Goal: Task Accomplishment & Management: Manage account settings

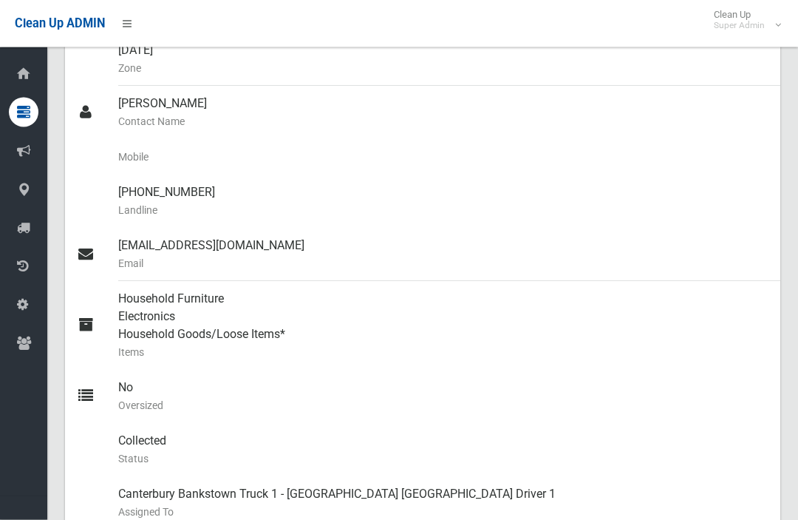
scroll to position [304, 0]
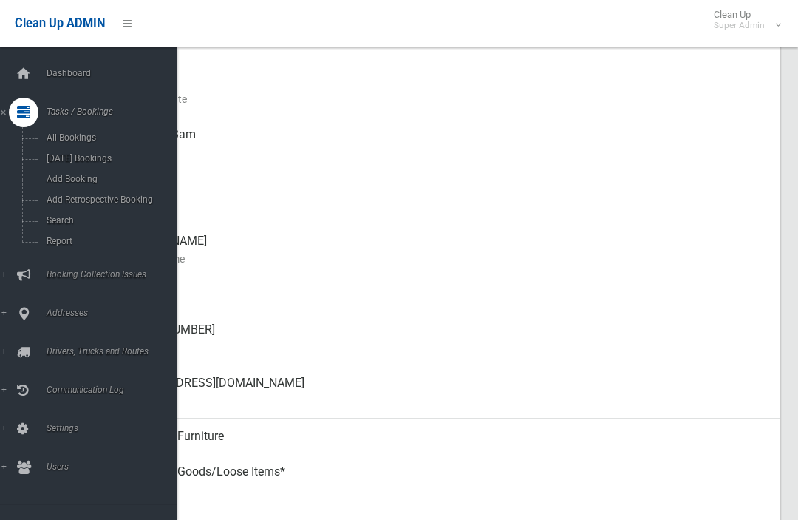
click at [52, 225] on span "Search" at bounding box center [103, 220] width 123 height 10
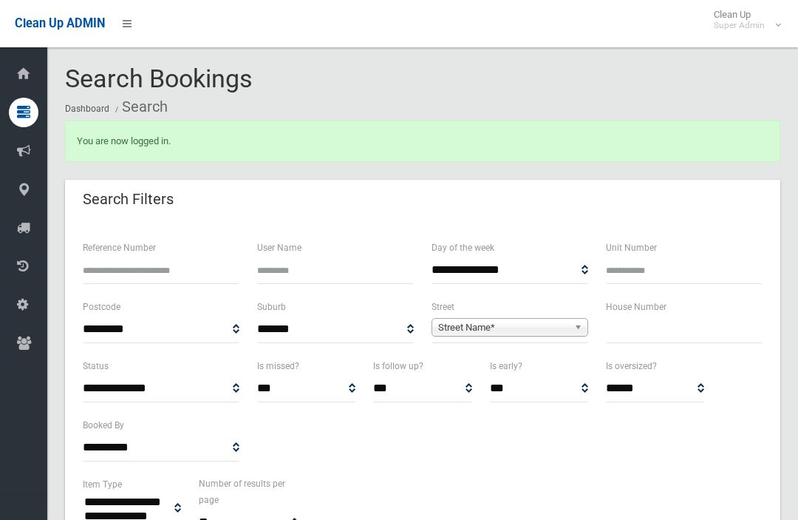
select select
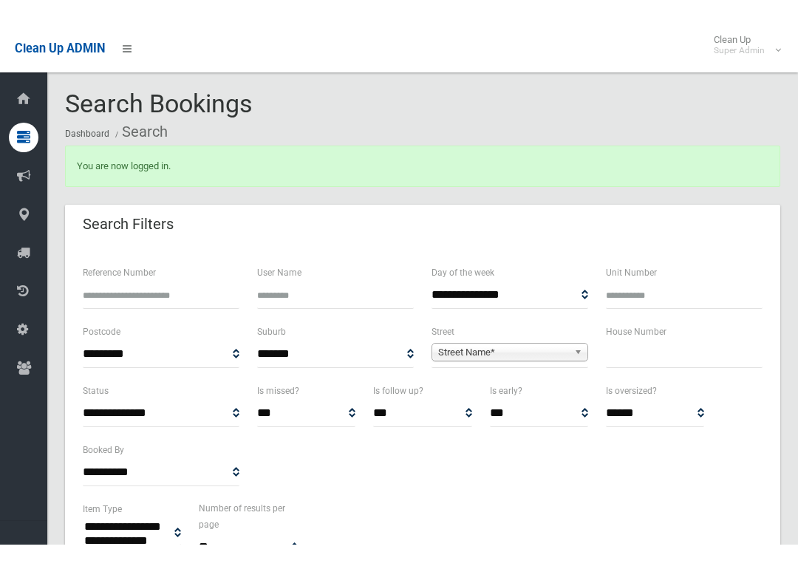
scroll to position [56, 0]
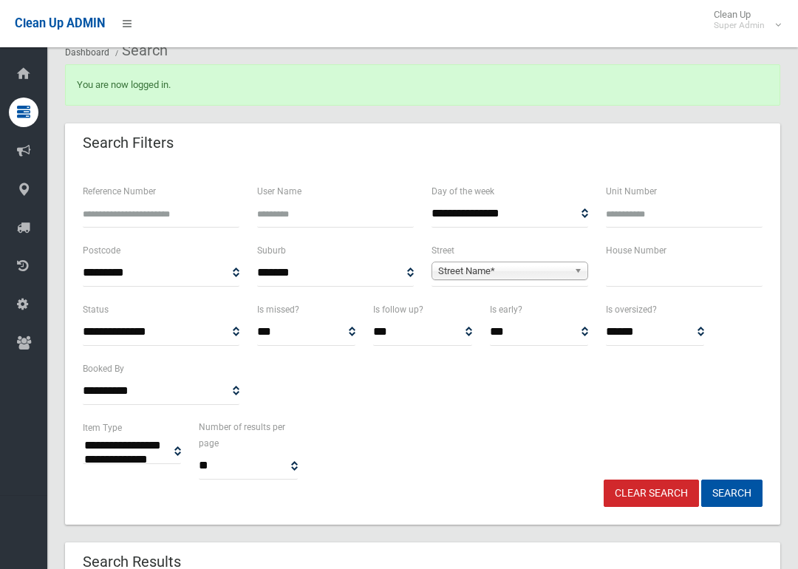
click at [688, 278] on input "text" at bounding box center [684, 272] width 157 height 27
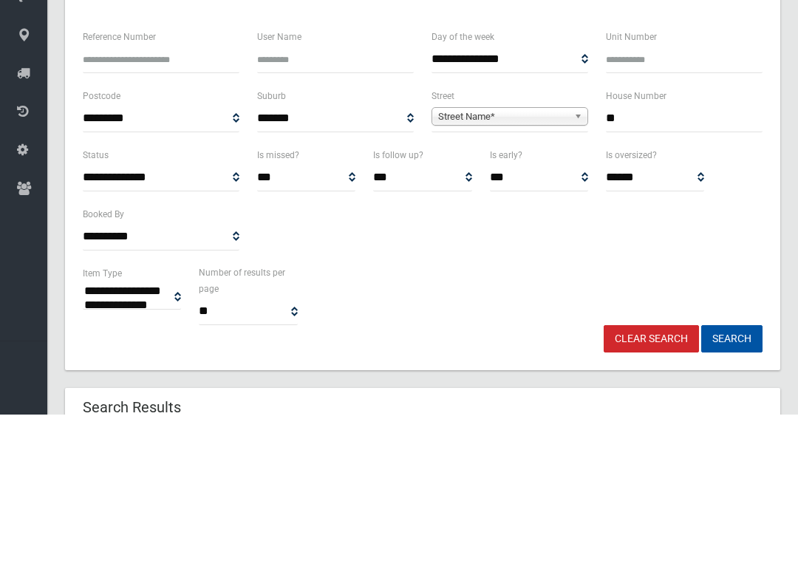
type input "**"
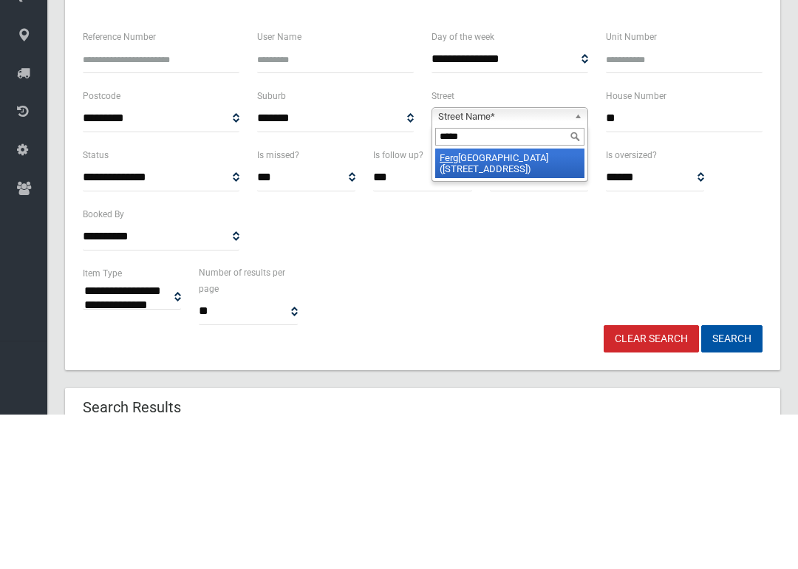
type input "******"
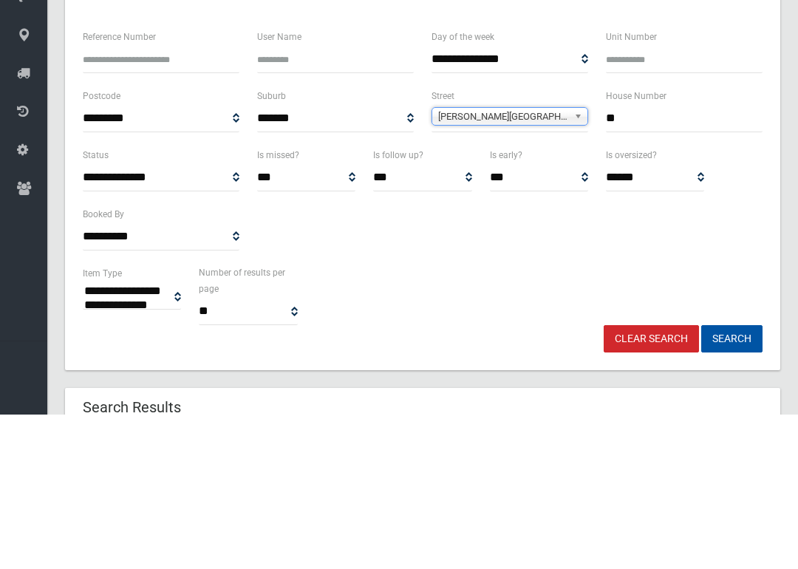
click at [732, 480] on button "Search" at bounding box center [731, 493] width 61 height 27
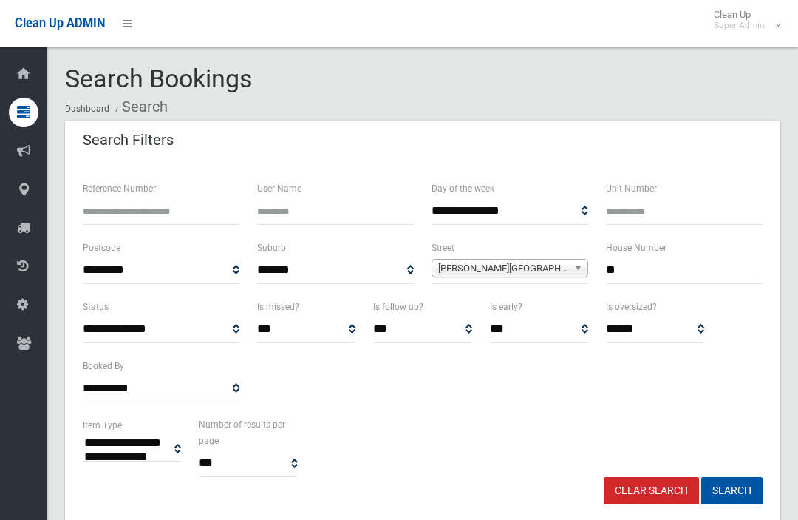
select select
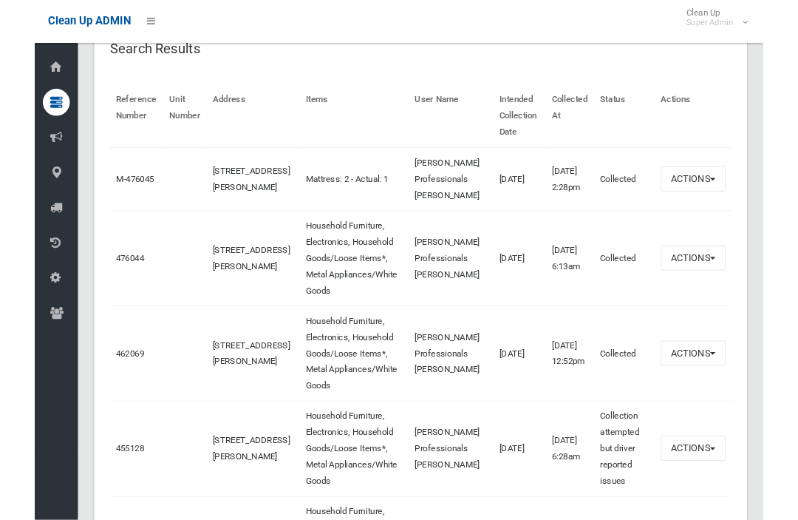
scroll to position [506, 0]
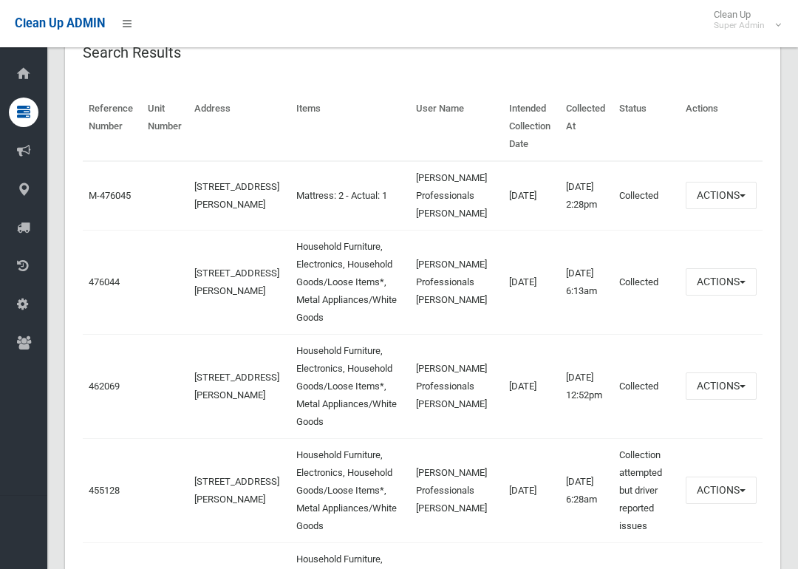
click at [93, 287] on link "476044" at bounding box center [104, 281] width 31 height 11
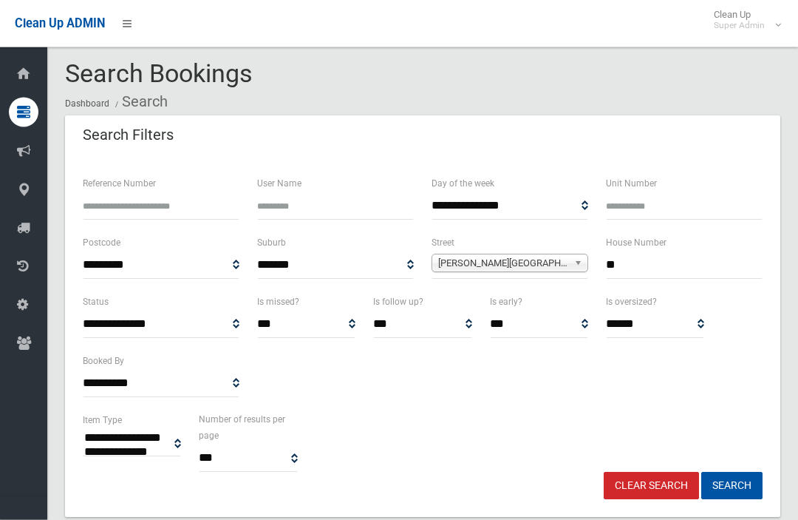
scroll to position [0, 0]
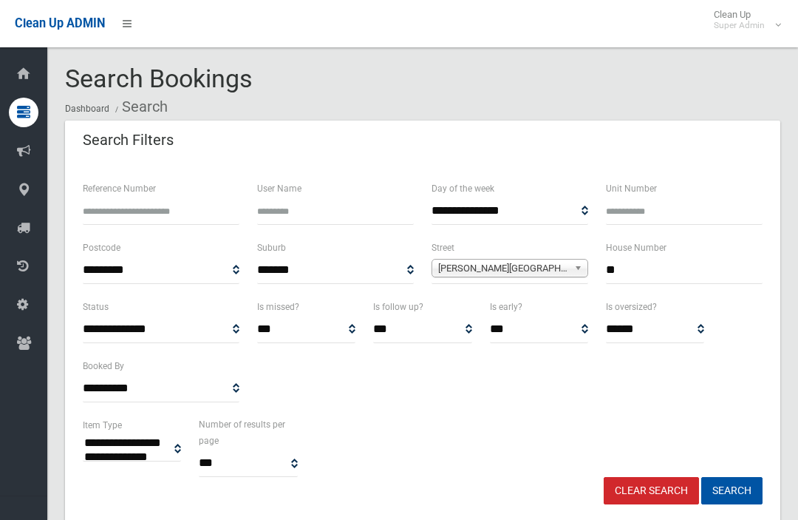
click at [696, 271] on input "**" at bounding box center [684, 269] width 157 height 27
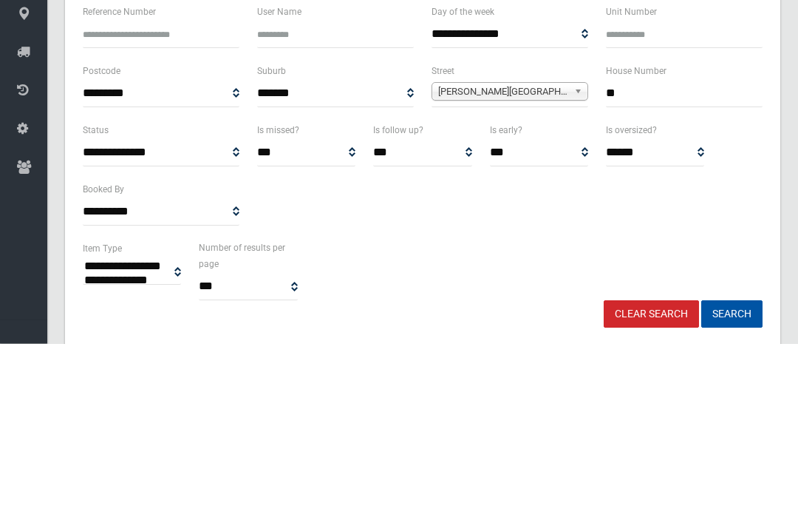
type input "*"
type input "**"
click at [732, 477] on button "Search" at bounding box center [731, 490] width 61 height 27
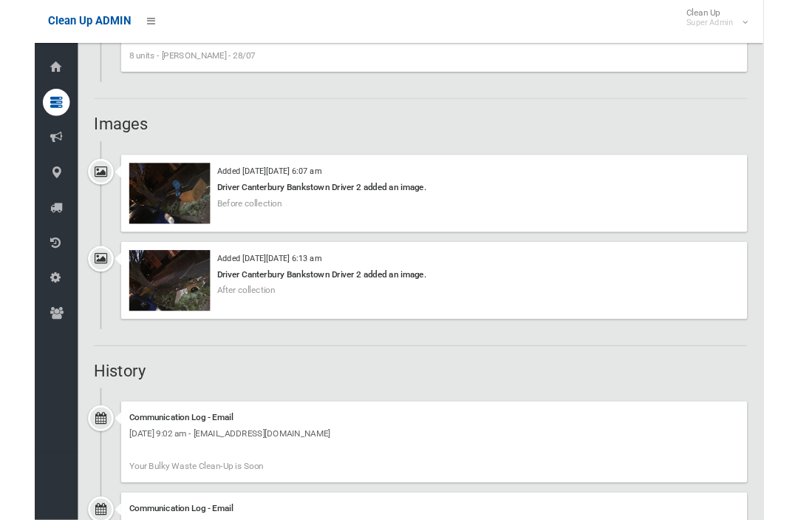
scroll to position [1170, 0]
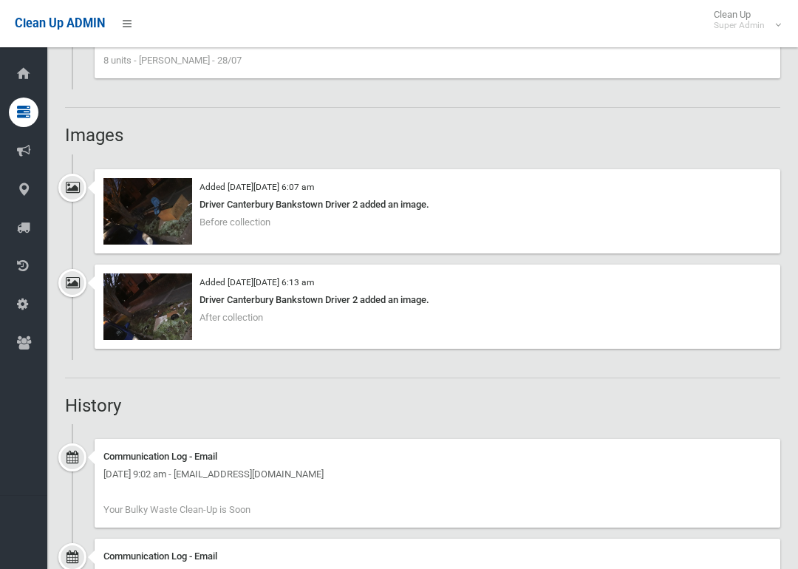
click at [124, 308] on img at bounding box center [147, 306] width 89 height 67
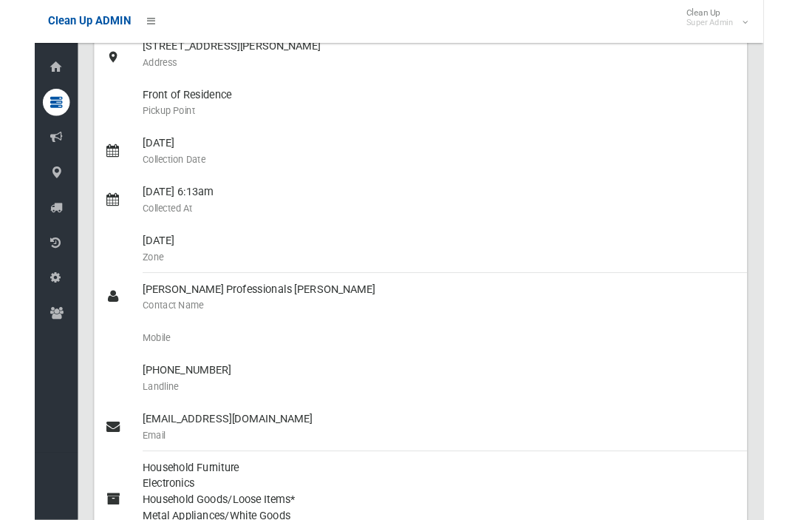
scroll to position [0, 0]
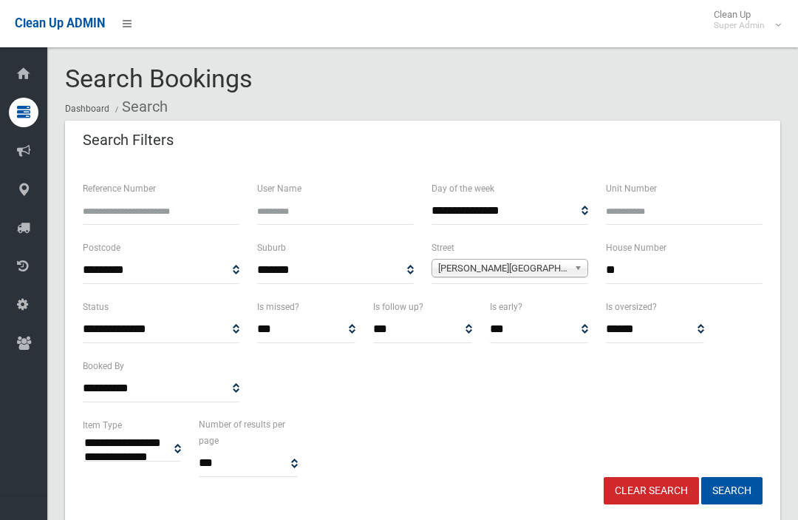
select select
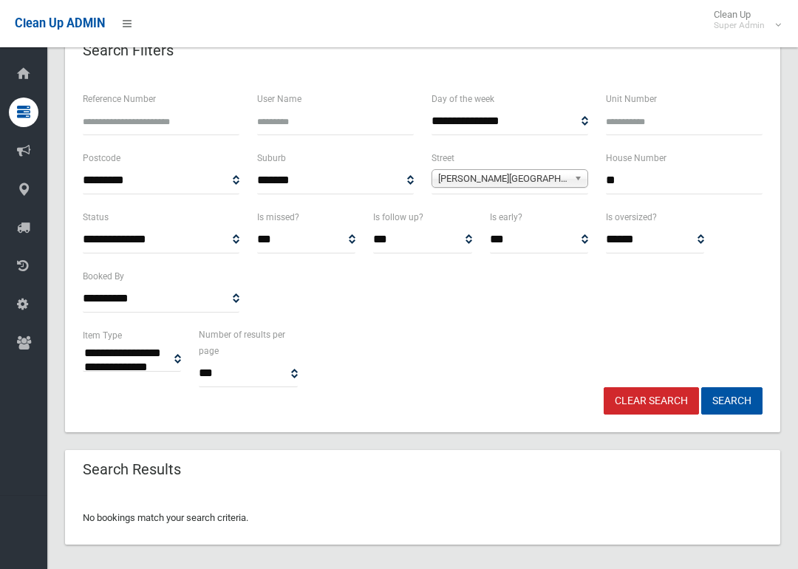
scroll to position [99, 0]
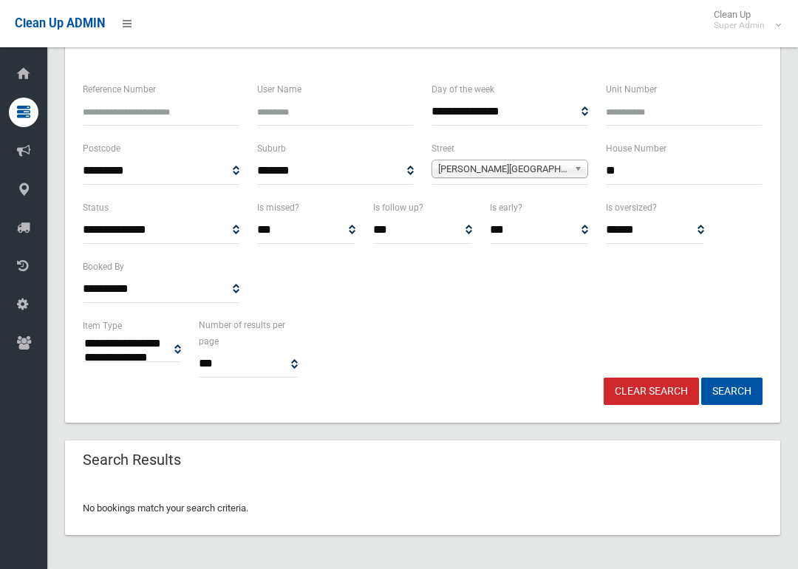
click at [706, 168] on input "**" at bounding box center [684, 170] width 157 height 27
type input "*****"
click at [732, 390] on button "Search" at bounding box center [731, 391] width 61 height 27
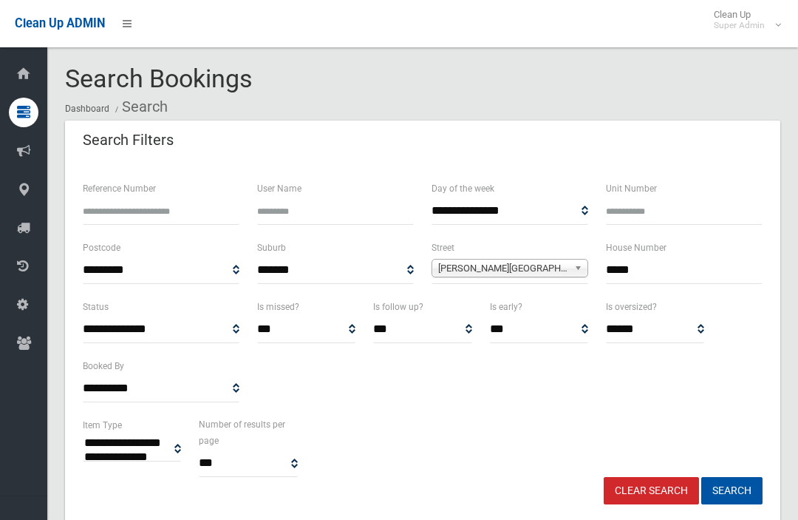
select select
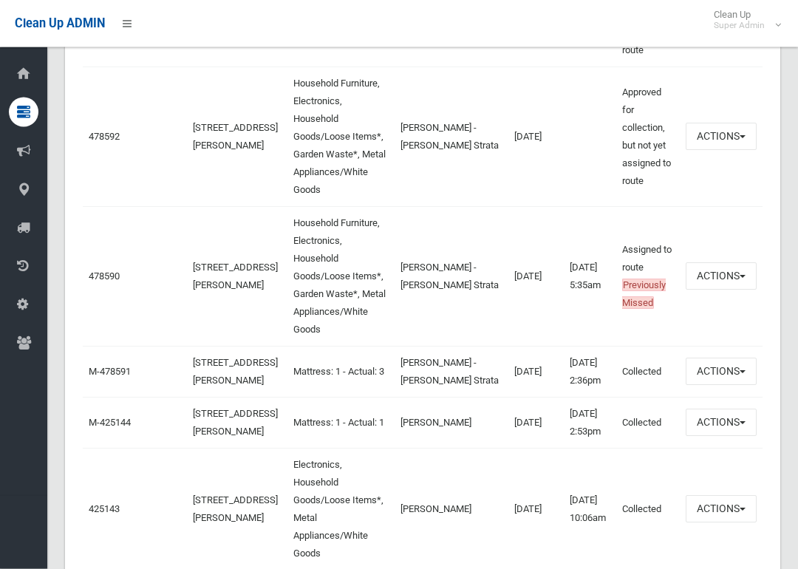
scroll to position [723, 0]
click at [90, 270] on link "478590" at bounding box center [104, 275] width 31 height 11
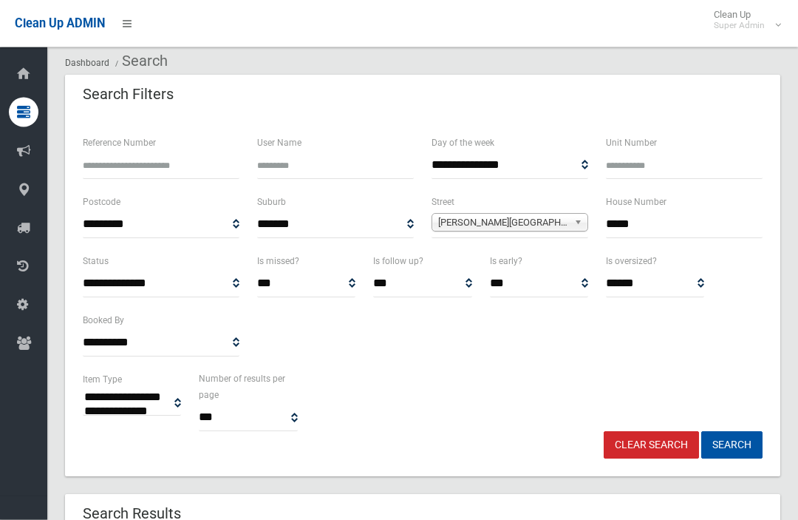
scroll to position [0, 0]
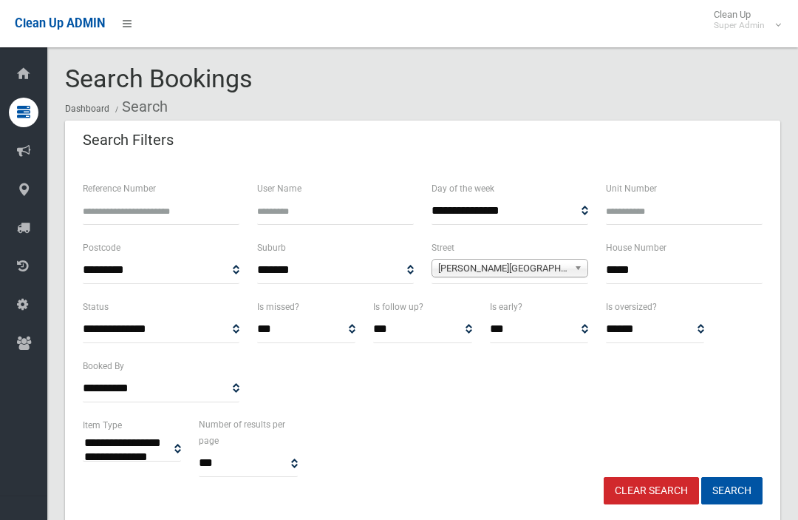
click at [686, 282] on input "*****" at bounding box center [684, 269] width 157 height 27
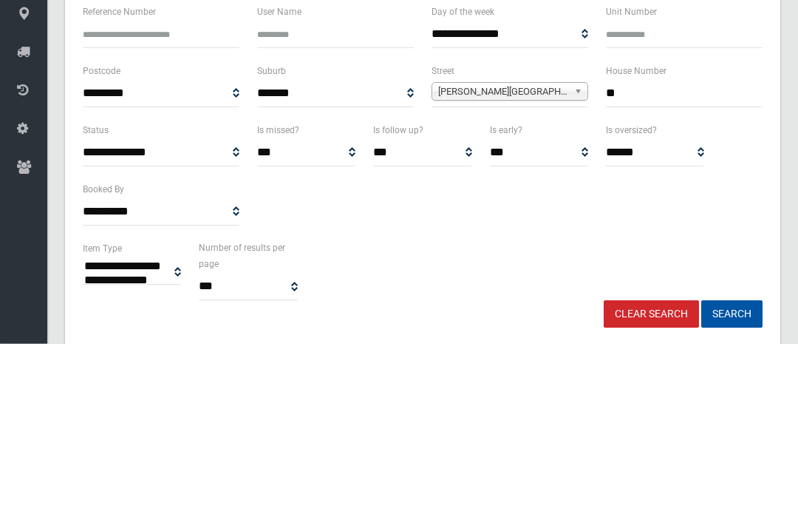
type input "*"
type input "**"
click at [732, 477] on button "Search" at bounding box center [731, 490] width 61 height 27
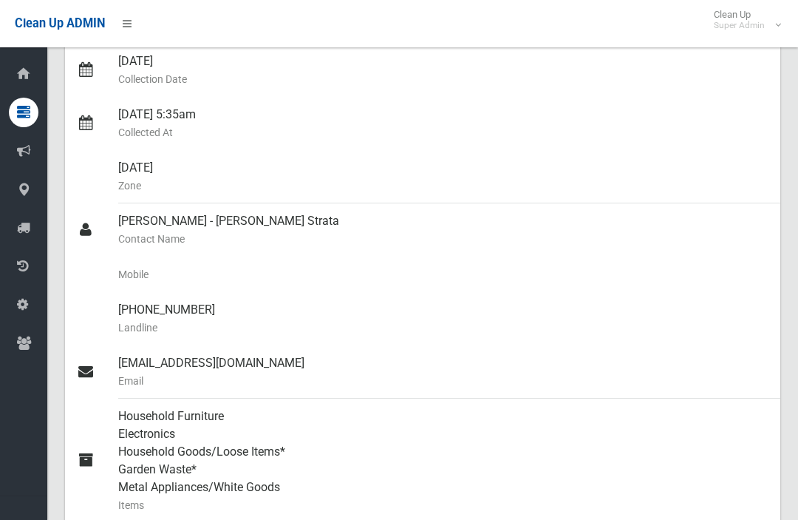
scroll to position [199, 0]
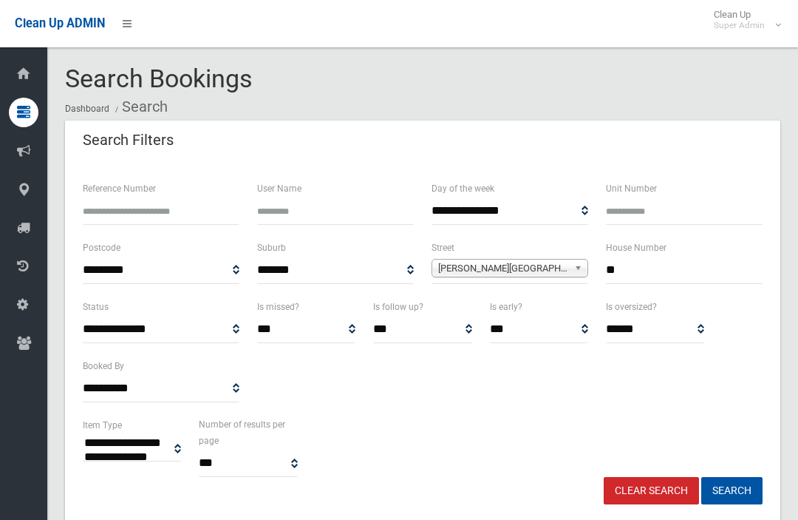
select select
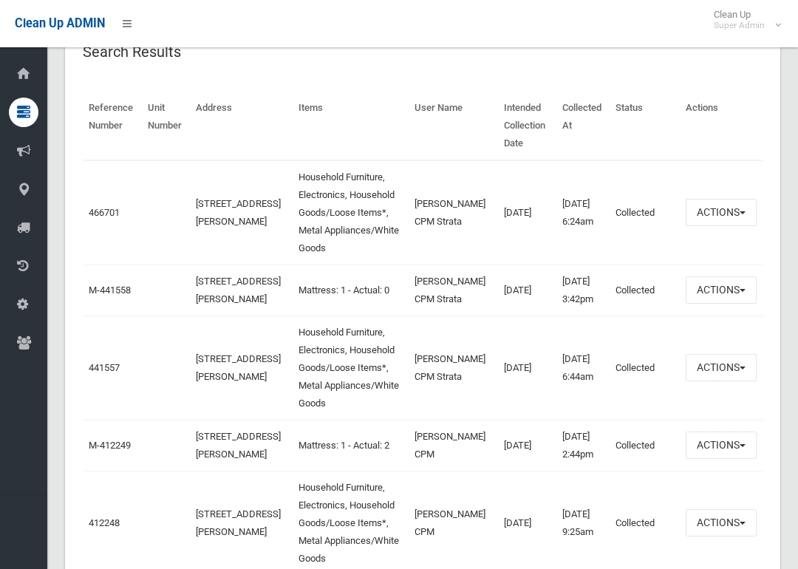
scroll to position [508, 0]
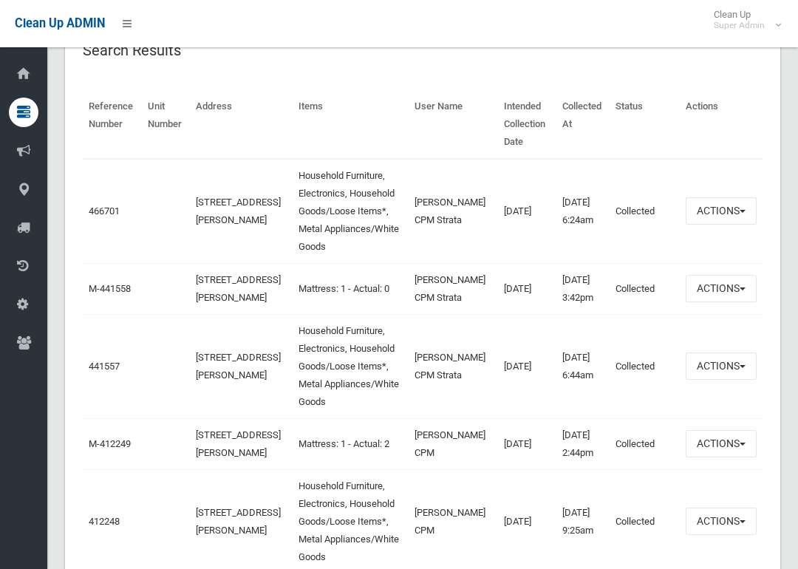
click at [101, 205] on link "466701" at bounding box center [104, 210] width 31 height 11
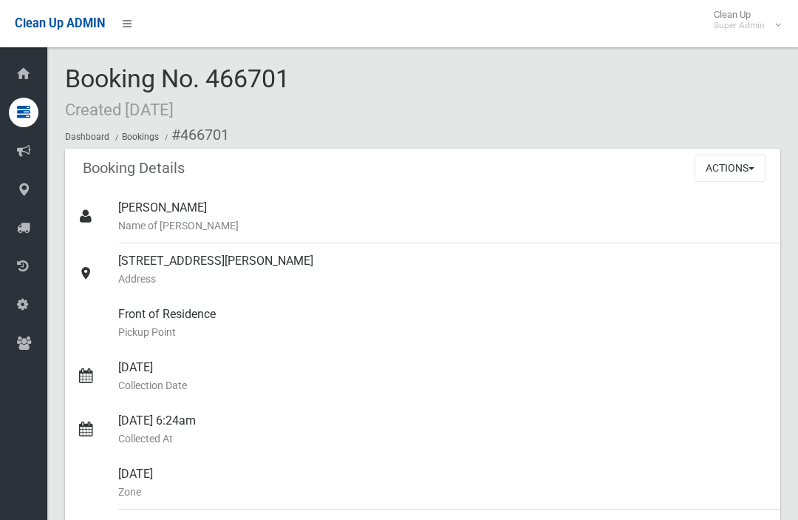
click at [738, 171] on button "Actions" at bounding box center [730, 167] width 71 height 27
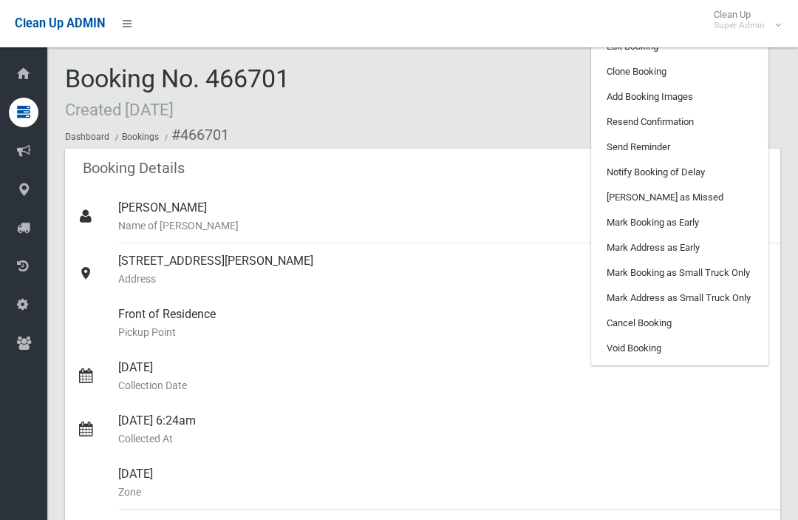
click at [709, 72] on link "Clone Booking" at bounding box center [680, 71] width 176 height 25
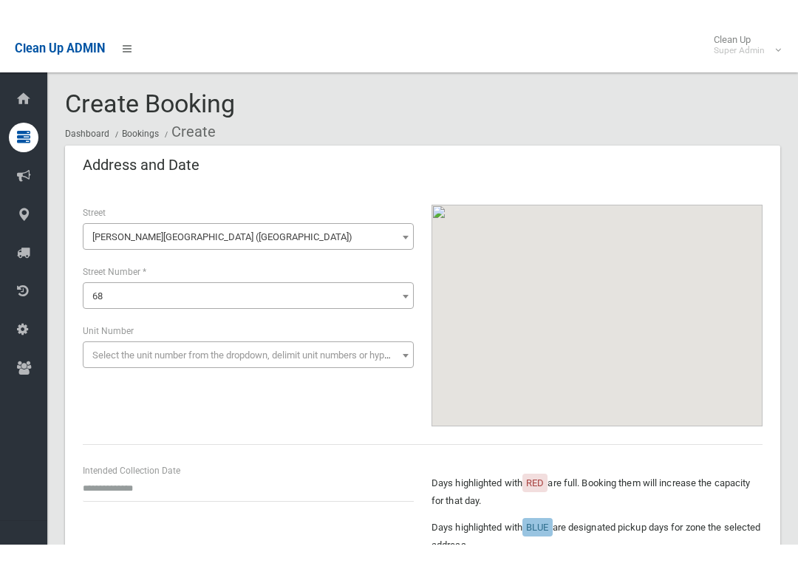
scroll to position [359, 0]
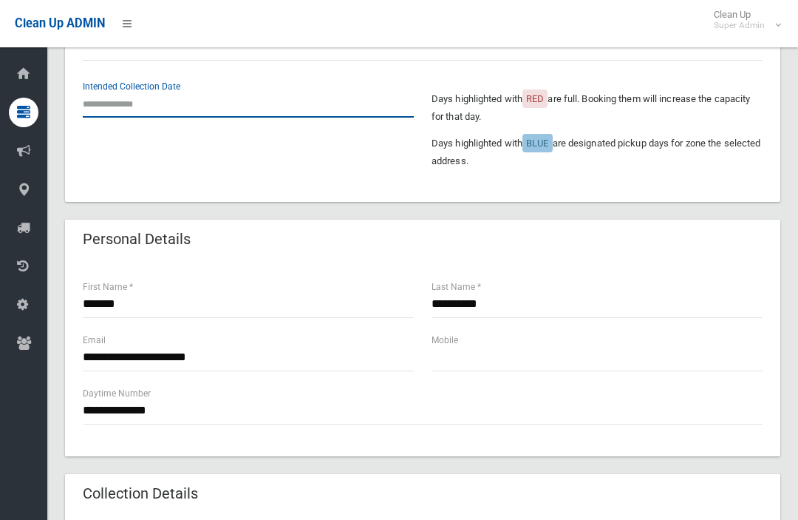
click at [98, 90] on input "text" at bounding box center [248, 103] width 331 height 27
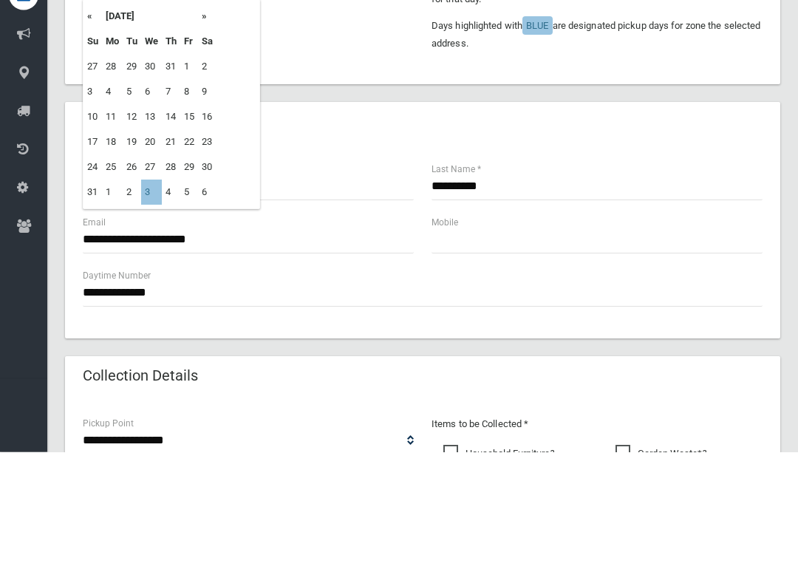
click at [151, 297] on td "3" at bounding box center [151, 309] width 21 height 25
type input "**********"
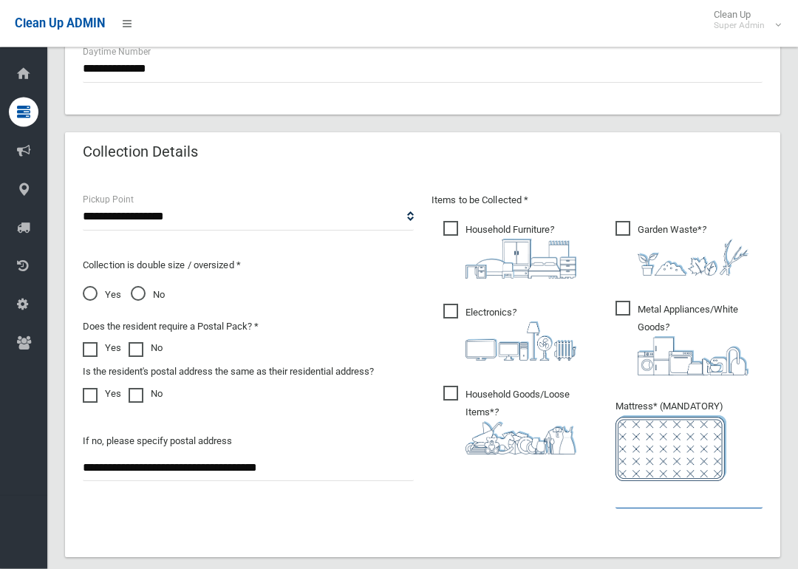
click at [677, 485] on input "text" at bounding box center [689, 495] width 147 height 27
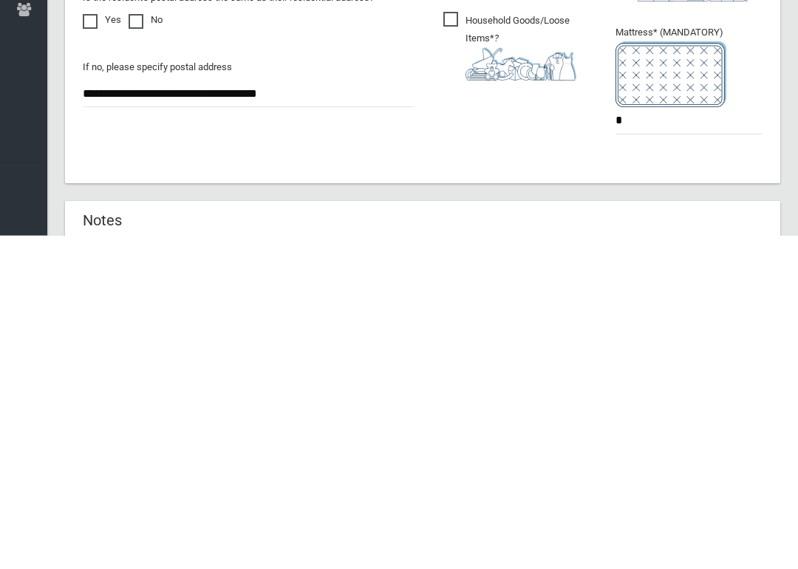
scroll to position [970, 0]
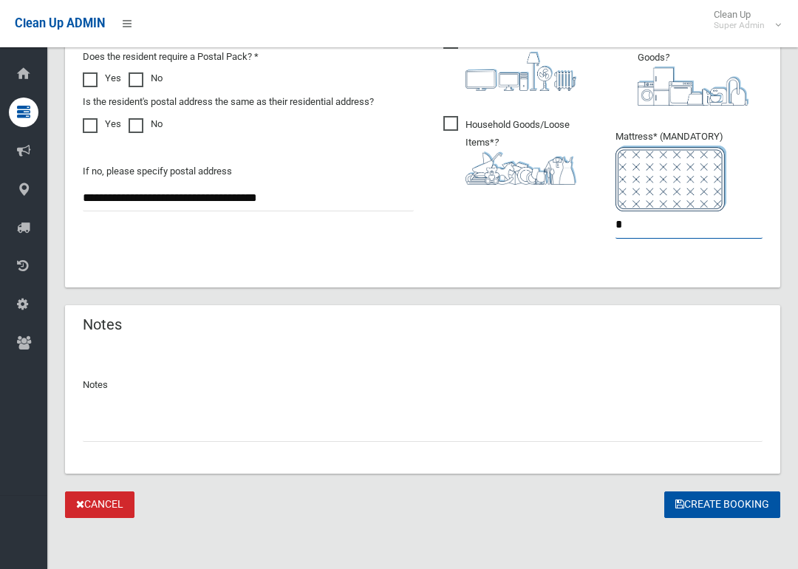
type input "*"
click at [739, 500] on button "Create Booking" at bounding box center [722, 504] width 116 height 27
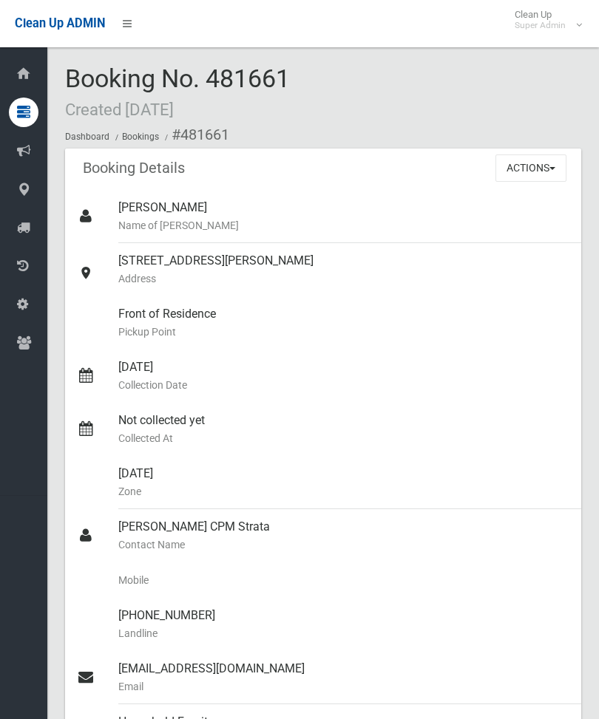
click at [535, 168] on button "Actions" at bounding box center [530, 167] width 71 height 27
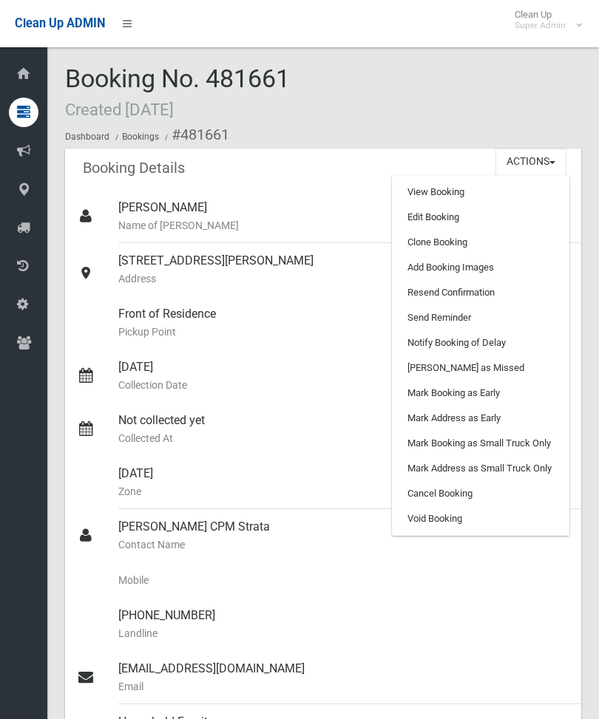
click at [497, 261] on link "Add Booking Images" at bounding box center [480, 267] width 176 height 25
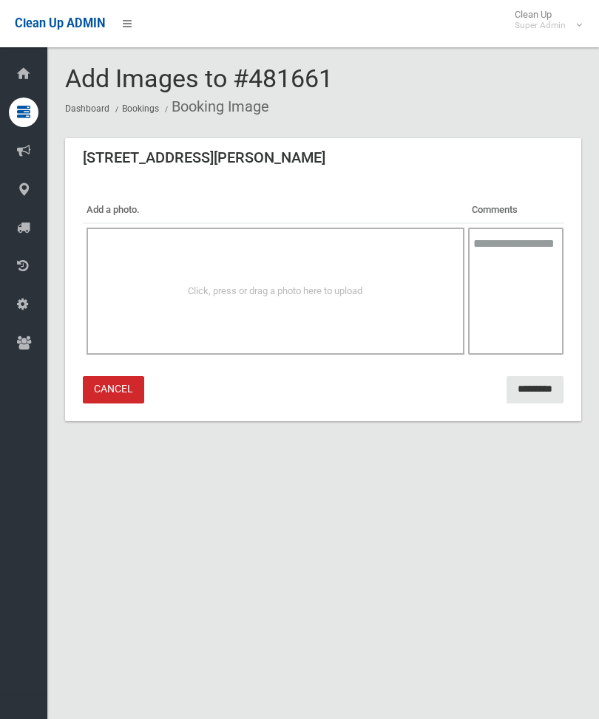
click at [332, 285] on span "Click, press or drag a photo here to upload" at bounding box center [275, 290] width 174 height 11
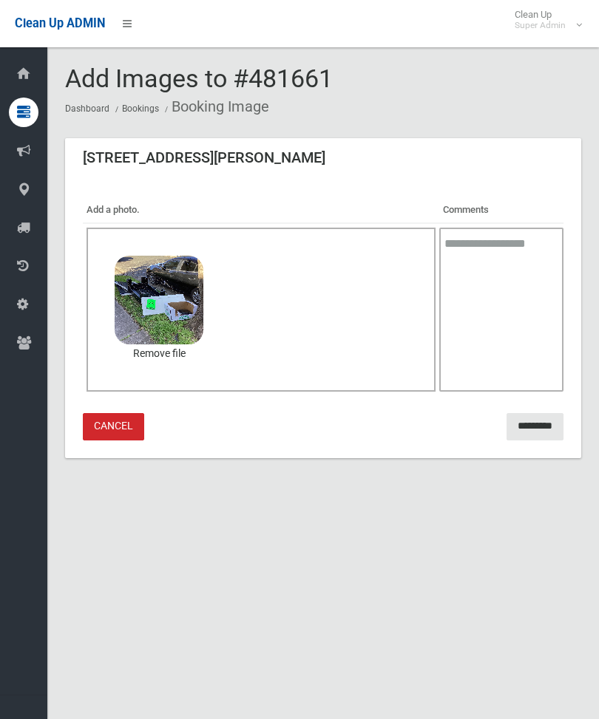
click at [537, 431] on input "*********" at bounding box center [534, 426] width 57 height 27
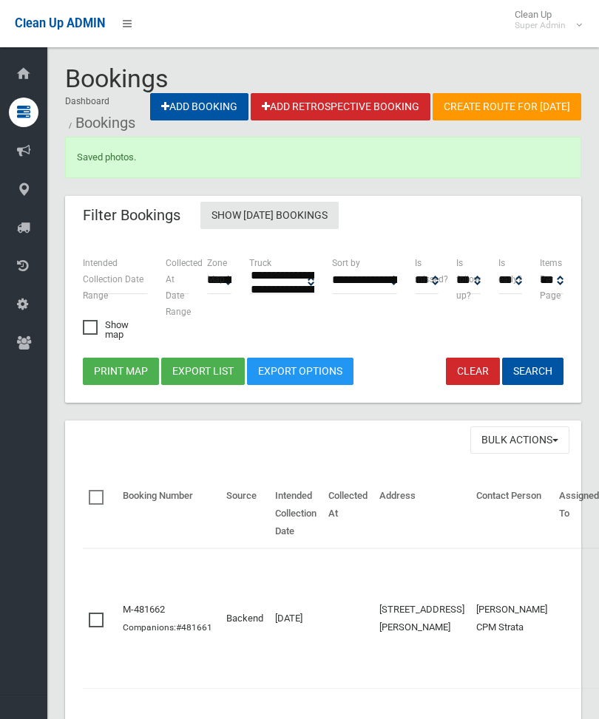
select select
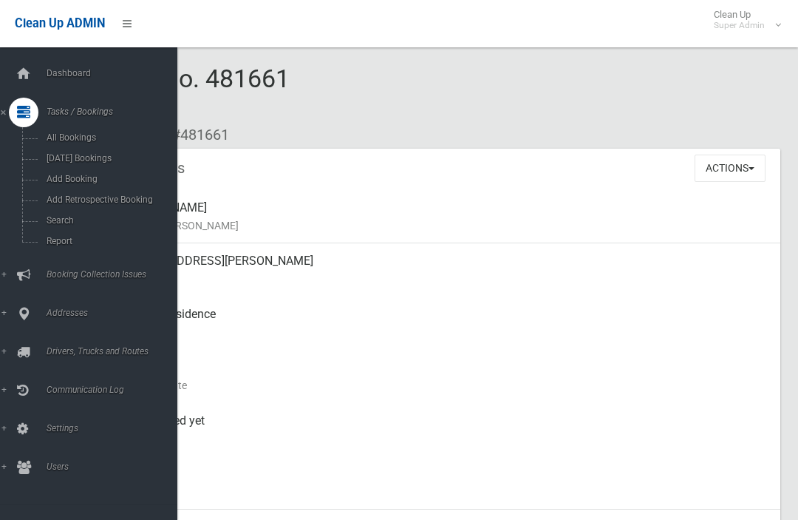
click at [45, 225] on span "Search" at bounding box center [103, 220] width 123 height 10
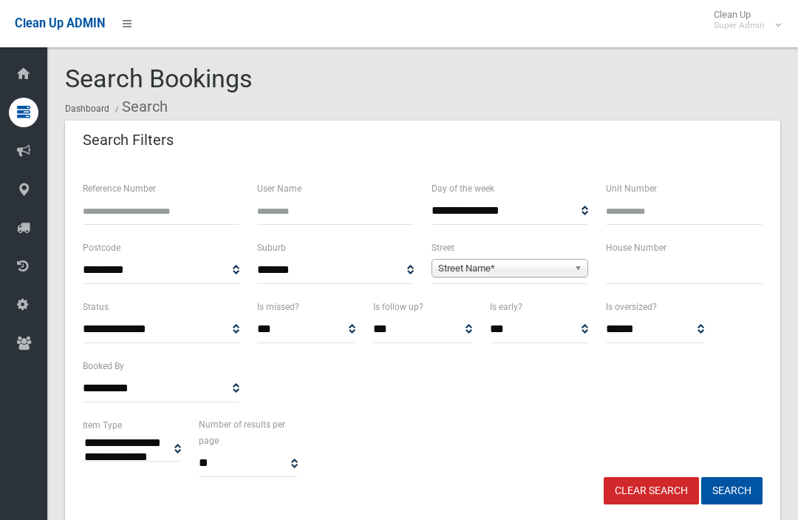
select select
click at [673, 279] on input "text" at bounding box center [684, 269] width 157 height 27
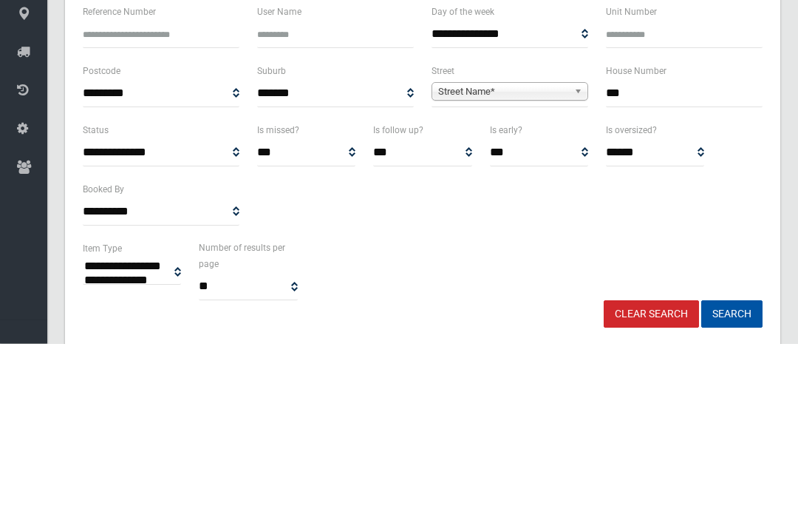
type input "***"
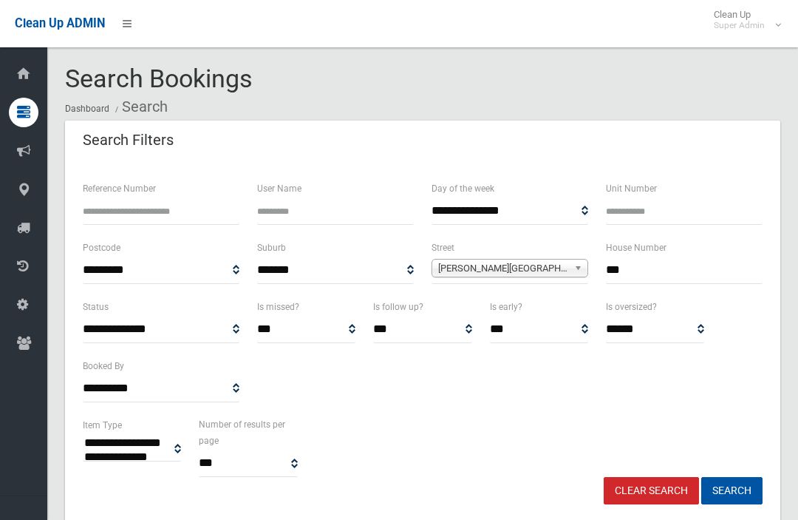
select select
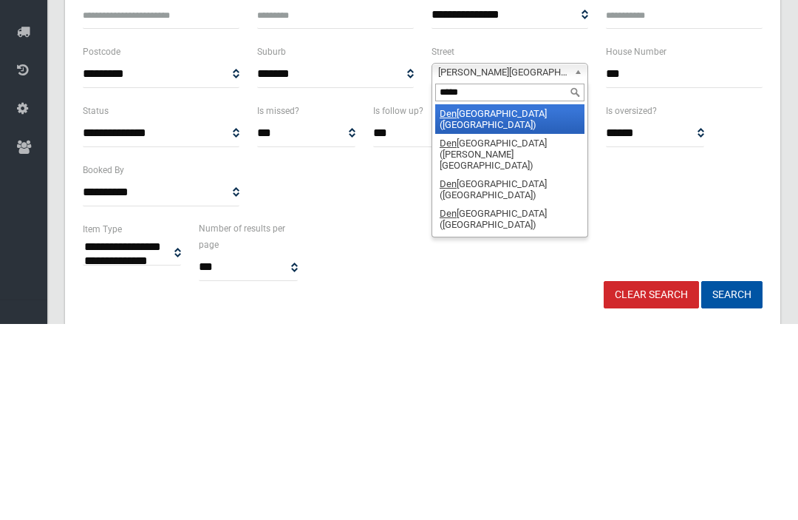
type input "******"
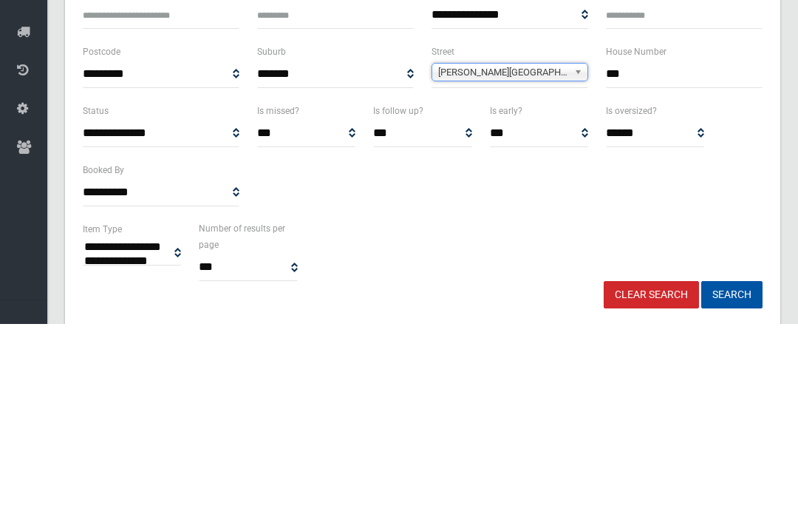
click at [732, 477] on button "Search" at bounding box center [731, 490] width 61 height 27
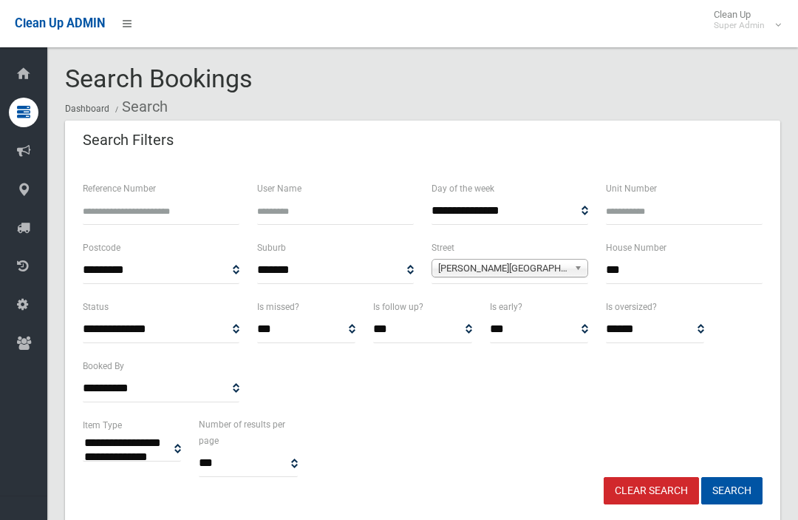
select select
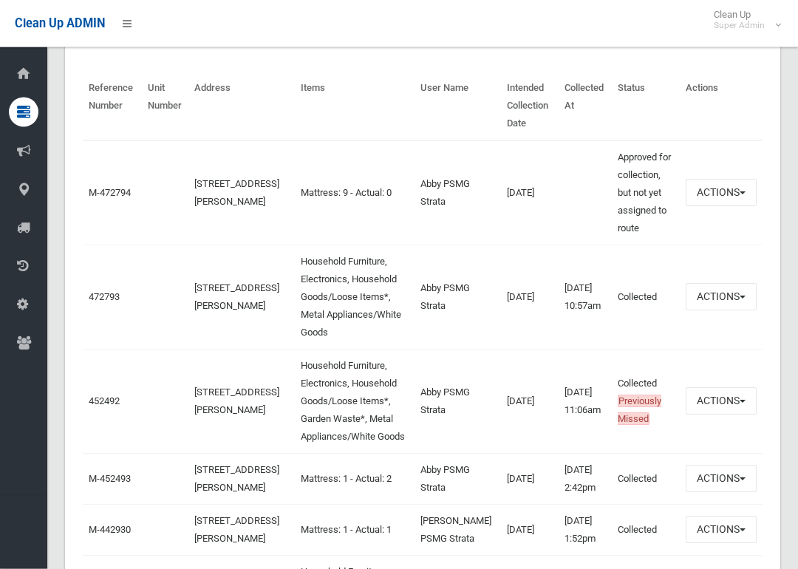
scroll to position [527, 0]
click at [95, 302] on link "472793" at bounding box center [104, 296] width 31 height 11
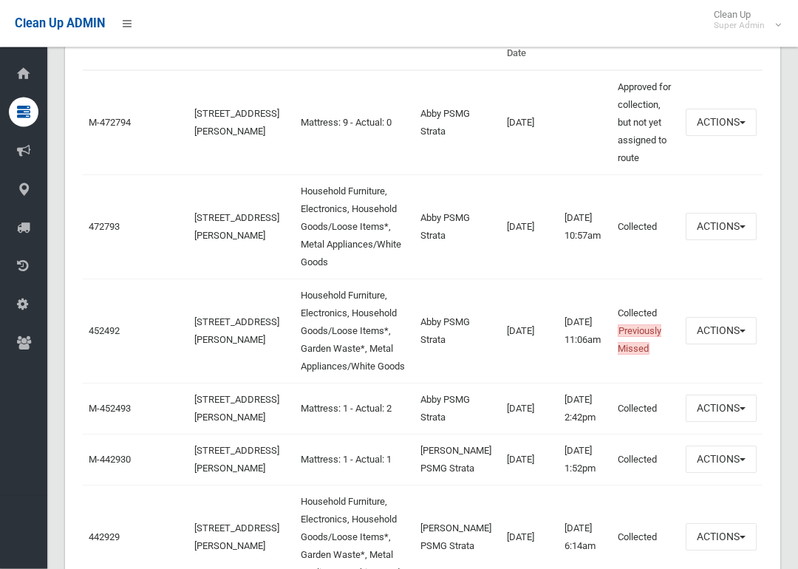
scroll to position [597, 0]
click at [736, 240] on button "Actions" at bounding box center [721, 226] width 71 height 27
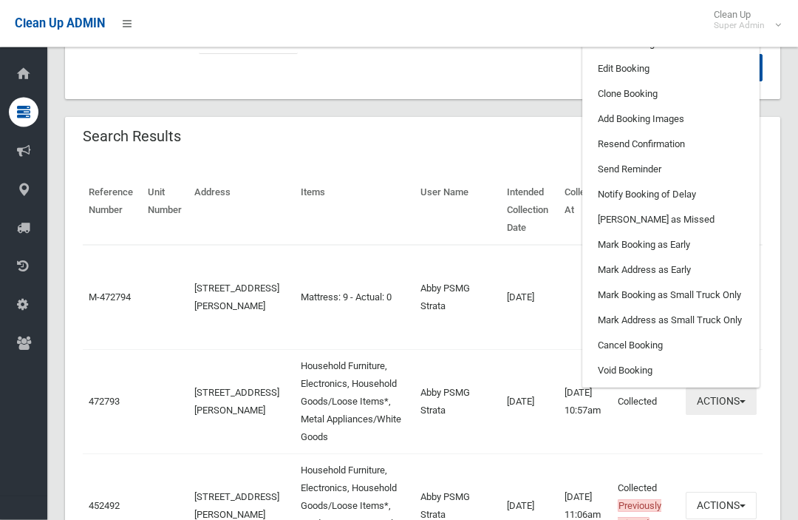
scroll to position [413, 0]
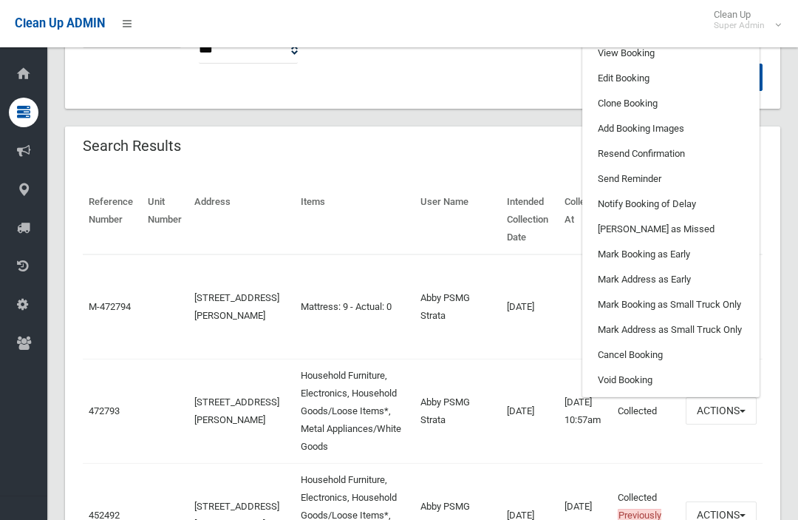
click at [705, 116] on link "Clone Booking" at bounding box center [671, 103] width 176 height 25
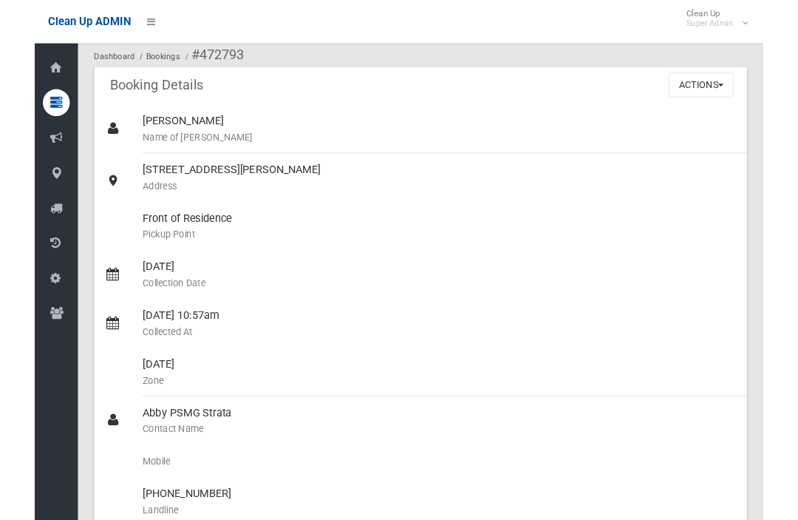
scroll to position [75, 0]
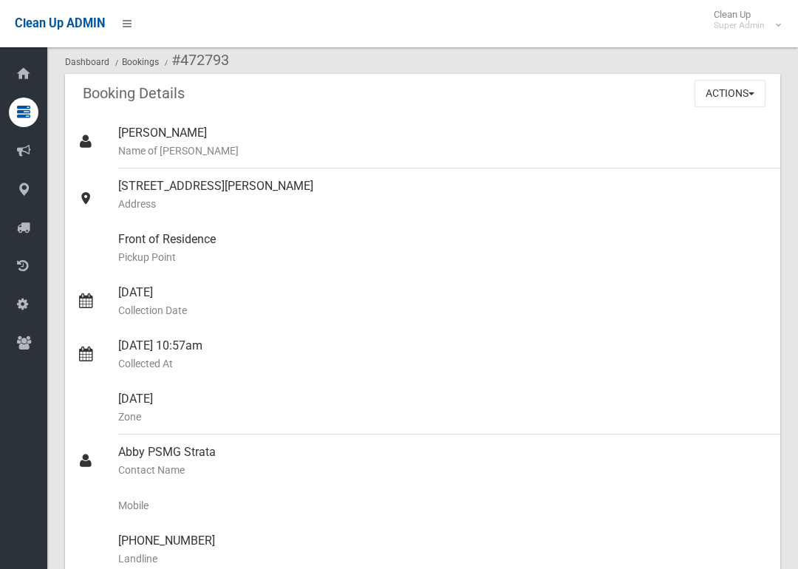
click at [746, 90] on button "Actions" at bounding box center [730, 93] width 71 height 27
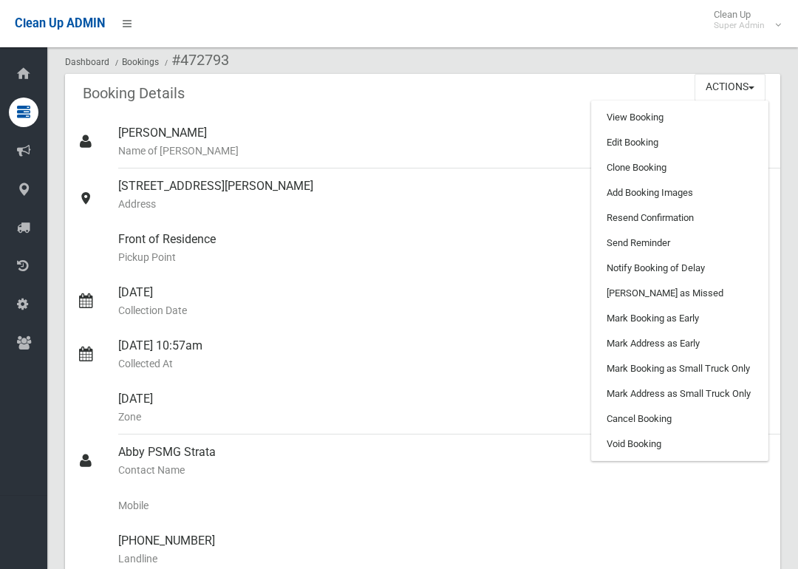
click at [705, 168] on link "Clone Booking" at bounding box center [680, 167] width 176 height 25
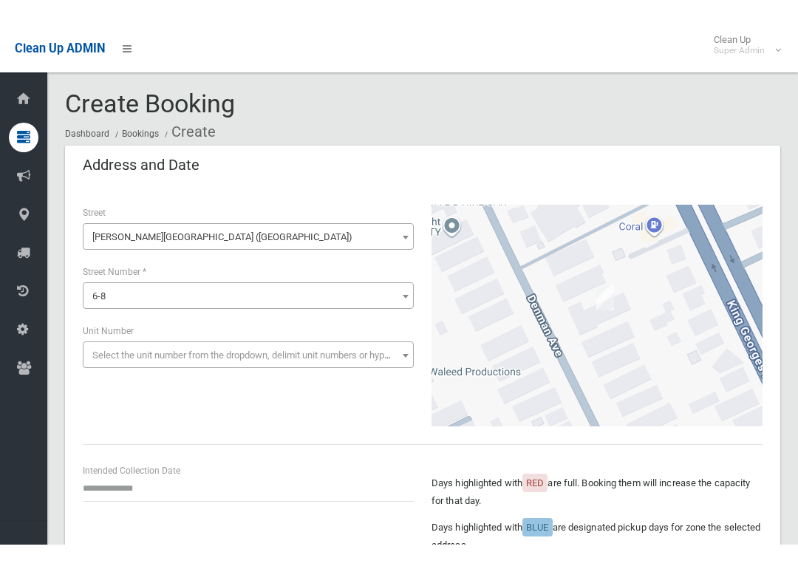
scroll to position [196, 0]
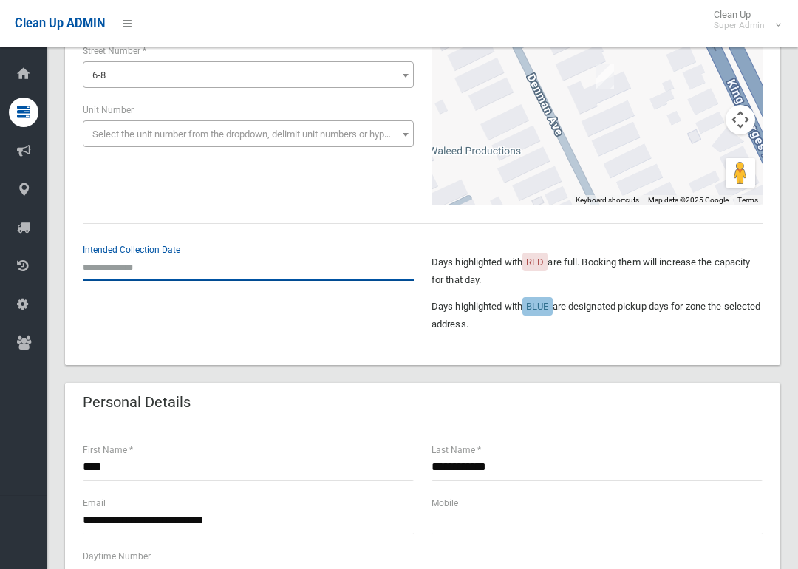
click at [95, 256] on input "text" at bounding box center [248, 266] width 331 height 27
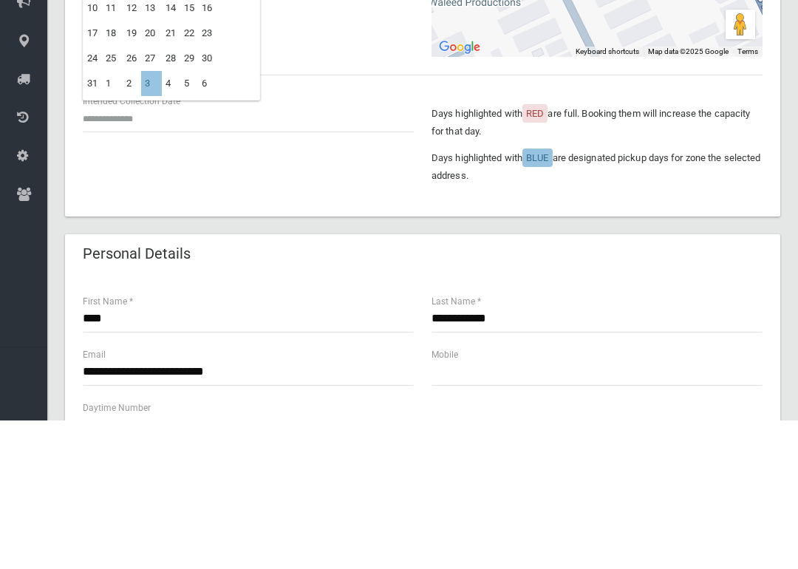
click at [151, 219] on td "3" at bounding box center [151, 231] width 21 height 25
type input "**********"
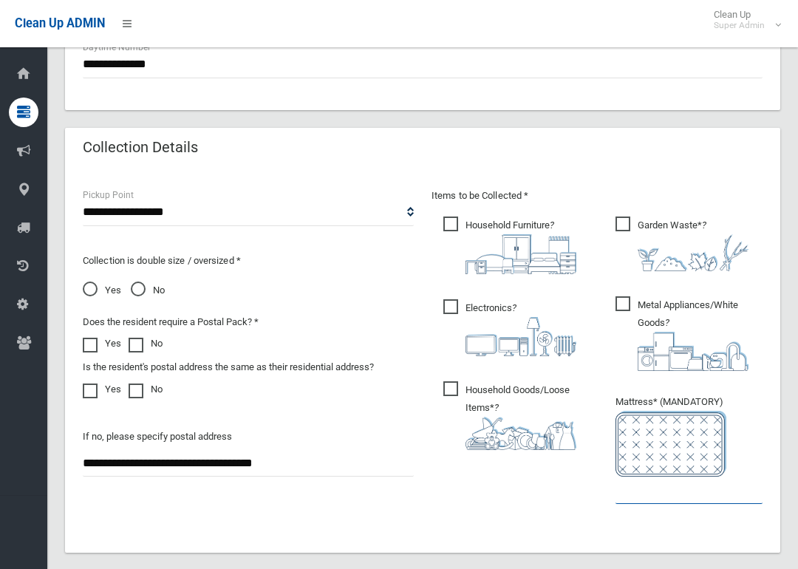
click at [667, 500] on input "text" at bounding box center [689, 490] width 147 height 27
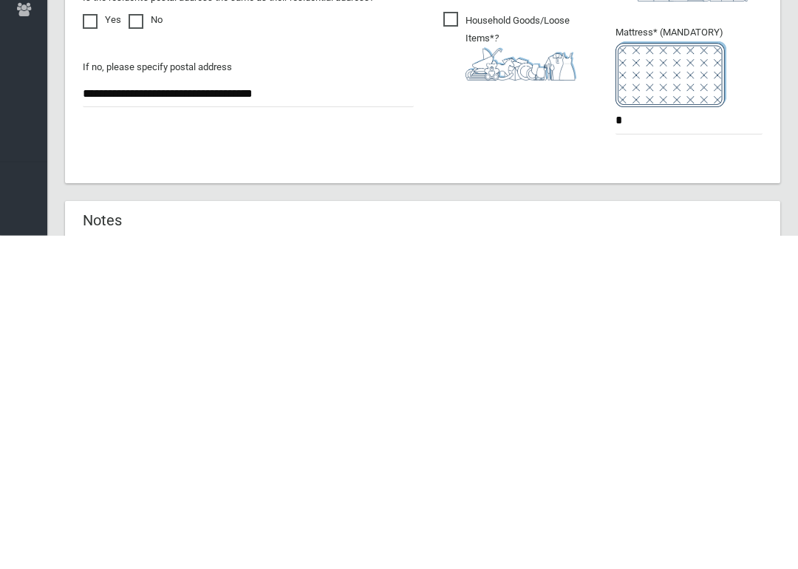
scroll to position [970, 0]
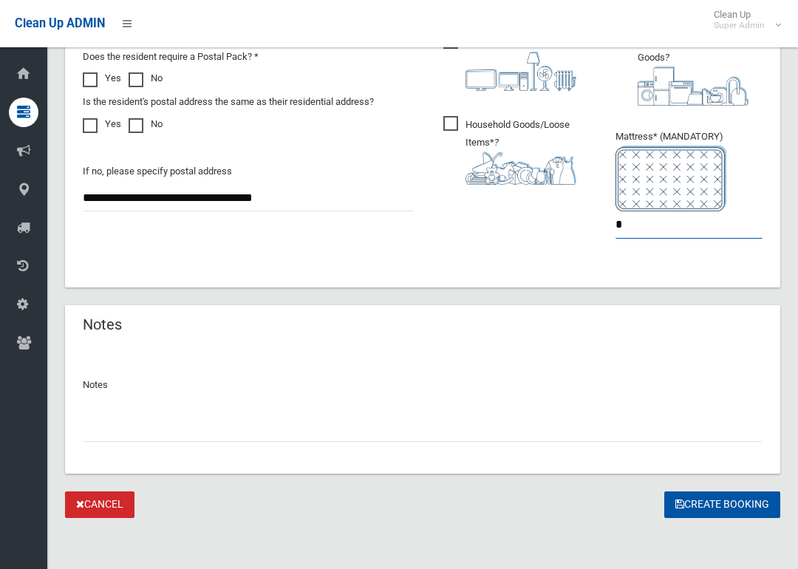
type input "*"
click at [735, 495] on button "Create Booking" at bounding box center [722, 504] width 116 height 27
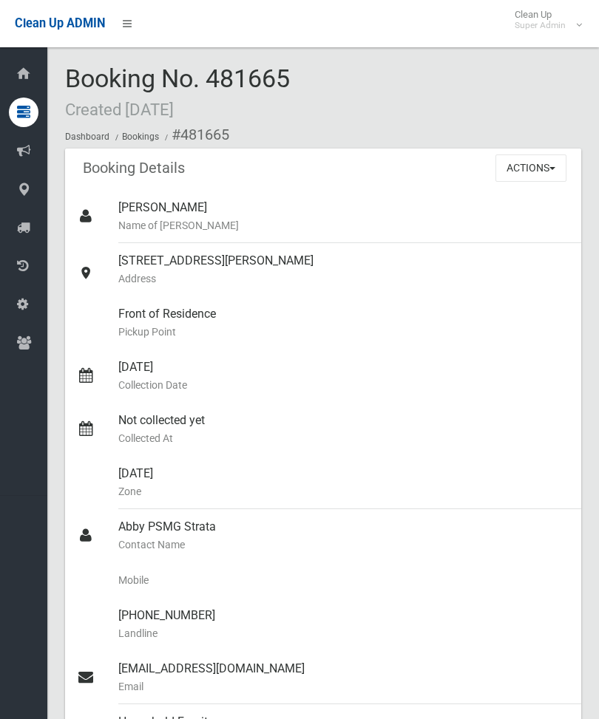
click at [548, 162] on button "Actions" at bounding box center [530, 167] width 71 height 27
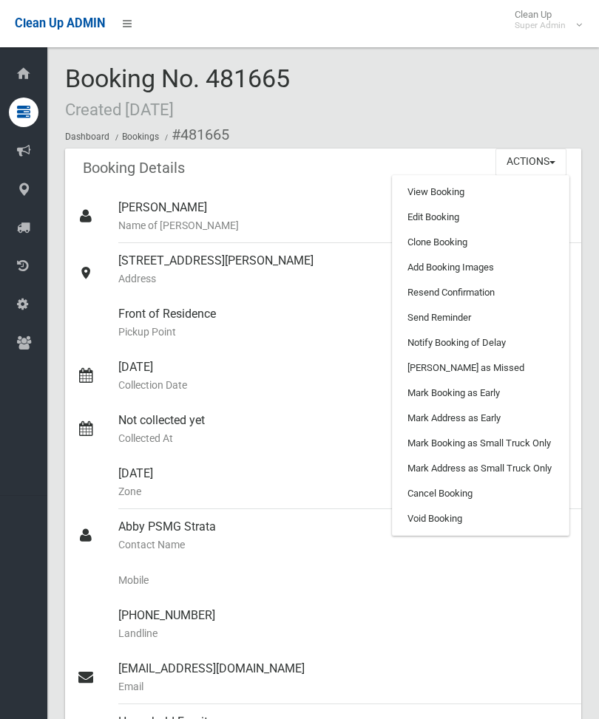
click at [487, 491] on link "Cancel Booking" at bounding box center [480, 493] width 176 height 25
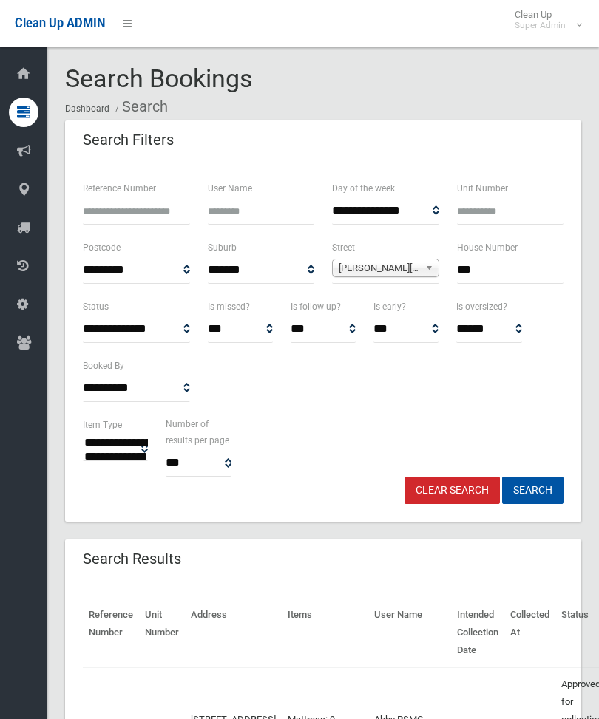
select select
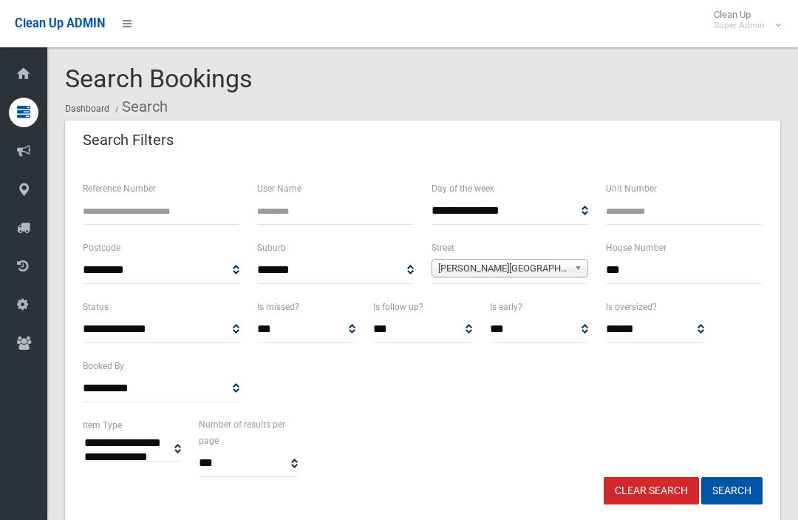
select select
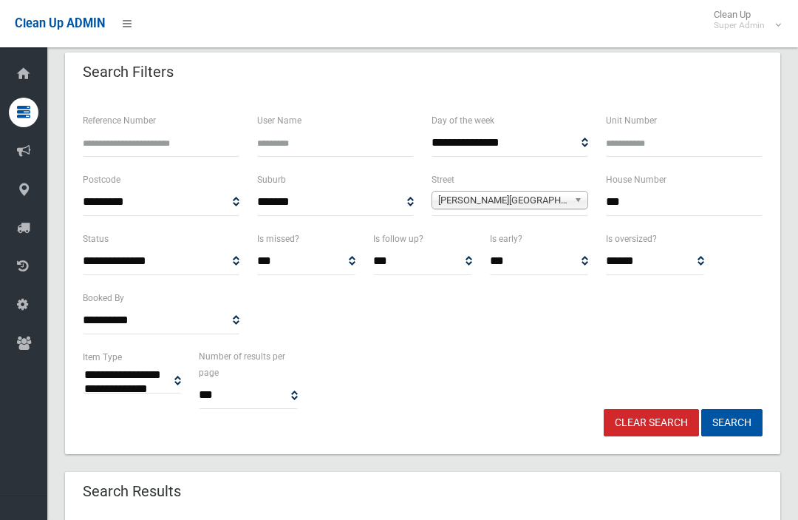
scroll to position [39, 0]
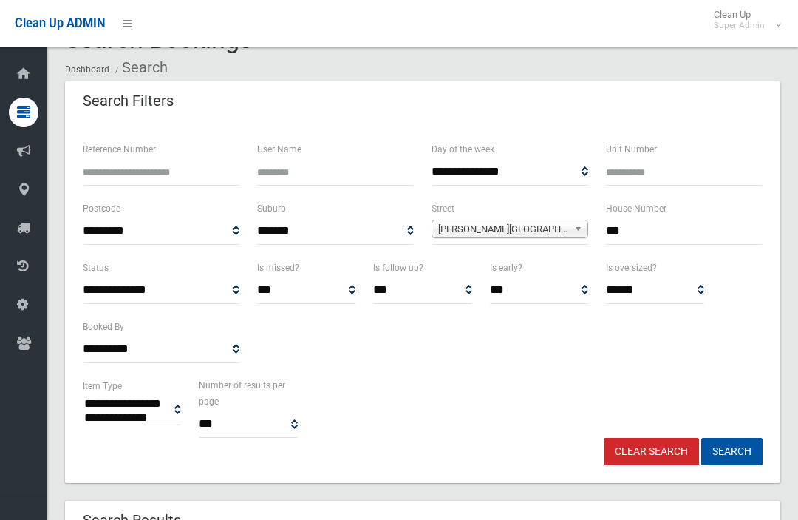
click at [693, 228] on input "***" at bounding box center [684, 230] width 157 height 27
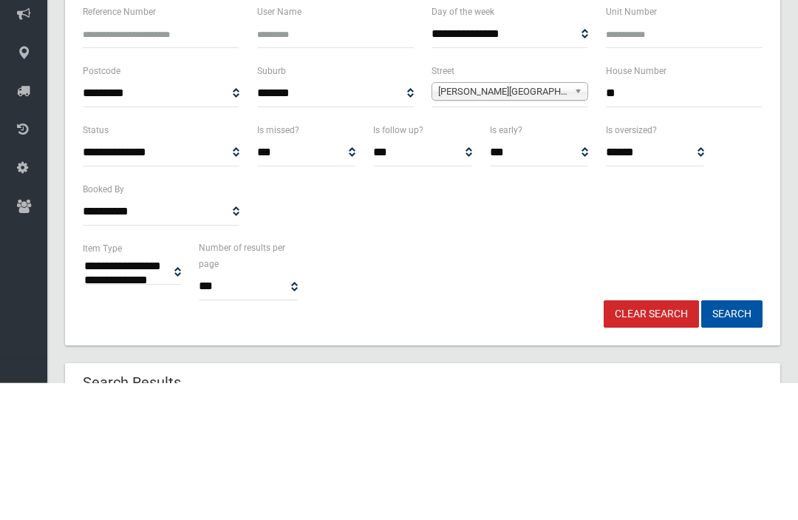
type input "*"
type input "**"
click at [732, 437] on button "Search" at bounding box center [731, 450] width 61 height 27
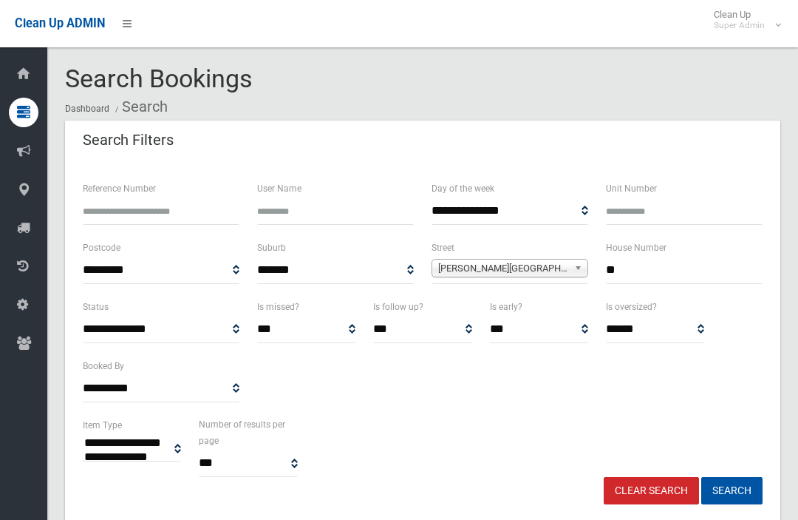
select select
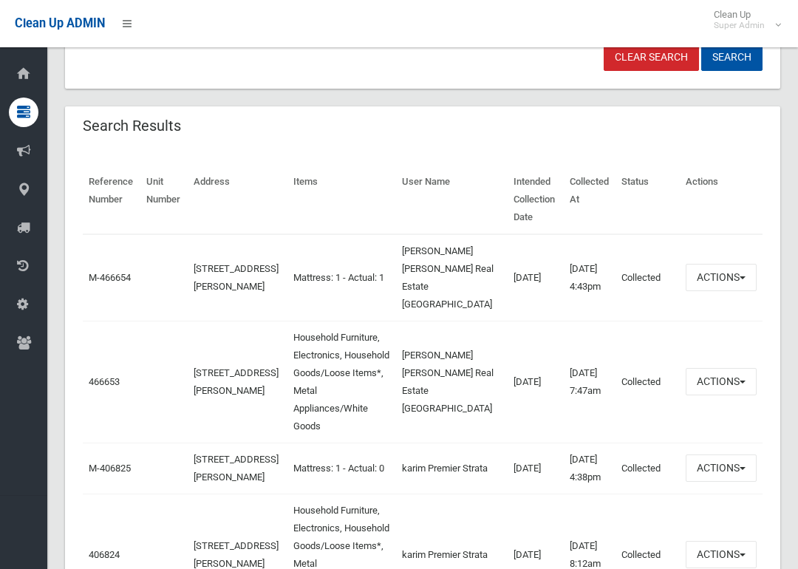
scroll to position [429, 0]
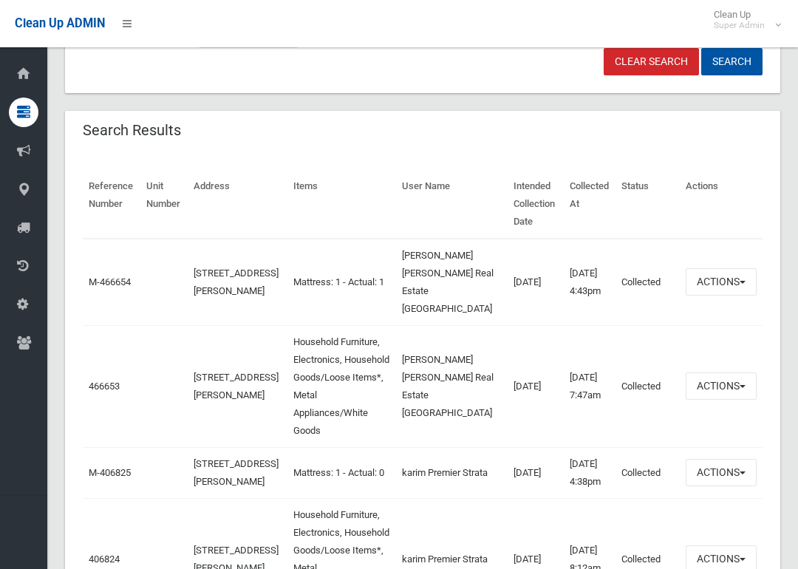
click at [119, 389] on link "466653" at bounding box center [104, 386] width 31 height 11
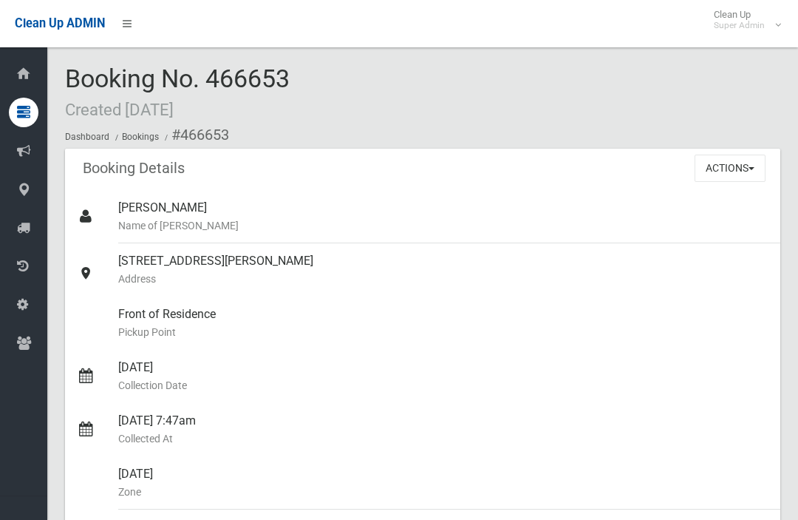
click at [738, 163] on button "Actions" at bounding box center [730, 167] width 71 height 27
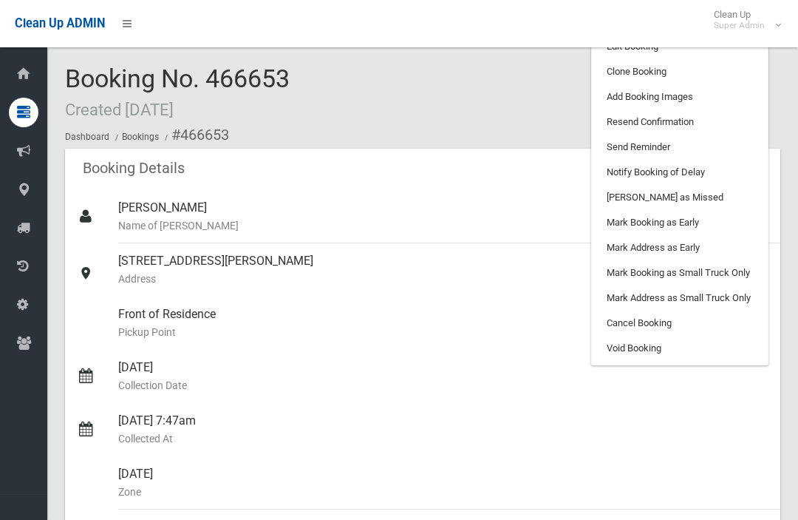
click at [702, 72] on link "Clone Booking" at bounding box center [680, 71] width 176 height 25
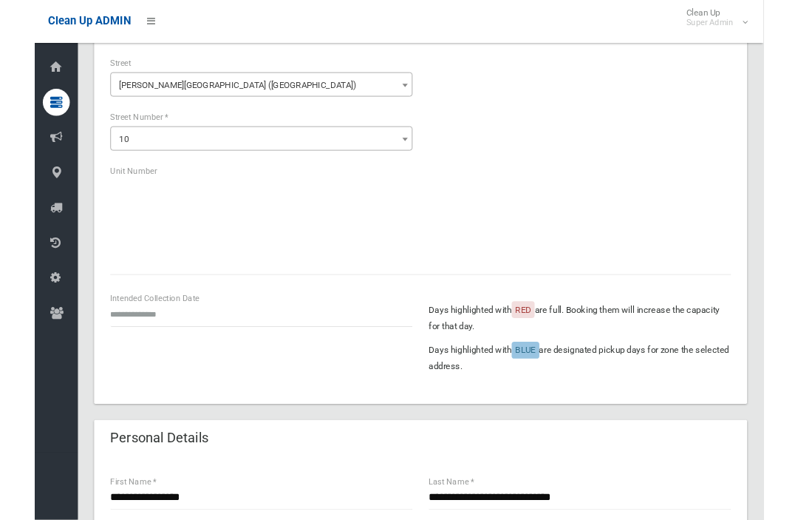
scroll to position [123, 0]
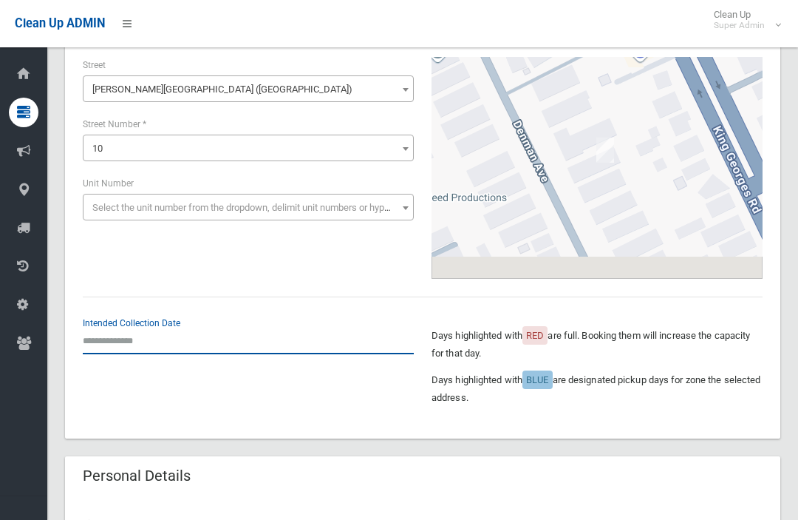
click at [134, 337] on input "text" at bounding box center [248, 340] width 331 height 27
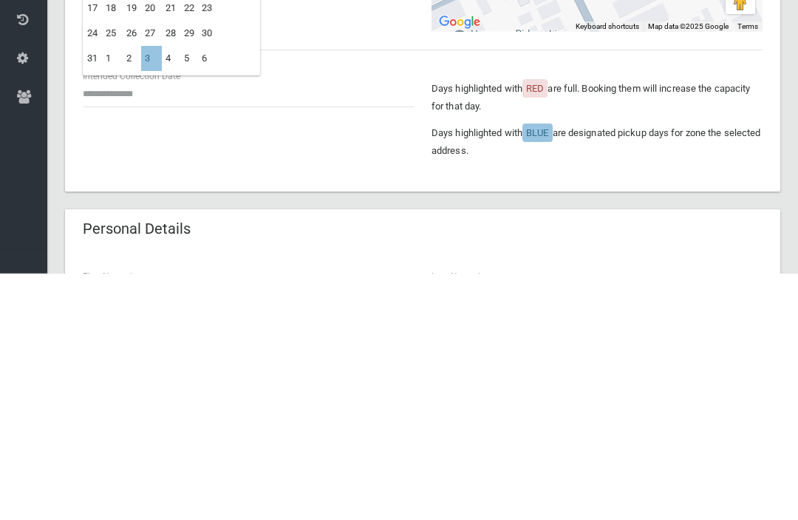
click at [159, 293] on td "3" at bounding box center [151, 305] width 21 height 25
type input "**********"
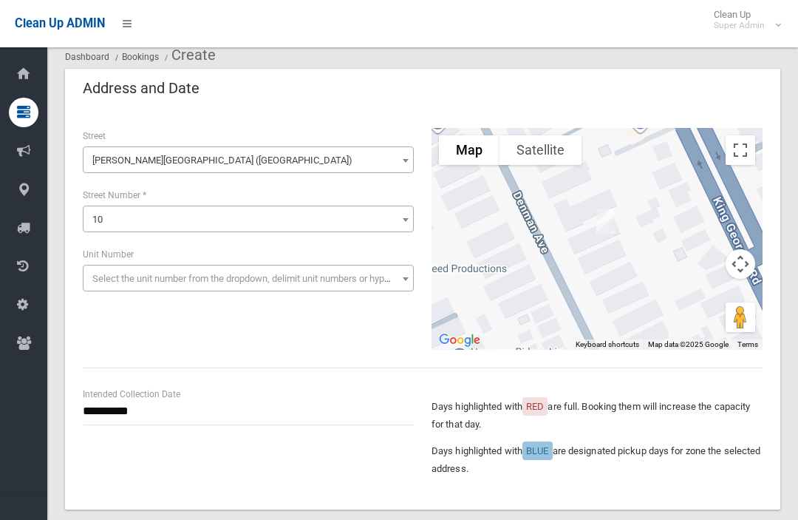
scroll to position [55, 0]
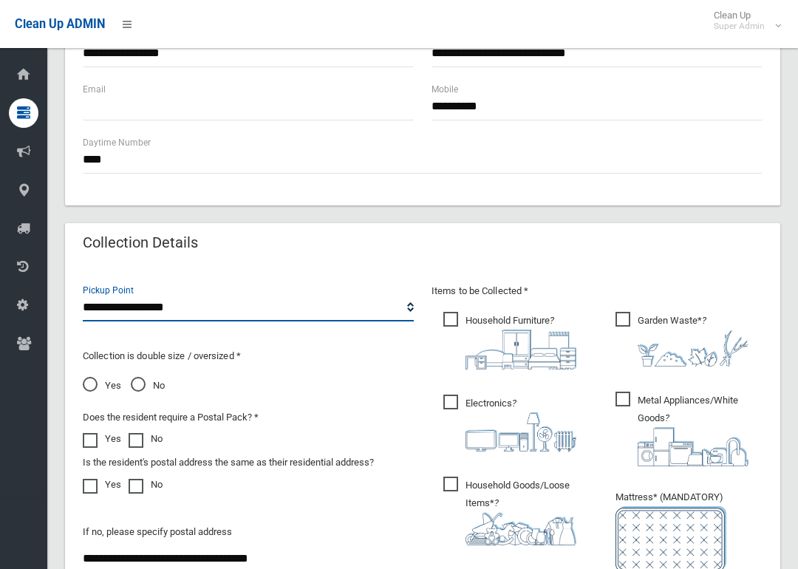
click at [237, 304] on select "**********" at bounding box center [248, 306] width 331 height 27
select select "*"
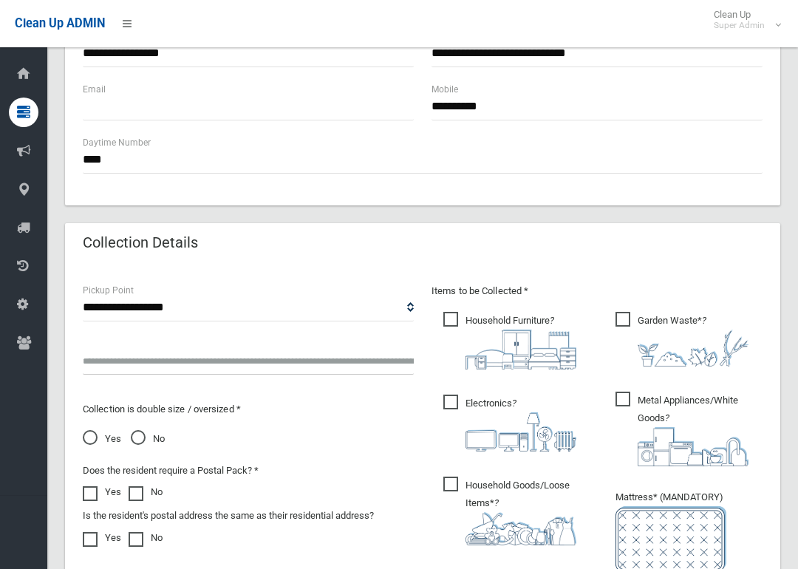
click at [296, 355] on input "text" at bounding box center [248, 360] width 331 height 27
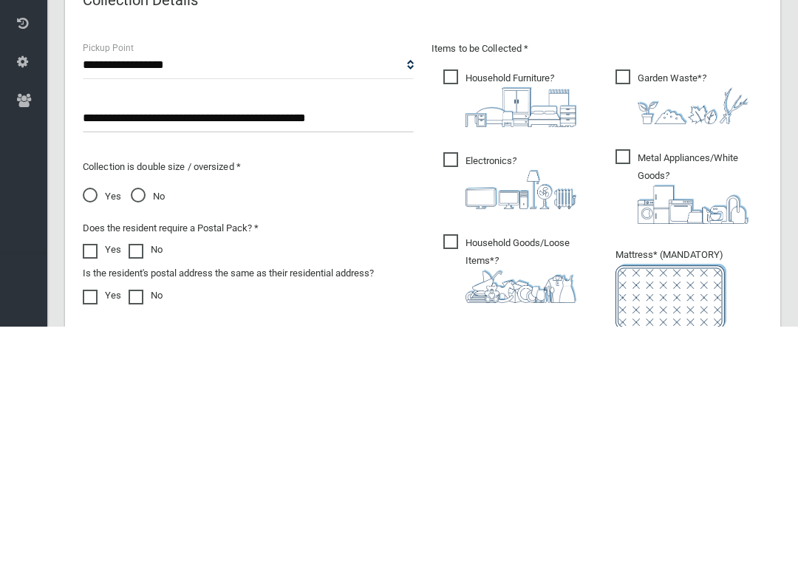
scroll to position [852, 0]
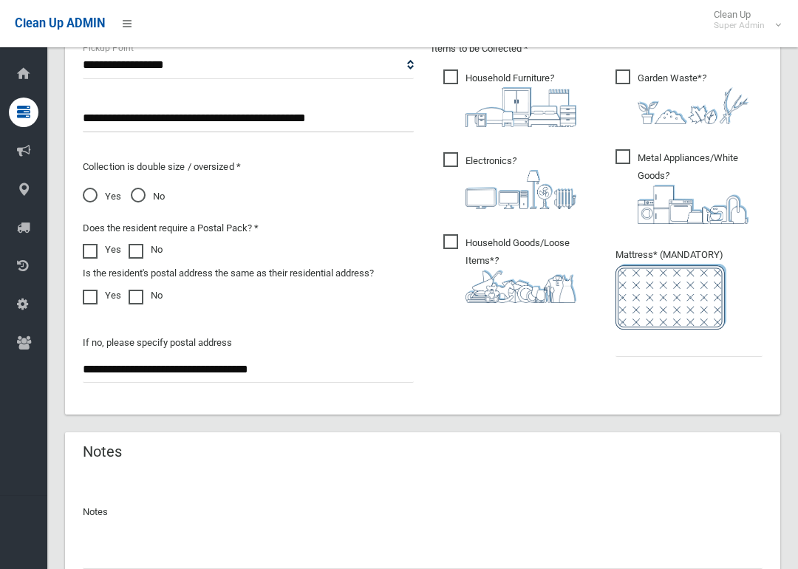
type input "**********"
click at [721, 347] on input "text" at bounding box center [689, 343] width 147 height 27
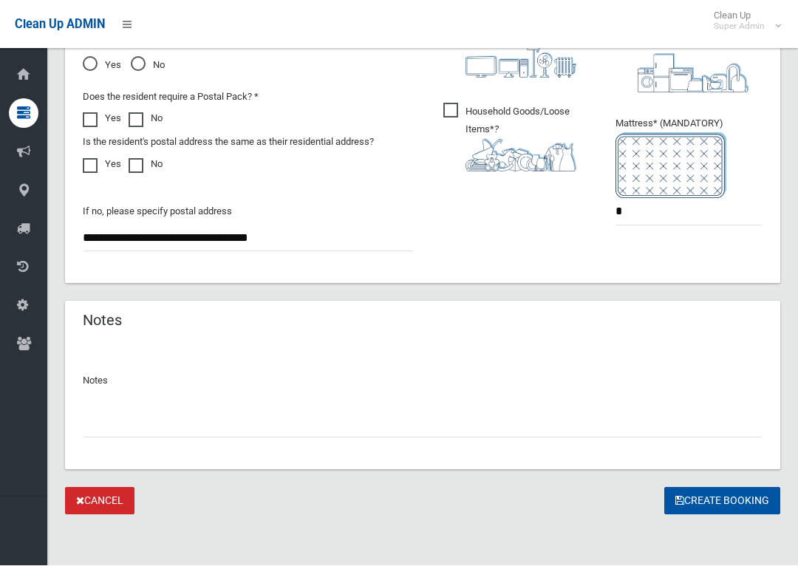
scroll to position [980, 0]
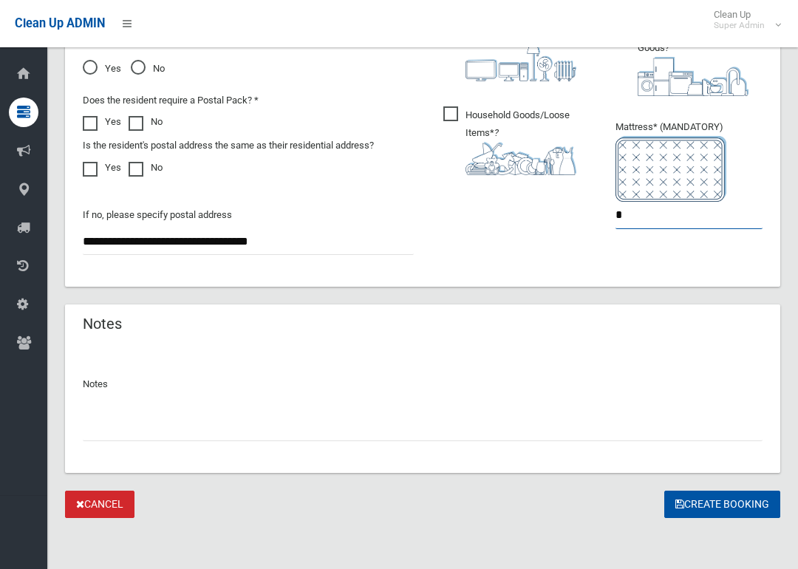
type input "*"
click at [701, 501] on button "Create Booking" at bounding box center [722, 504] width 116 height 27
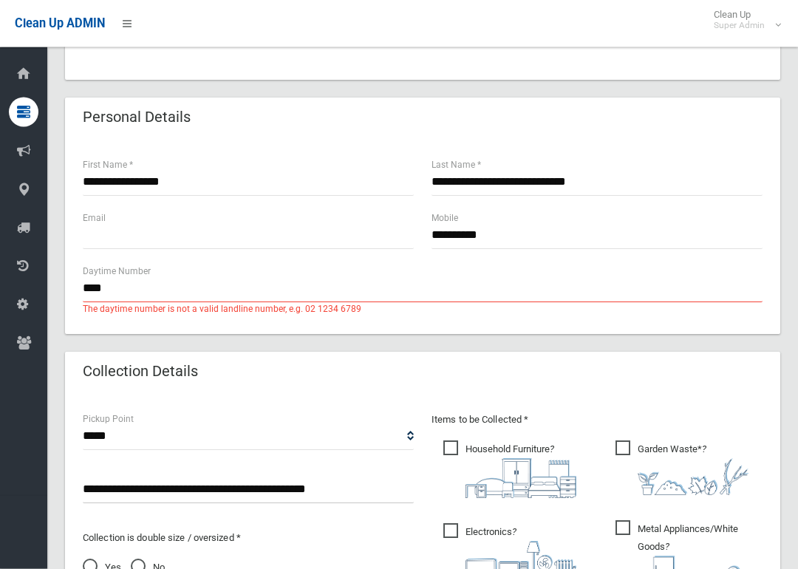
scroll to position [542, 0]
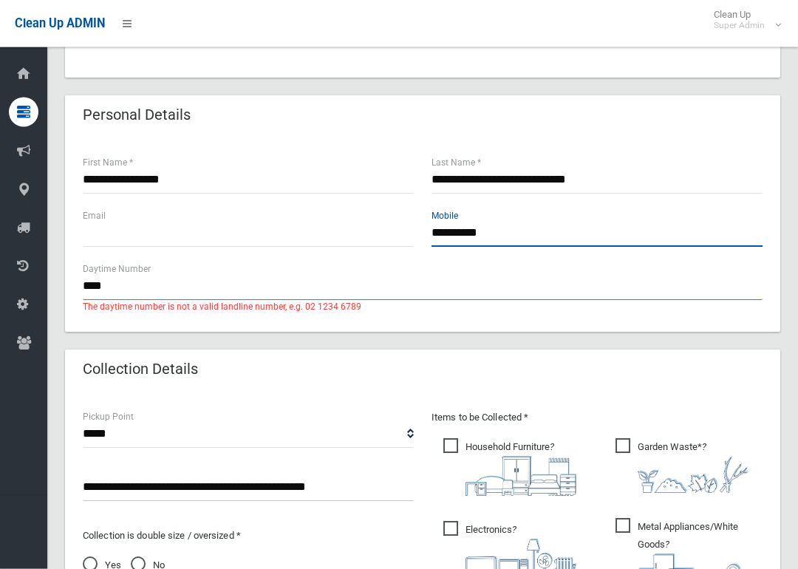
click at [539, 232] on input "**********" at bounding box center [597, 233] width 331 height 27
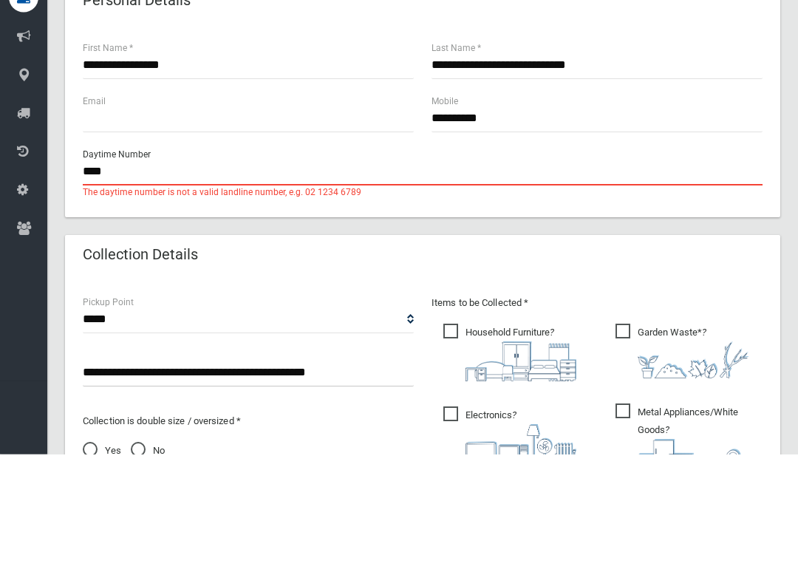
click at [354, 273] on input "**" at bounding box center [423, 286] width 680 height 27
type input "*"
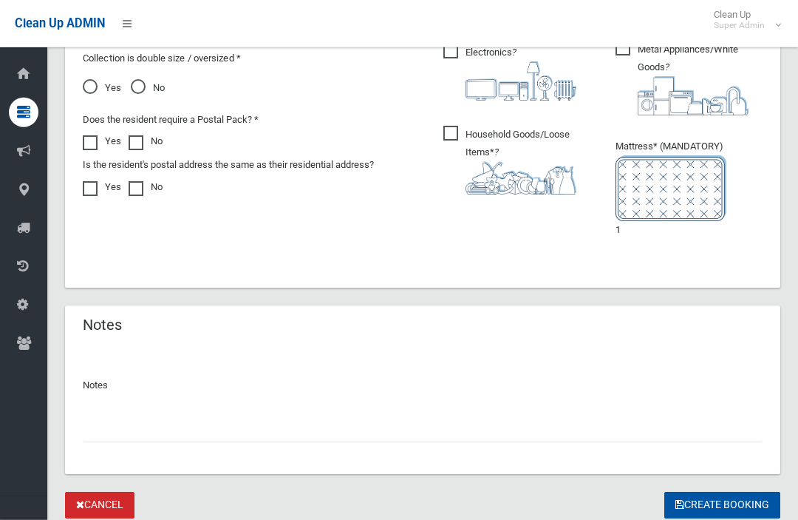
scroll to position [1035, 0]
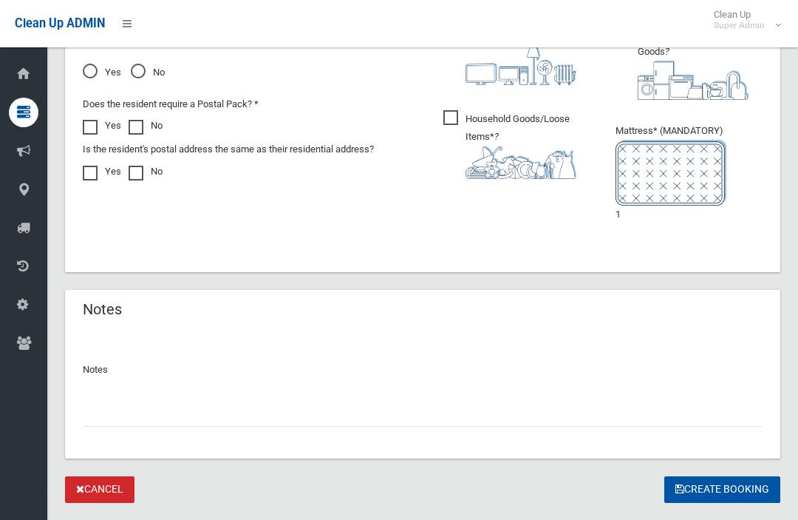
click at [709, 482] on button "Create Booking" at bounding box center [722, 489] width 116 height 27
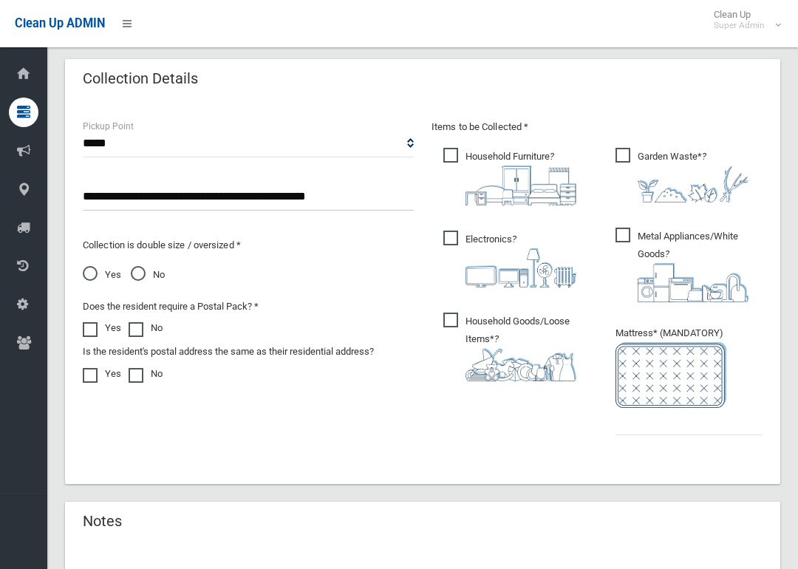
scroll to position [832, 0]
click at [671, 429] on input "text" at bounding box center [689, 422] width 147 height 27
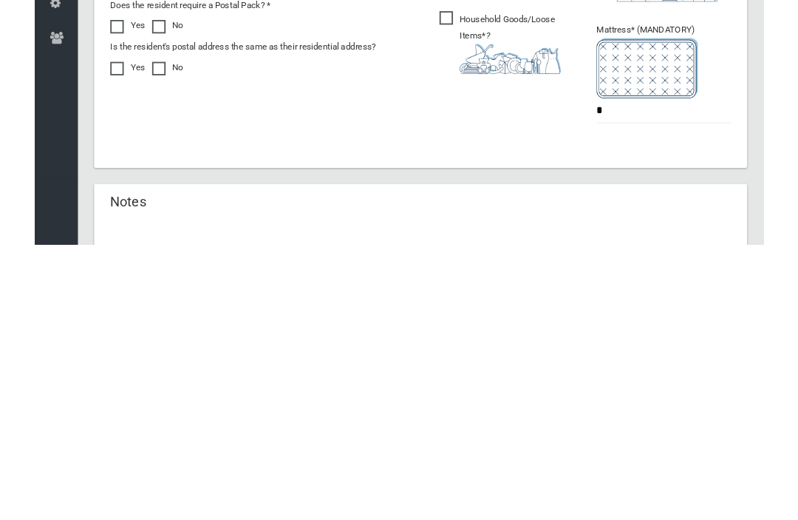
scroll to position [1029, 0]
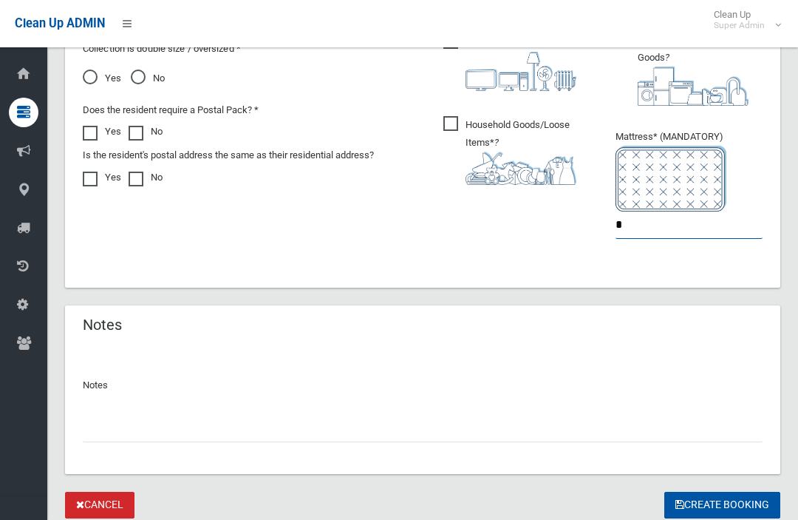
type input "*"
click at [699, 494] on button "Create Booking" at bounding box center [722, 504] width 116 height 27
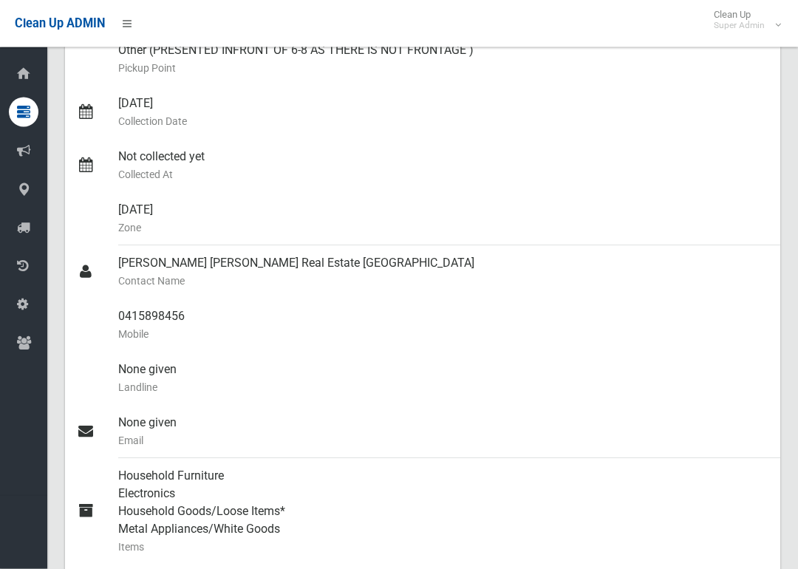
scroll to position [264, 0]
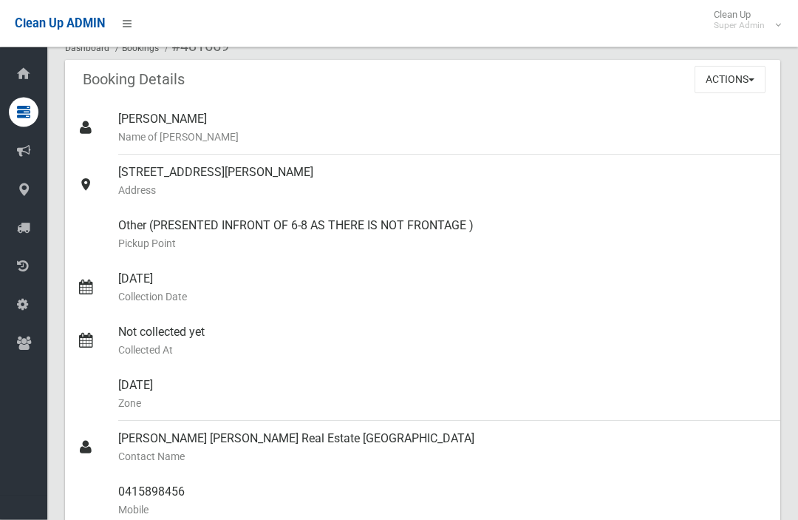
click at [748, 86] on button "Actions" at bounding box center [730, 80] width 71 height 27
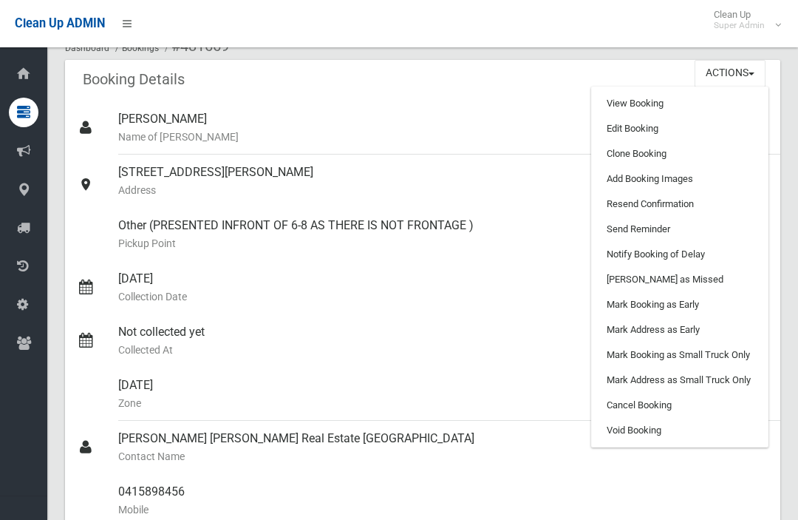
click at [720, 126] on link "Edit Booking" at bounding box center [680, 128] width 176 height 25
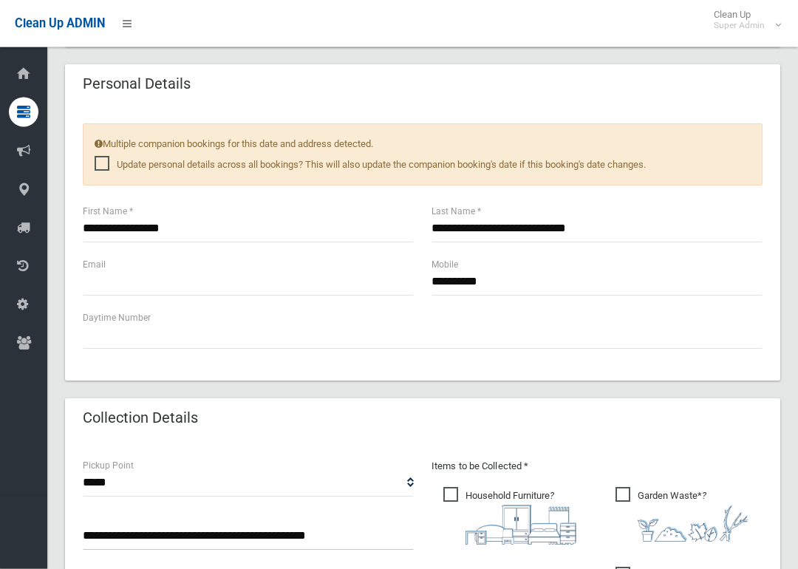
scroll to position [660, 0]
click at [328, 227] on input "**********" at bounding box center [248, 228] width 331 height 27
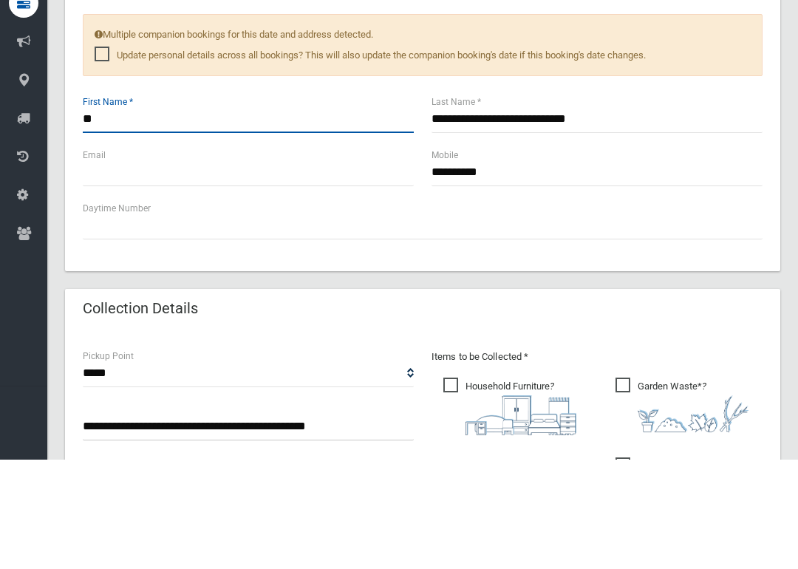
type input "*"
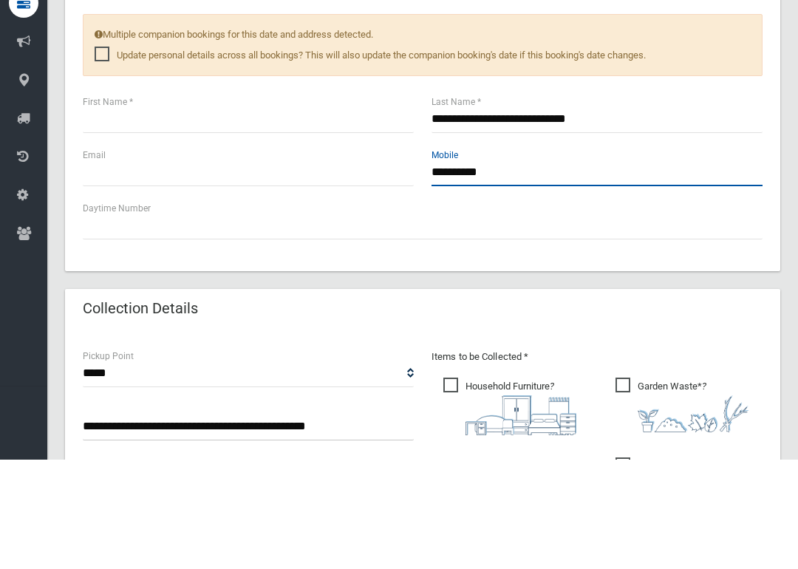
click at [605, 268] on input "**********" at bounding box center [597, 281] width 331 height 27
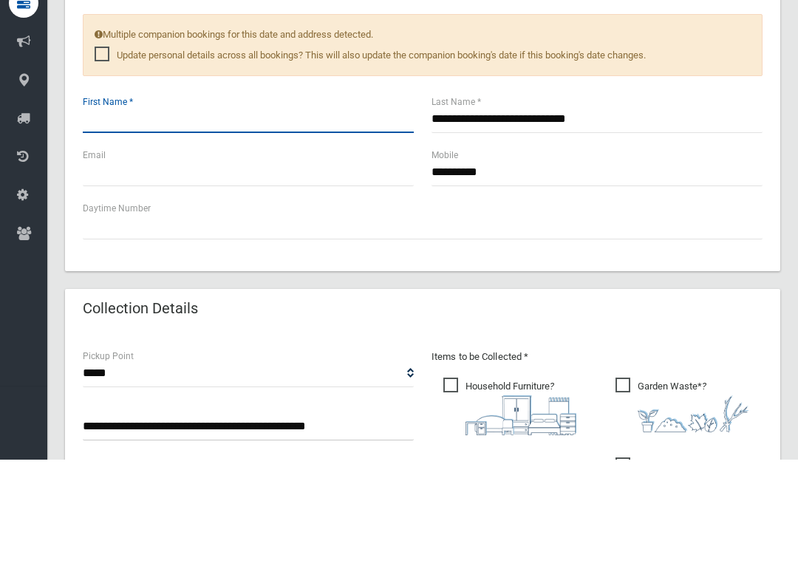
click at [304, 215] on input "text" at bounding box center [248, 228] width 331 height 27
click at [243, 310] on div "Daytime Number" at bounding box center [423, 329] width 680 height 39
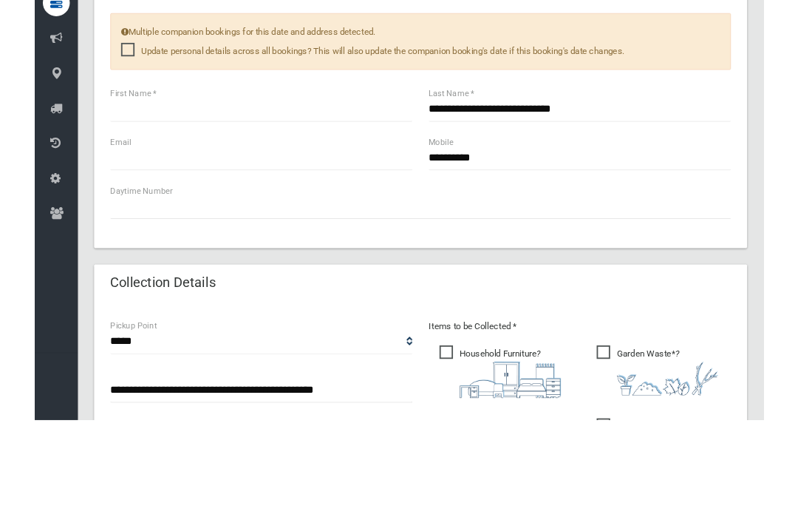
scroll to position [769, 0]
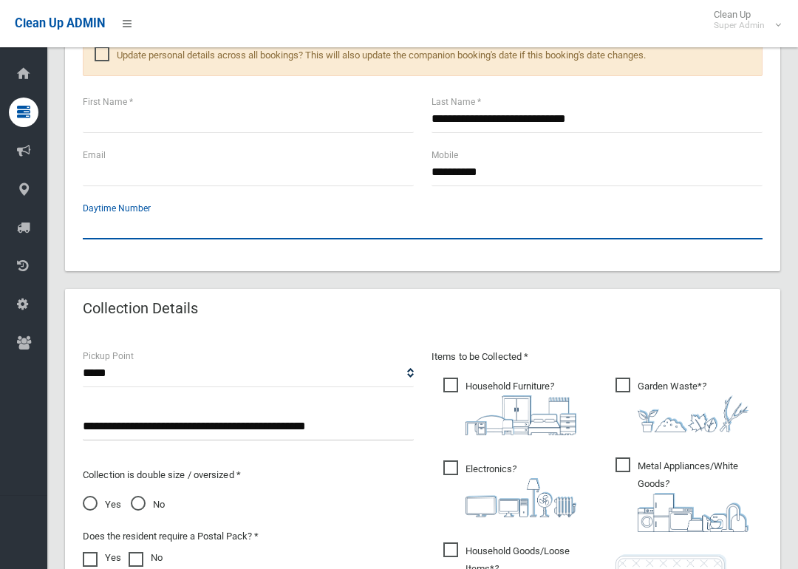
click at [238, 222] on input "text" at bounding box center [423, 225] width 680 height 27
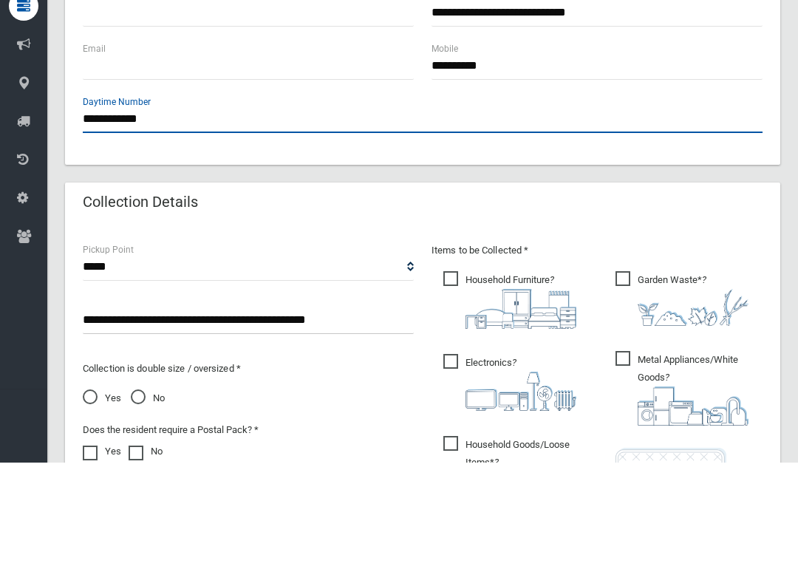
type input "**********"
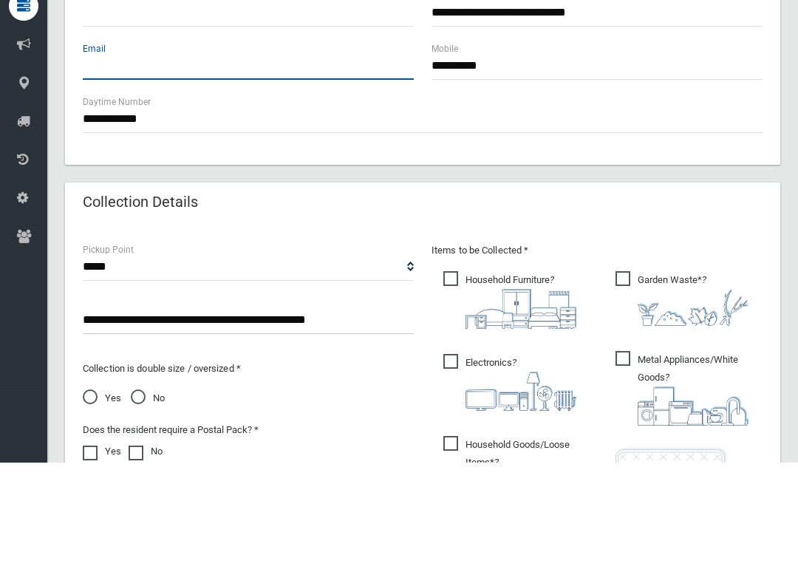
click at [235, 159] on input "text" at bounding box center [248, 172] width 331 height 27
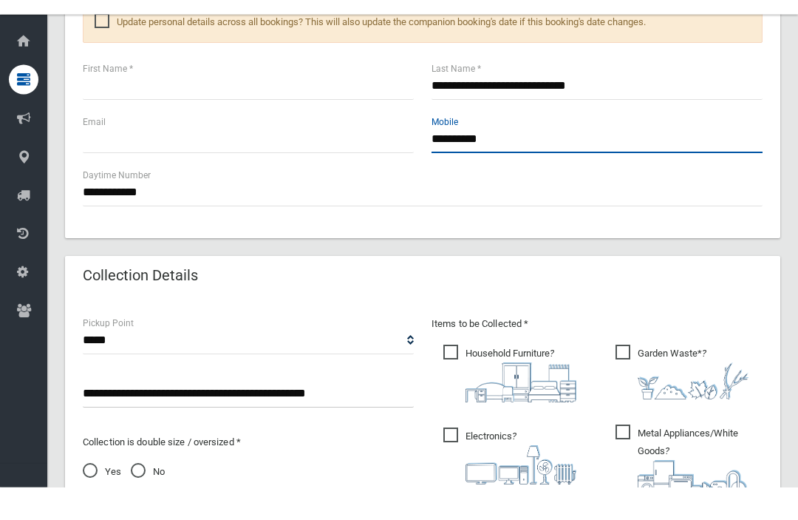
click at [527, 159] on input "**********" at bounding box center [597, 172] width 331 height 27
type input "*"
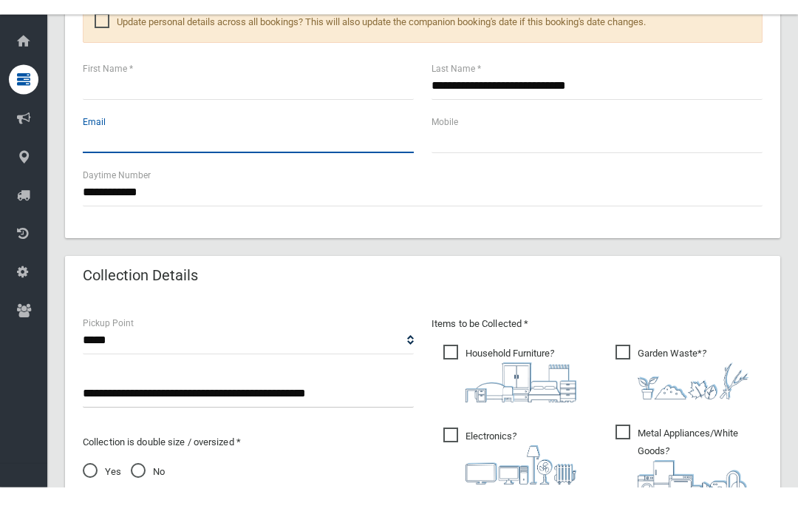
click at [300, 159] on input "text" at bounding box center [248, 172] width 331 height 27
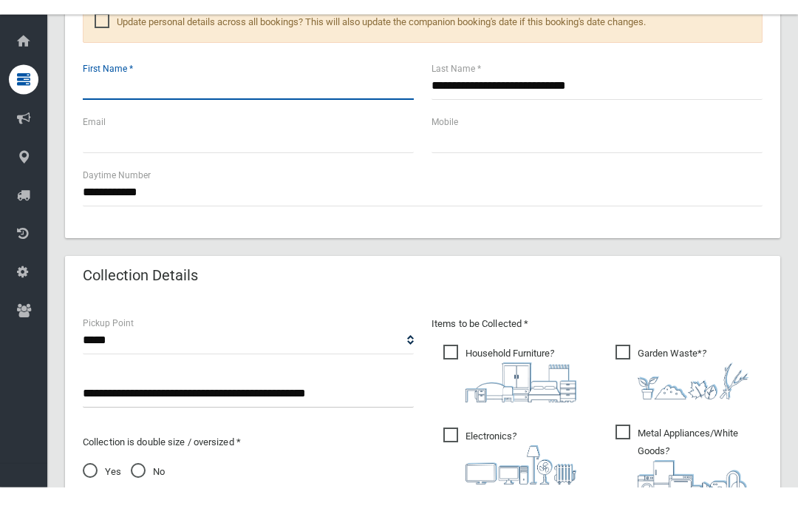
click at [302, 106] on input "text" at bounding box center [248, 119] width 331 height 27
type input "***"
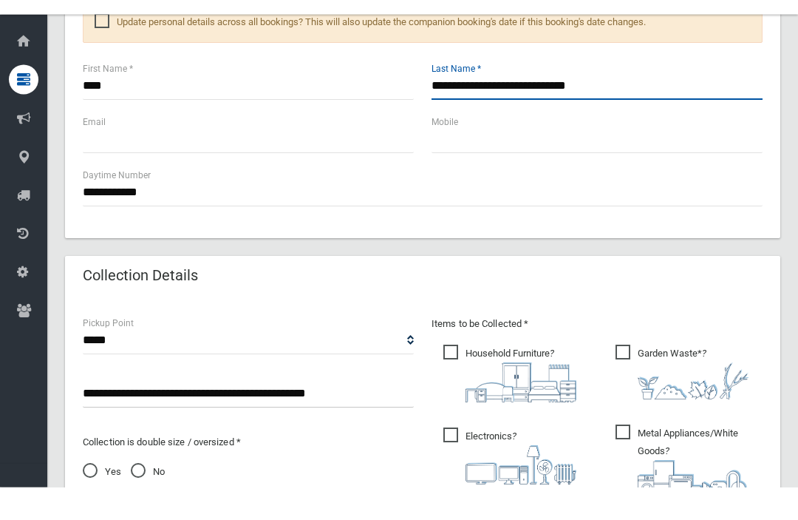
click at [442, 106] on input "**********" at bounding box center [597, 119] width 331 height 27
type input "**********"
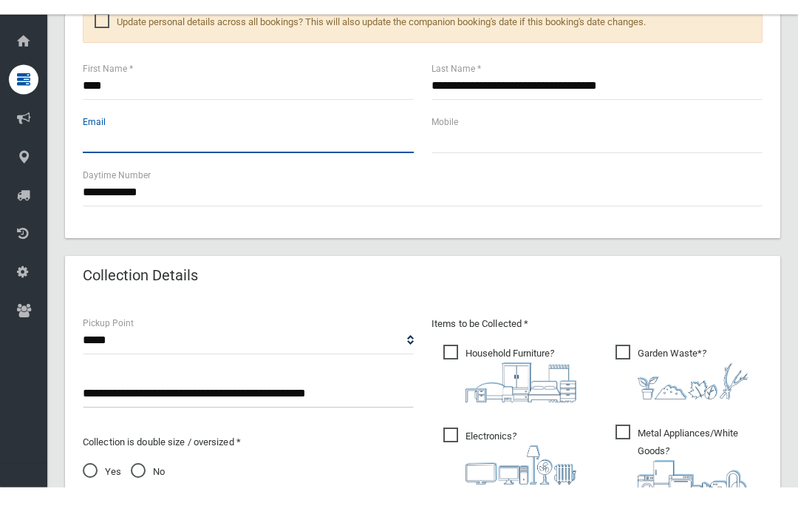
click at [243, 159] on input "text" at bounding box center [248, 172] width 331 height 27
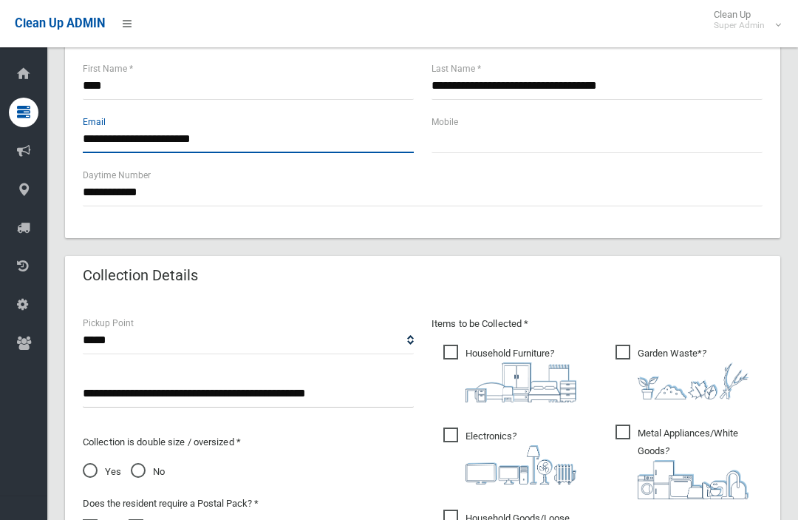
type input "**********"
click at [516, 139] on input "text" at bounding box center [597, 139] width 331 height 27
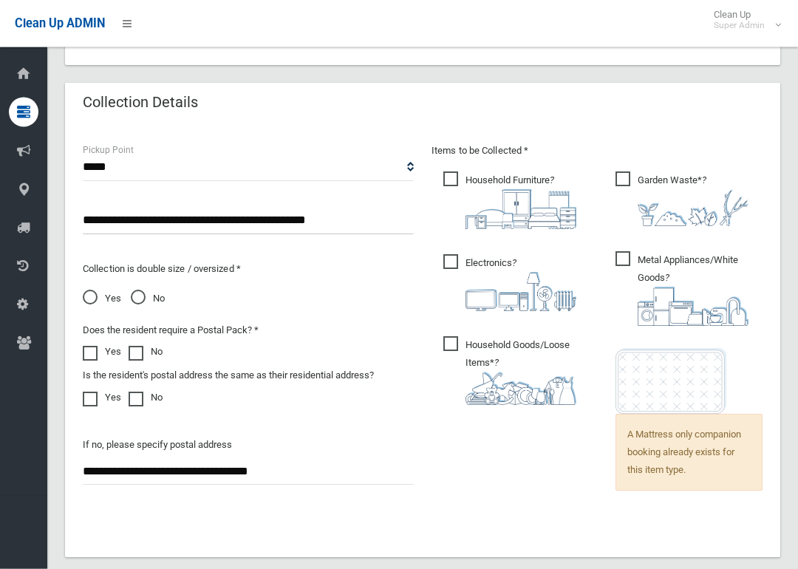
scroll to position [975, 0]
type input "**********"
click at [625, 175] on span "Garden Waste* ?" at bounding box center [682, 198] width 133 height 55
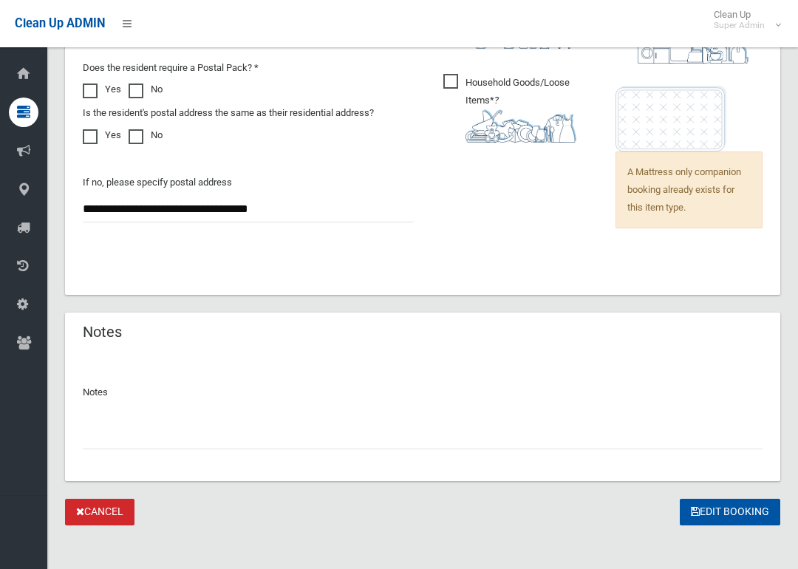
scroll to position [1244, 0]
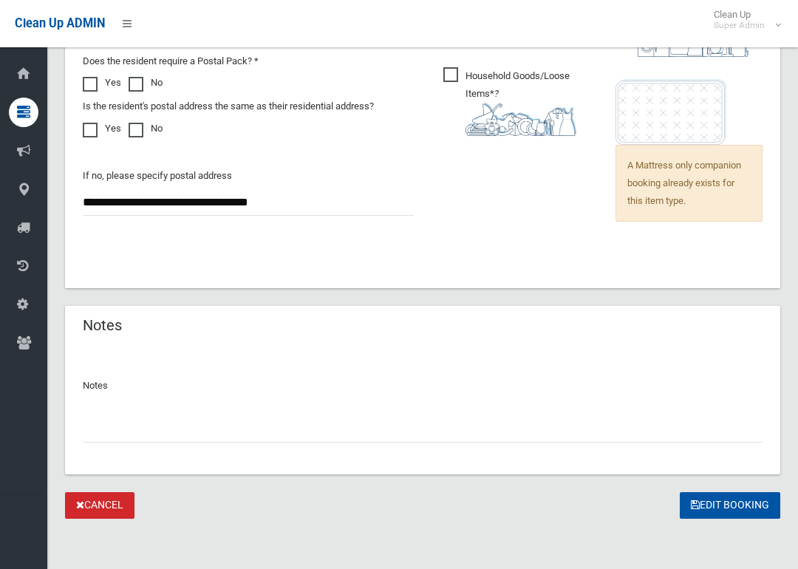
click at [740, 502] on button "Edit Booking" at bounding box center [730, 505] width 101 height 27
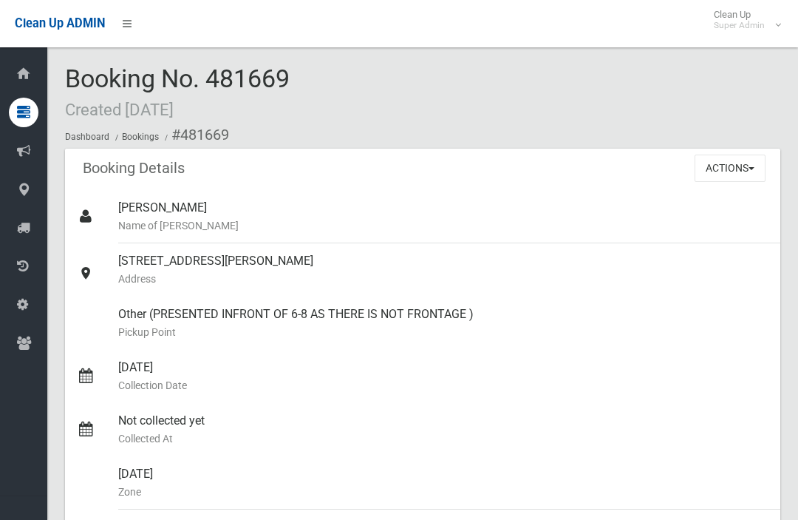
click at [739, 165] on button "Actions" at bounding box center [730, 167] width 71 height 27
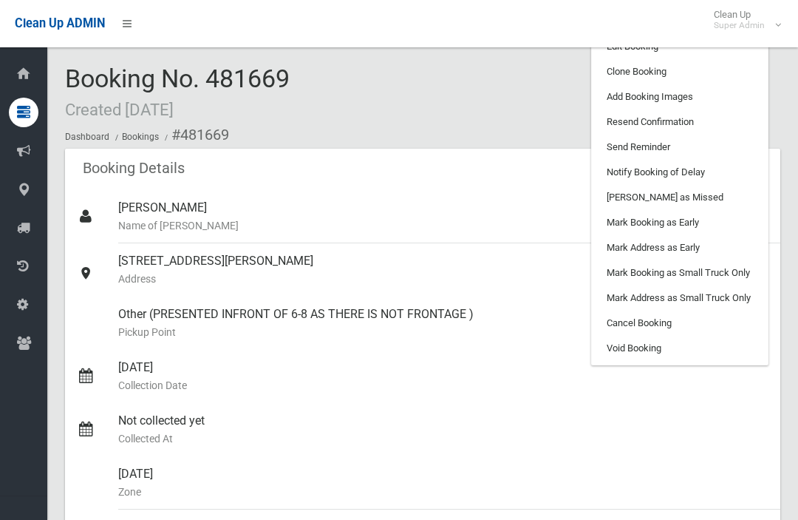
click at [689, 55] on link "Edit Booking" at bounding box center [680, 46] width 176 height 25
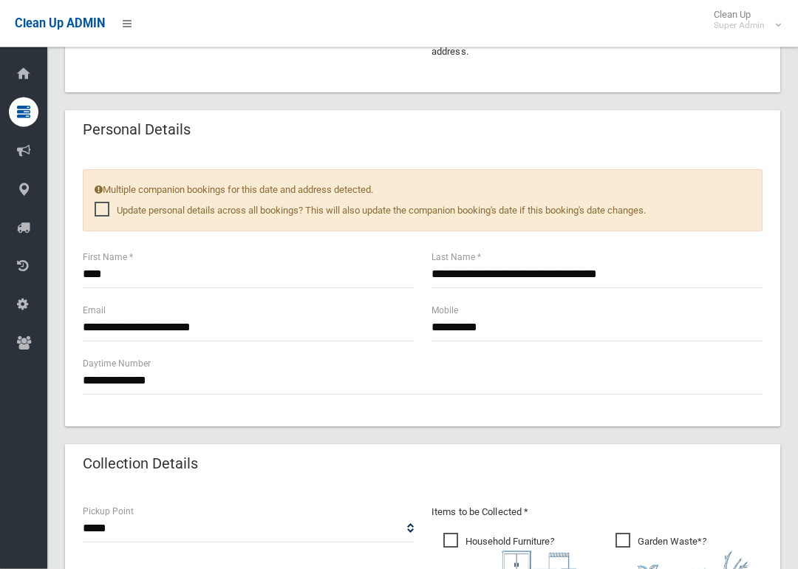
scroll to position [628, 0]
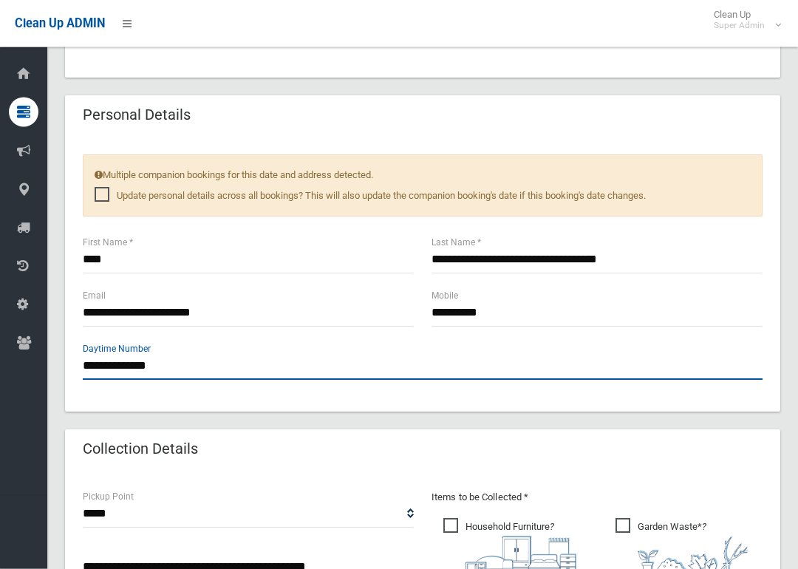
click at [185, 370] on input "**********" at bounding box center [423, 366] width 680 height 27
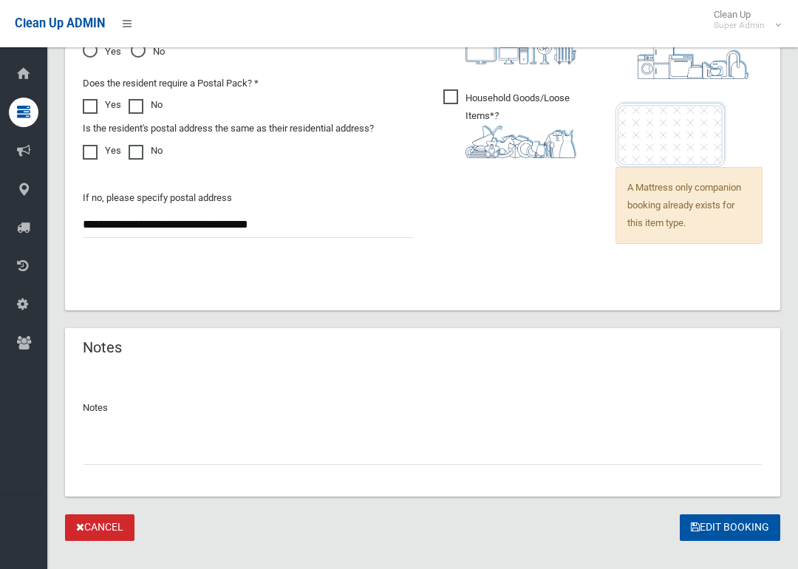
scroll to position [1244, 0]
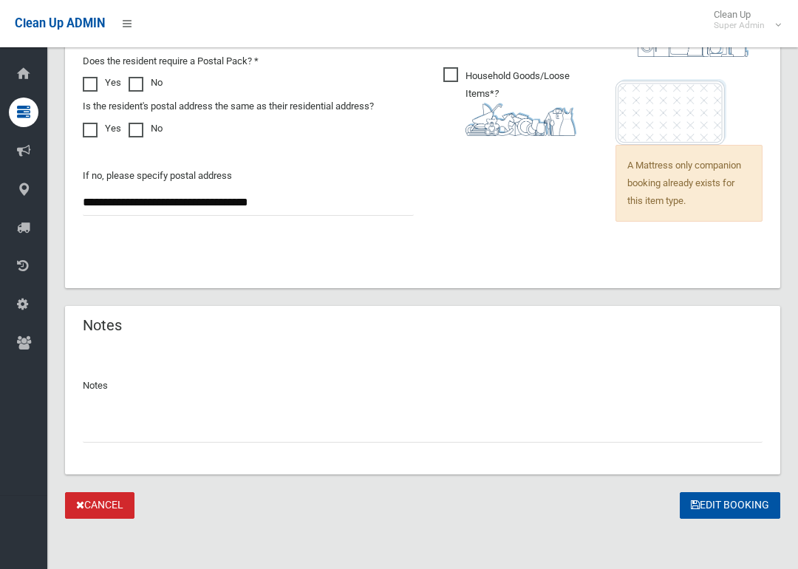
type input "**********"
click at [736, 499] on button "Edit Booking" at bounding box center [730, 505] width 101 height 27
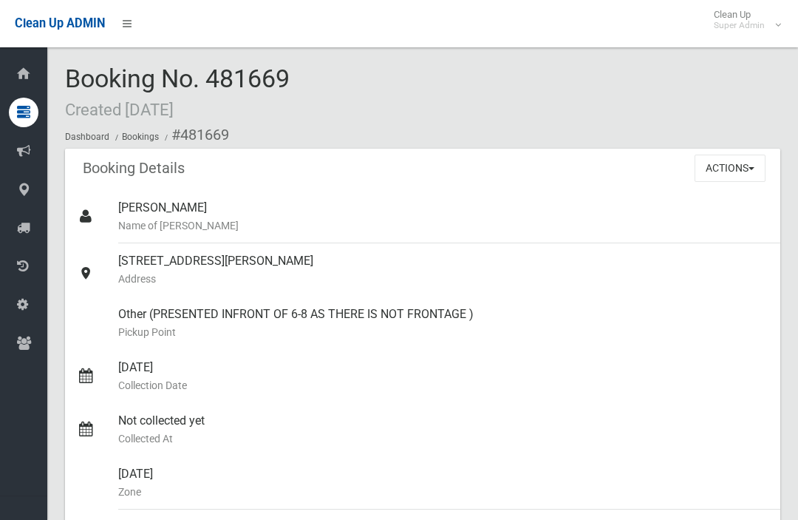
click at [740, 169] on button "Actions" at bounding box center [730, 167] width 71 height 27
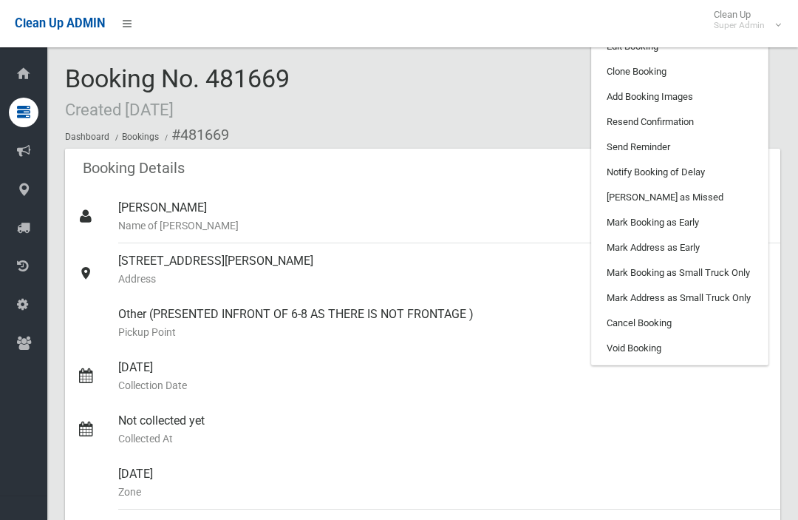
click at [701, 96] on link "Add Booking Images" at bounding box center [680, 96] width 176 height 25
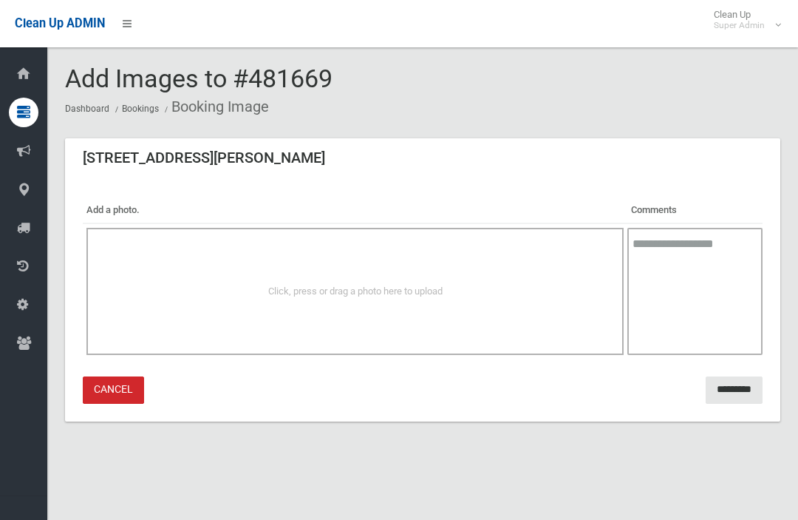
click at [561, 258] on div "Click, press or drag a photo here to upload" at bounding box center [354, 291] width 537 height 127
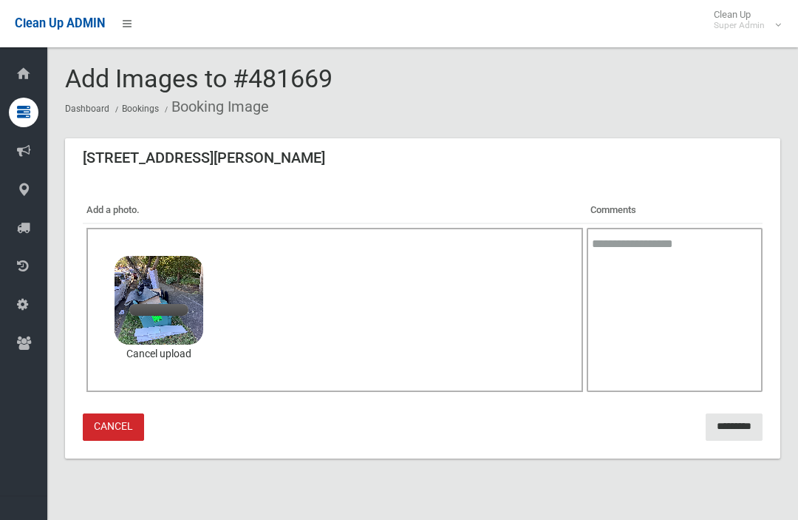
click at [506, 324] on div "Click, press or drag a photo here to upload 3.3 MB IMG_2492.jpeg Check Error Ca…" at bounding box center [334, 310] width 497 height 164
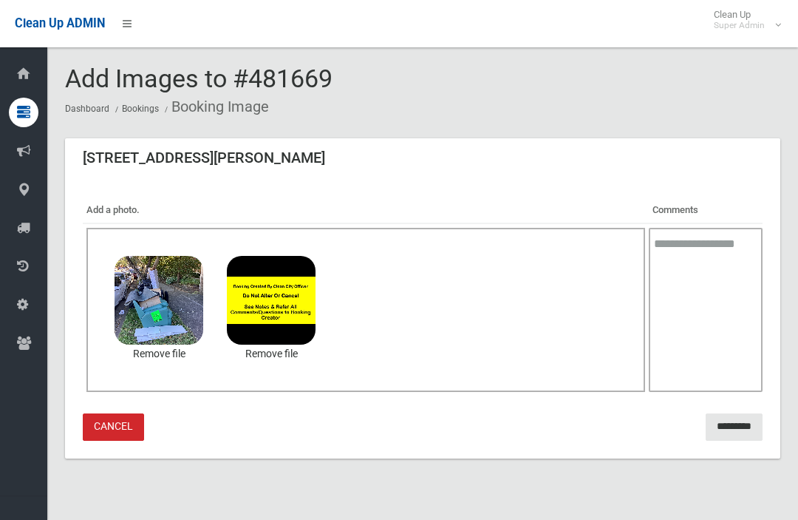
click at [740, 408] on div "Add a photo. Comments Click, press or drag a photo here to upload 3.3 MB IMG_24…" at bounding box center [422, 319] width 715 height 279
click at [726, 426] on input "*********" at bounding box center [734, 426] width 57 height 27
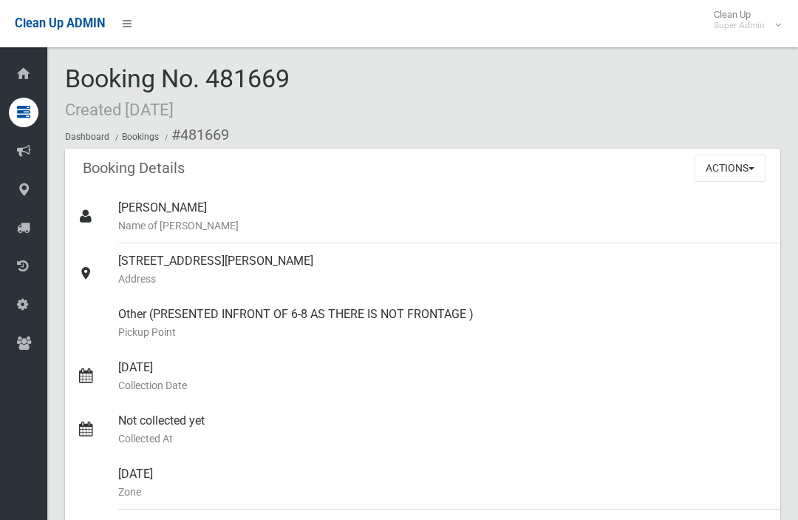
click at [743, 180] on button "Actions" at bounding box center [730, 167] width 71 height 27
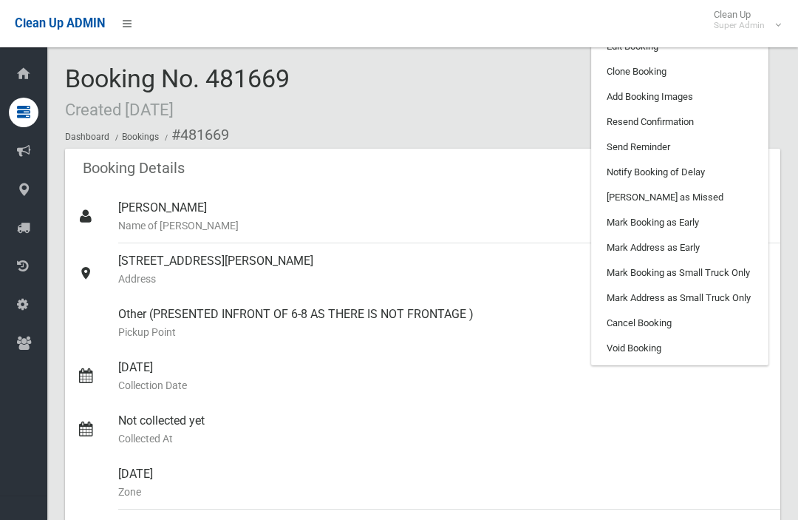
click at [715, 118] on link "Resend Confirmation" at bounding box center [680, 121] width 176 height 25
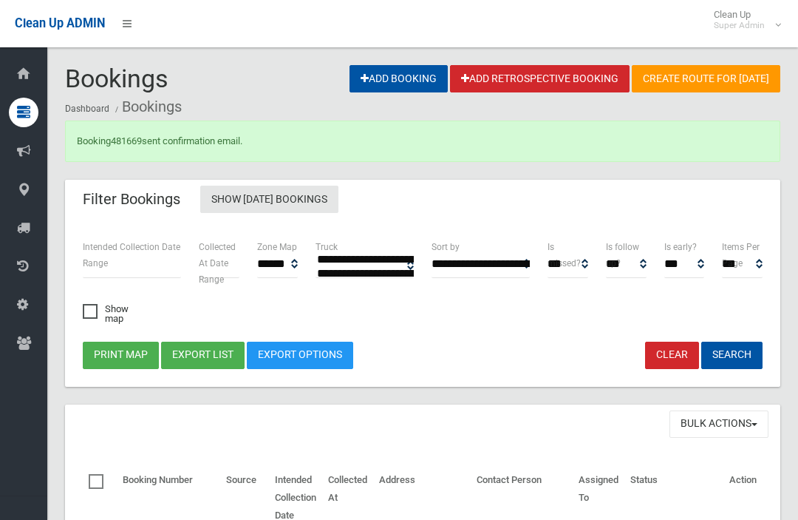
select select
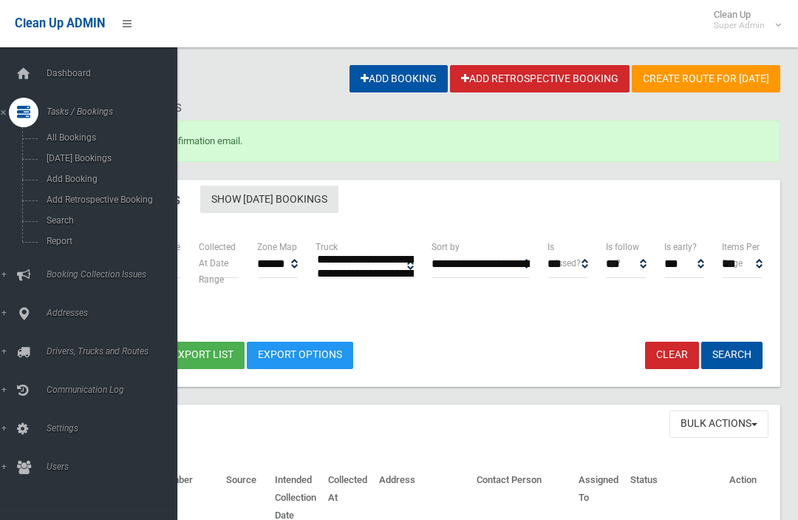
click at [58, 243] on span "Report" at bounding box center [103, 241] width 123 height 10
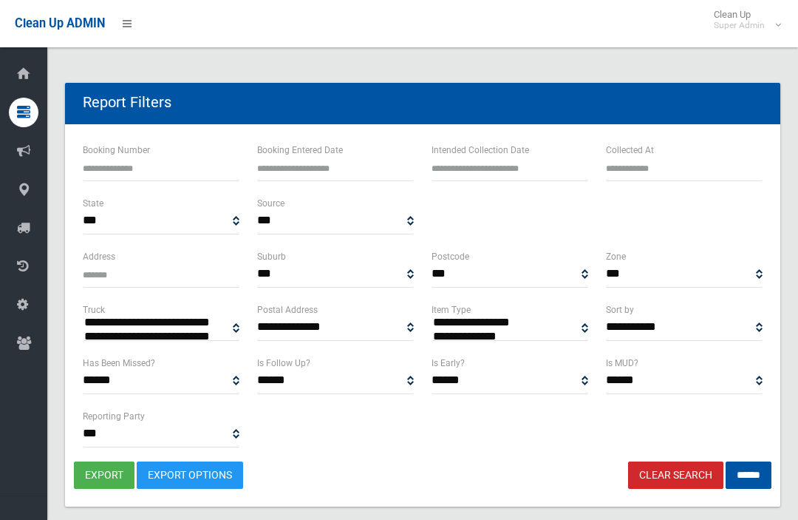
select select
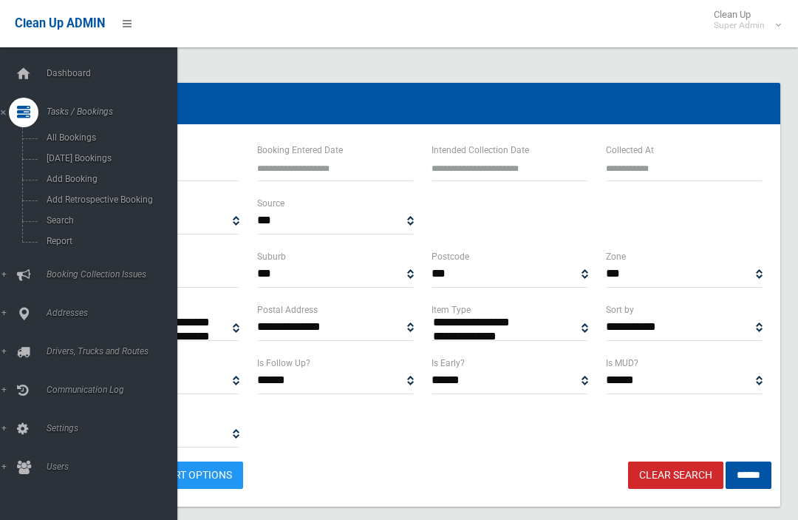
click at [51, 225] on span "Search" at bounding box center [103, 220] width 123 height 10
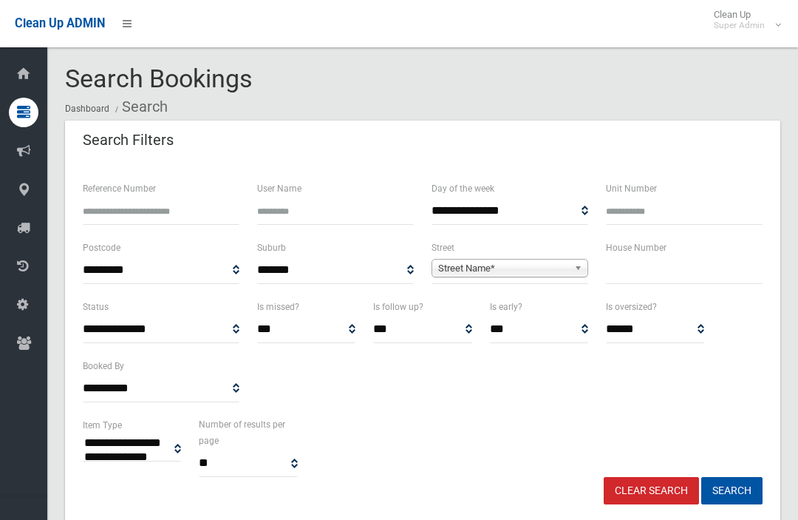
select select
click at [650, 273] on input "text" at bounding box center [684, 269] width 157 height 27
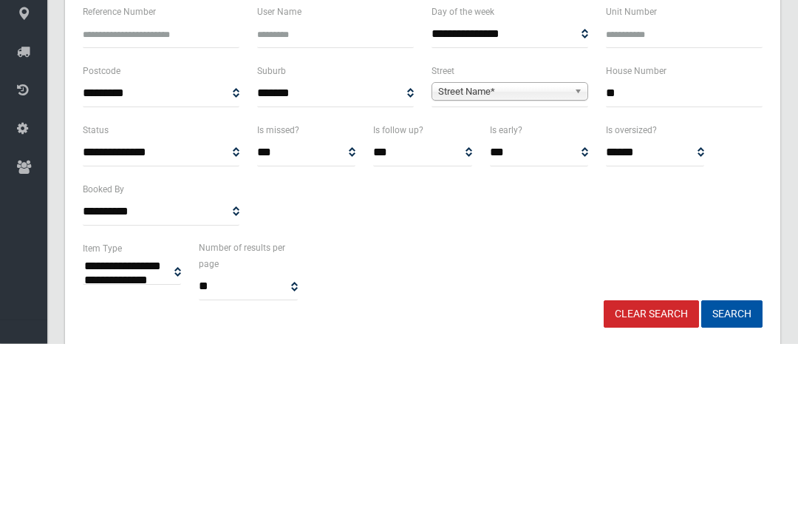
type input "**"
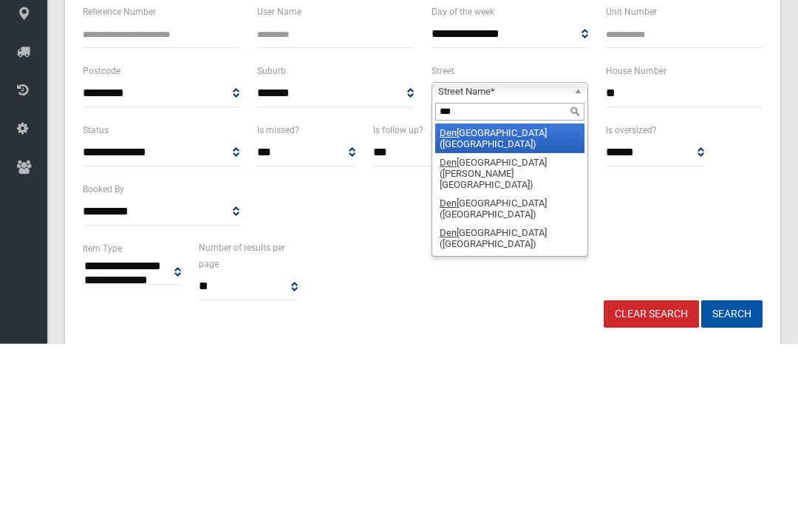
type input "****"
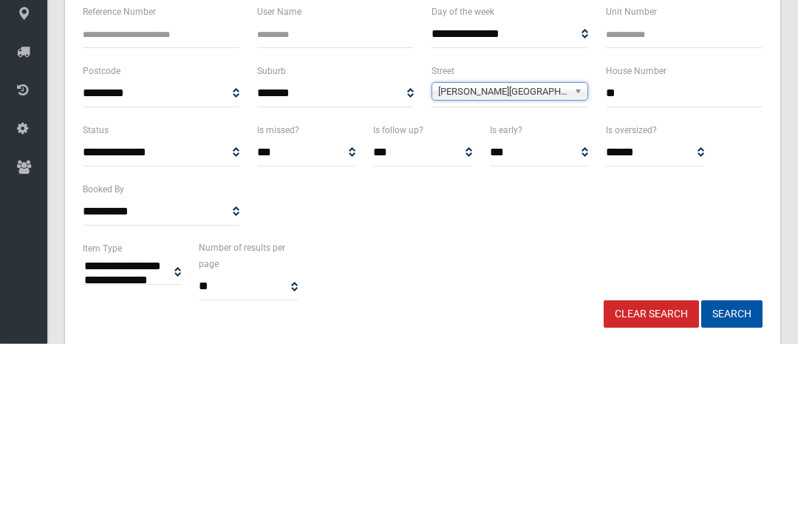
scroll to position [177, 0]
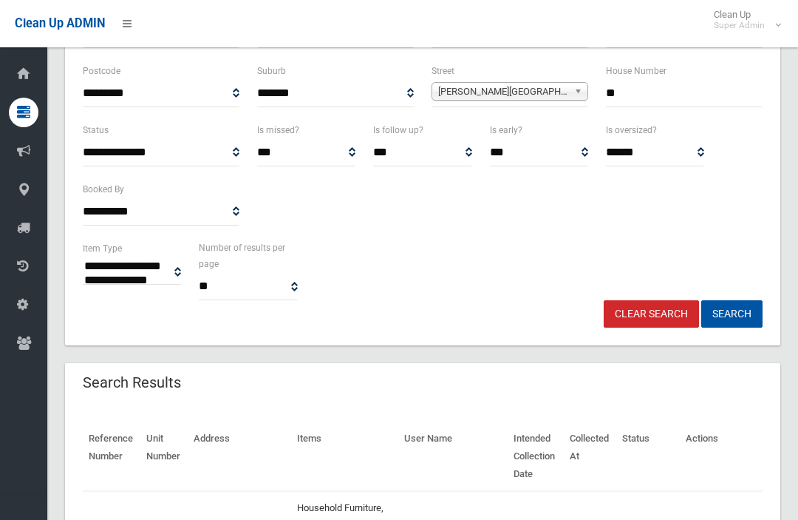
click at [730, 316] on button "Search" at bounding box center [731, 313] width 61 height 27
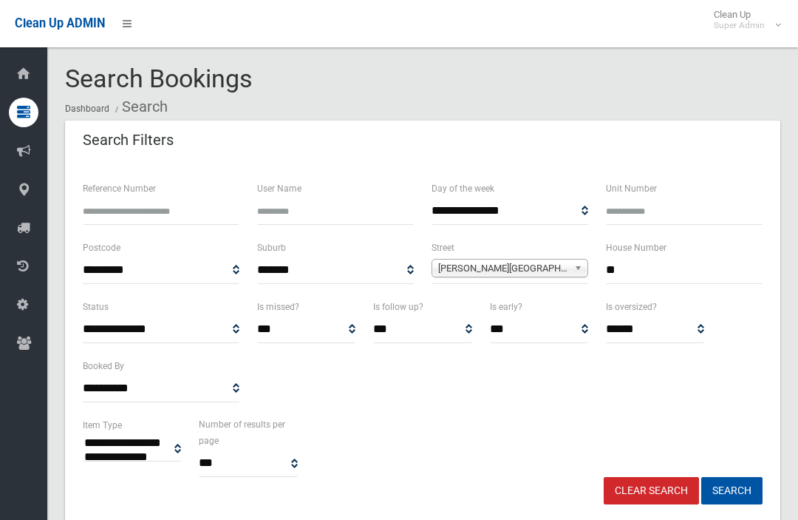
select select
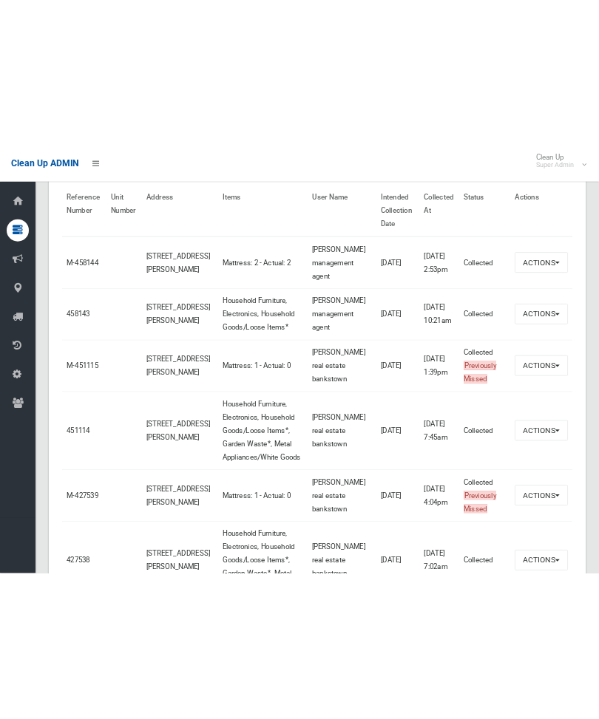
scroll to position [547, 0]
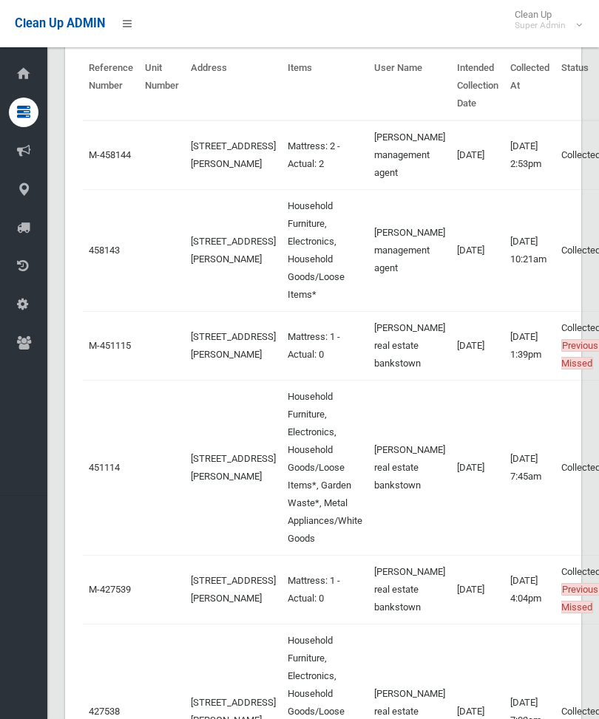
click at [116, 256] on link "458143" at bounding box center [104, 250] width 31 height 11
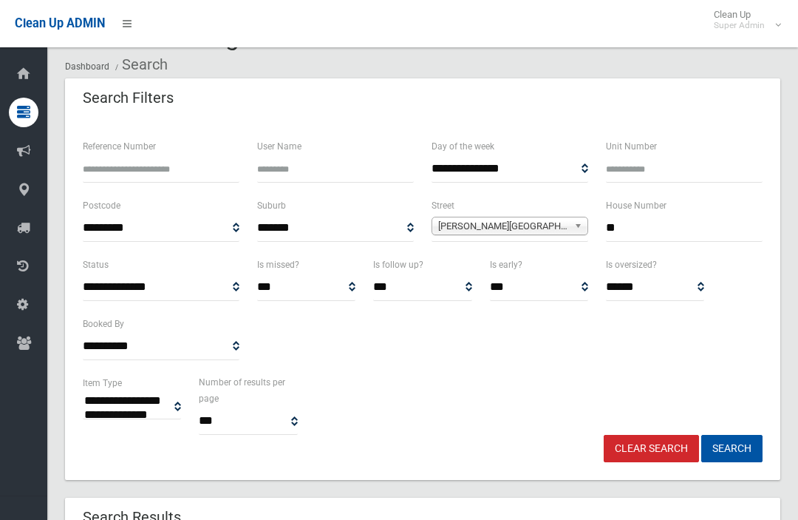
scroll to position [10, 0]
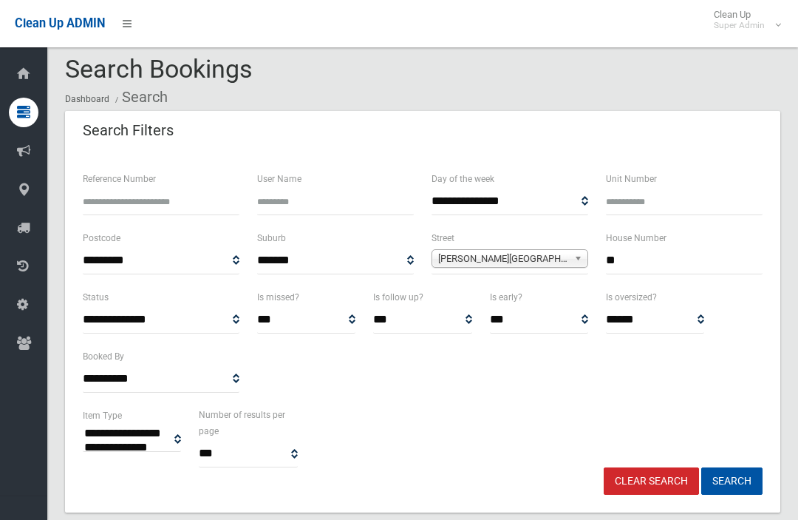
click at [691, 253] on input "**" at bounding box center [684, 260] width 157 height 27
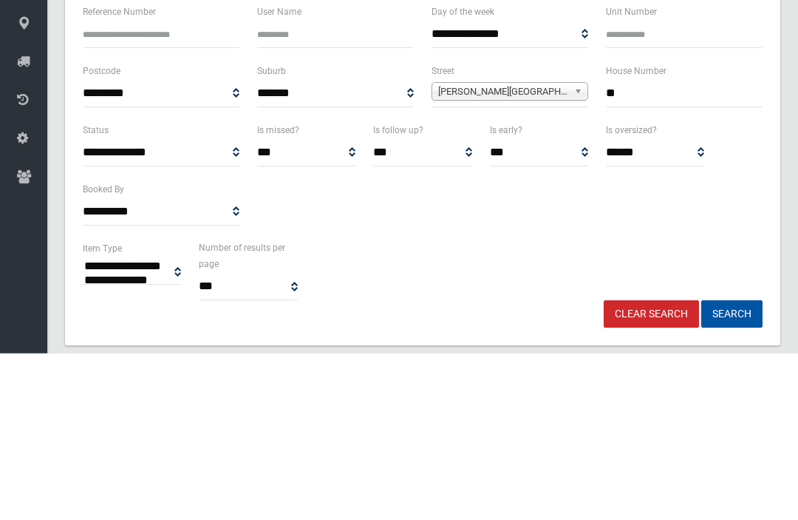
type input "*"
click at [732, 467] on button "Search" at bounding box center [731, 480] width 61 height 27
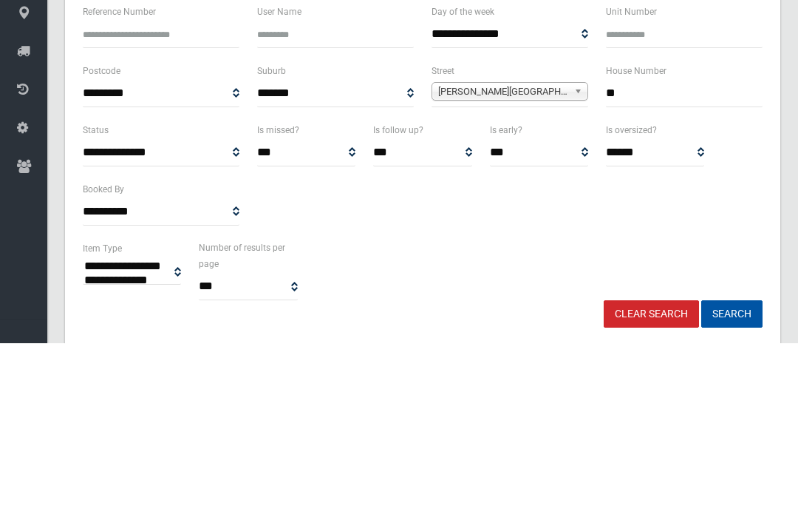
click at [726, 256] on input "**" at bounding box center [684, 269] width 157 height 27
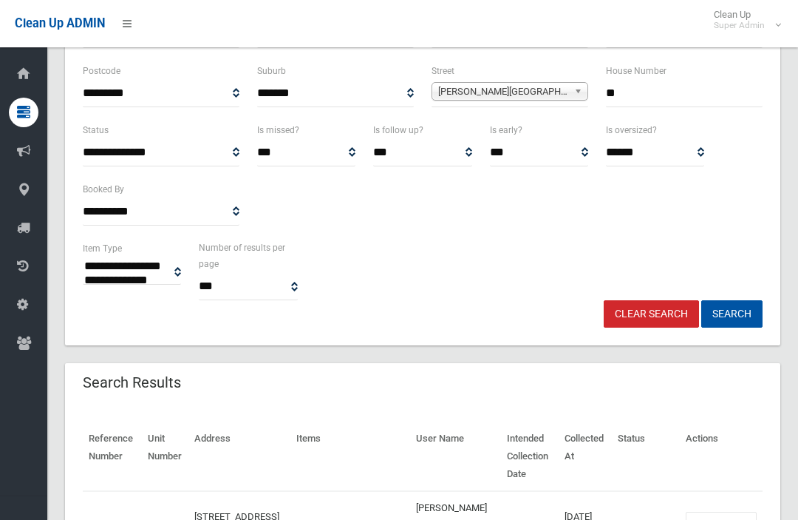
type input "*"
type input "**"
click at [732, 313] on button "Search" at bounding box center [731, 313] width 61 height 27
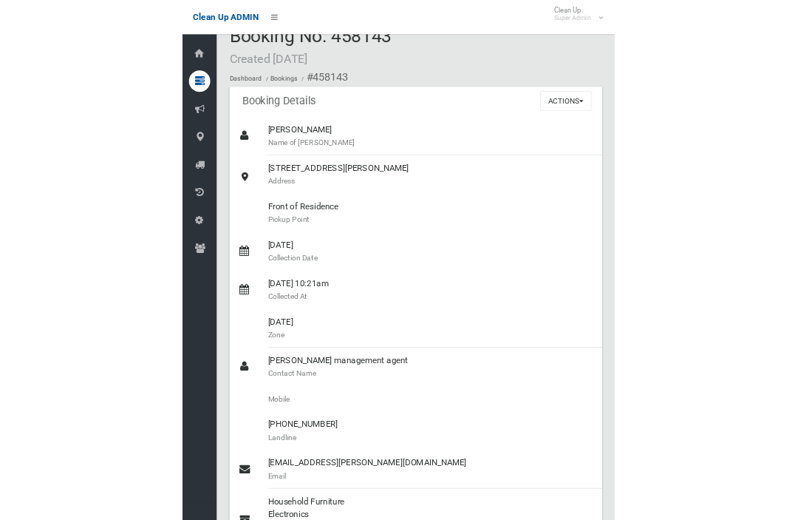
scroll to position [28, 0]
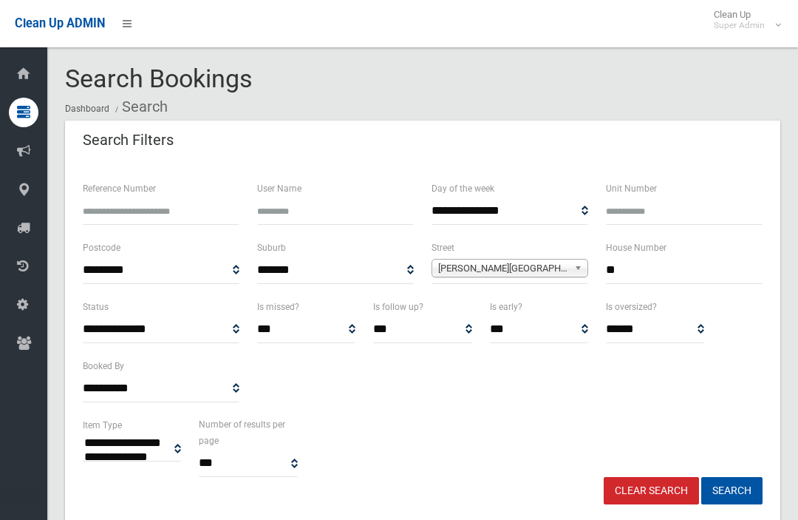
select select
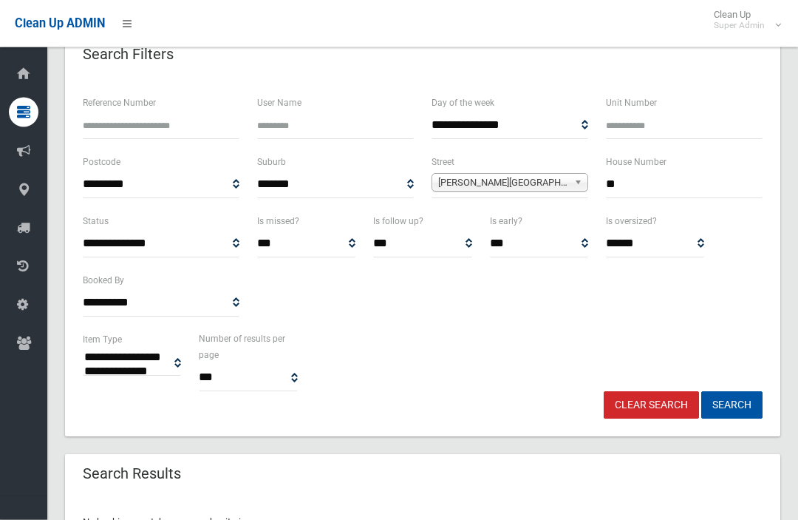
scroll to position [149, 0]
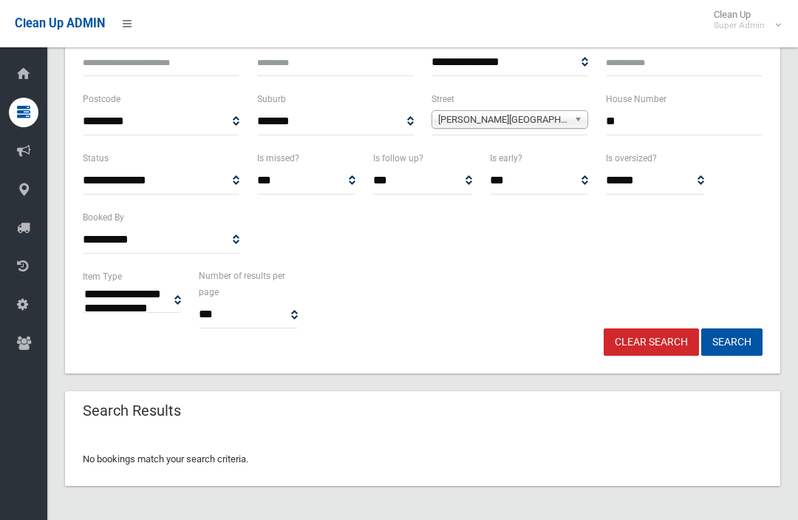
click at [712, 130] on input "**" at bounding box center [684, 121] width 157 height 27
click at [732, 341] on button "Search" at bounding box center [731, 341] width 61 height 27
click at [703, 122] on input "*****" at bounding box center [684, 121] width 157 height 27
type input "*"
type input "**"
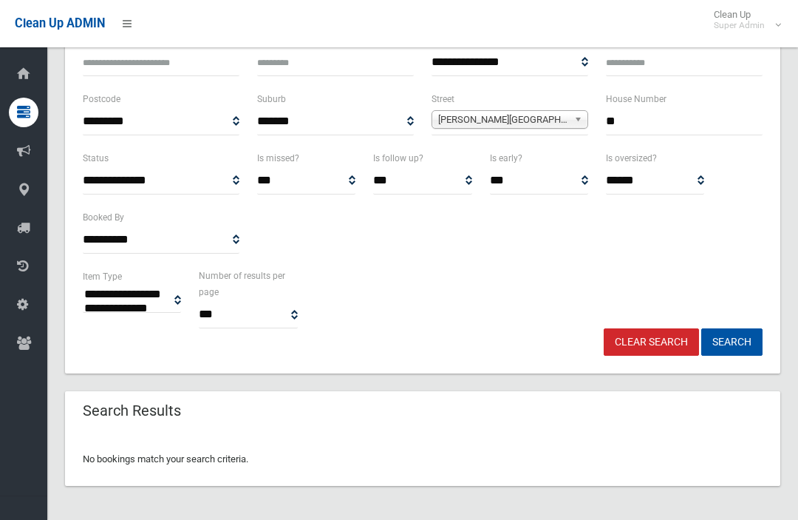
click at [732, 341] on button "Search" at bounding box center [731, 341] width 61 height 27
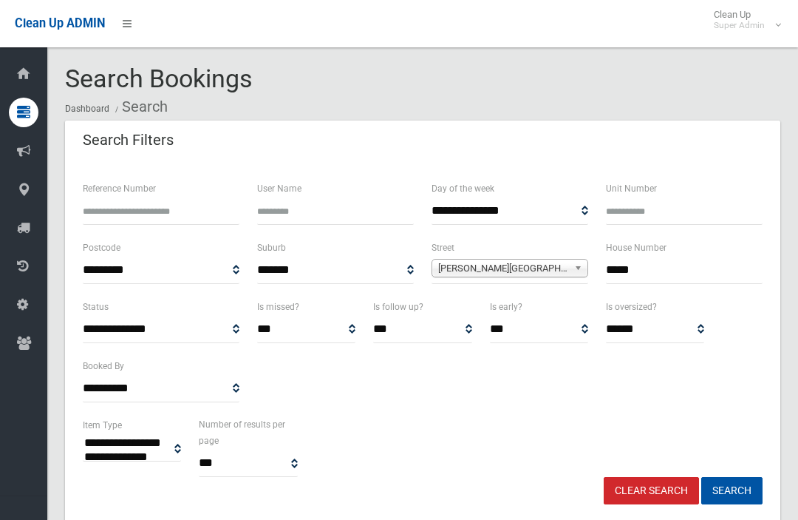
select select
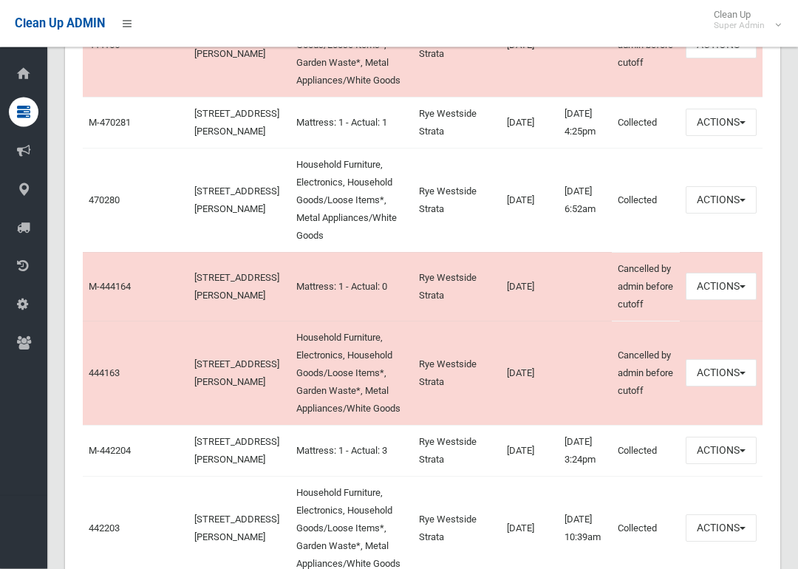
scroll to position [916, 0]
click at [95, 205] on link "470280" at bounding box center [104, 199] width 31 height 11
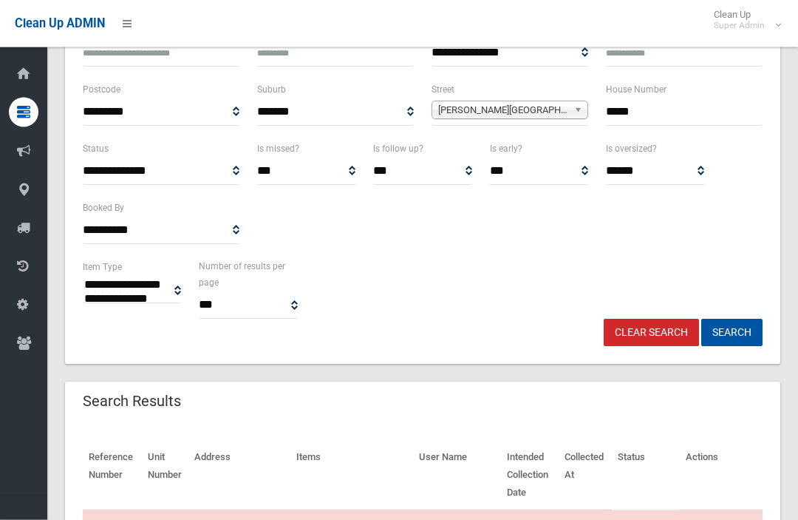
scroll to position [85, 0]
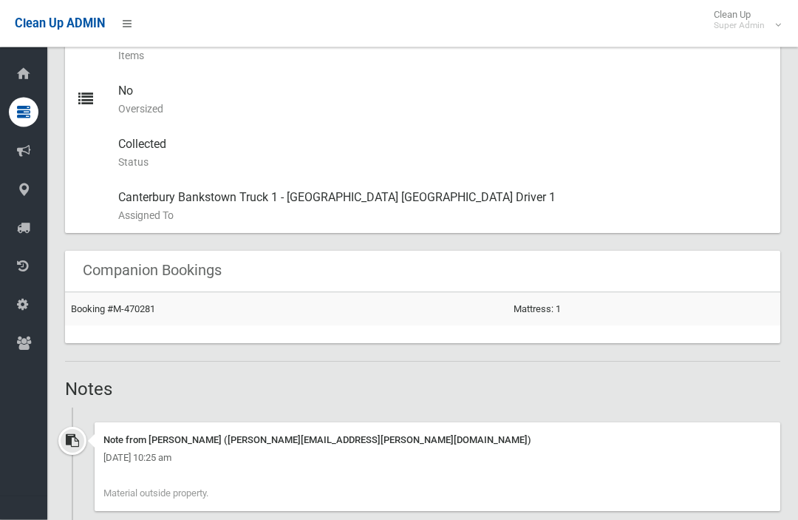
scroll to position [678, 0]
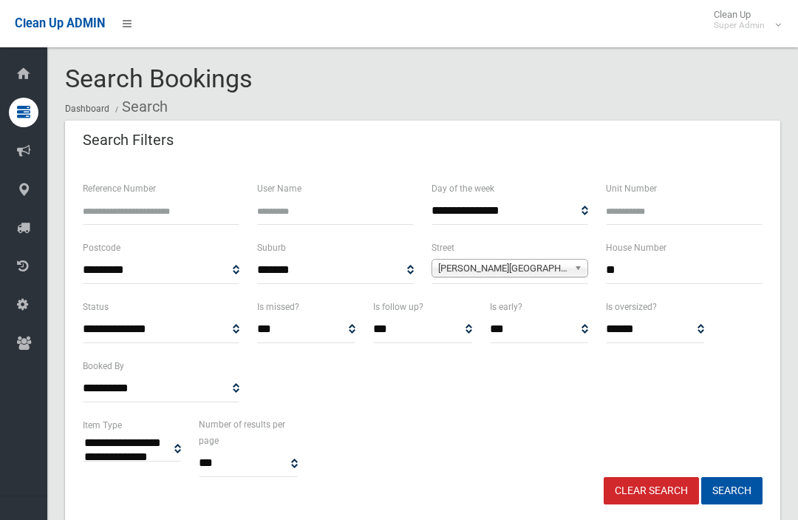
select select
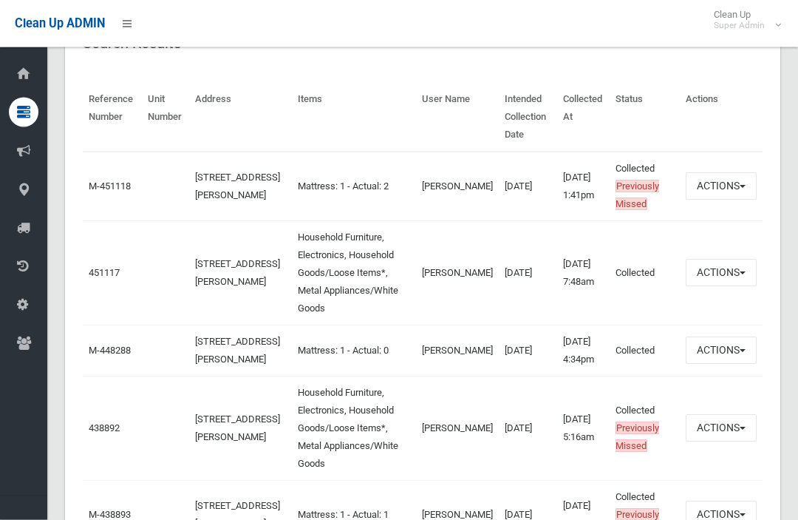
scroll to position [516, 0]
click at [101, 278] on link "451117" at bounding box center [104, 272] width 31 height 11
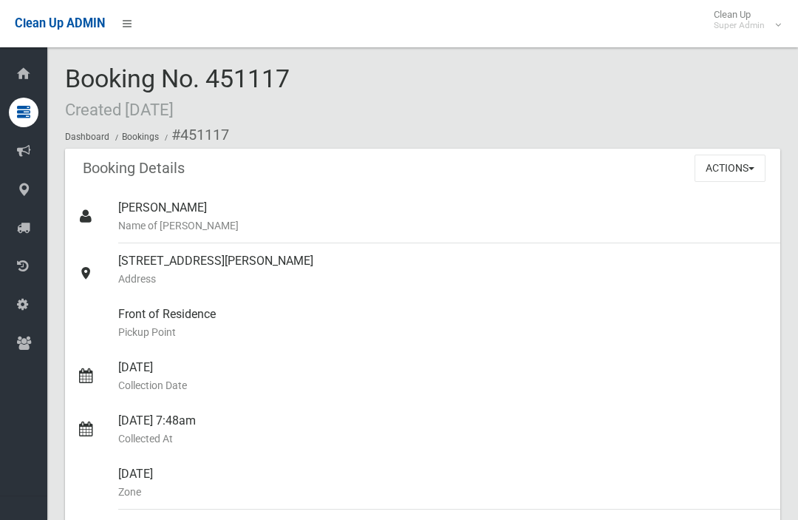
click at [703, 164] on button "Actions" at bounding box center [730, 167] width 71 height 27
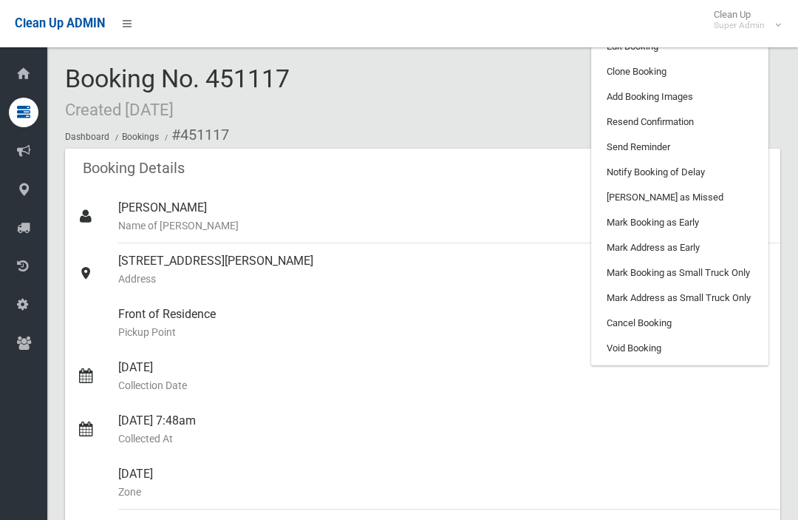
click at [607, 64] on link "Clone Booking" at bounding box center [680, 71] width 176 height 25
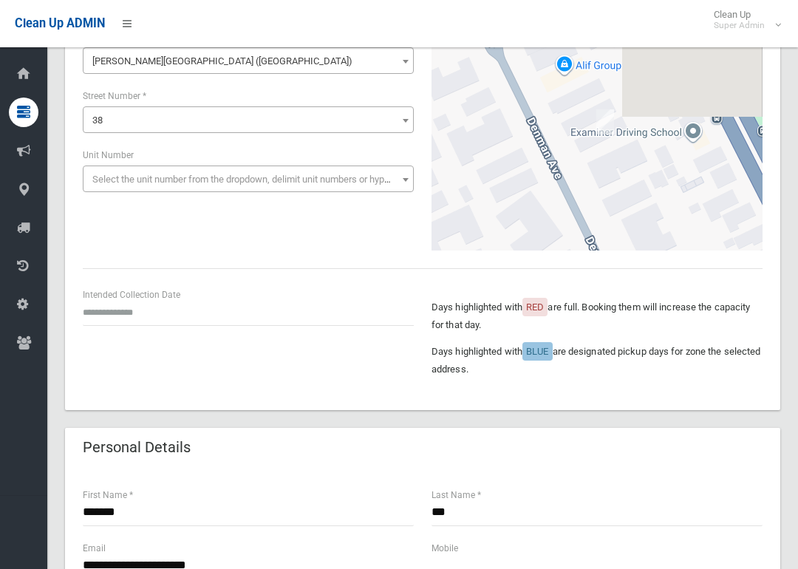
scroll to position [151, 0]
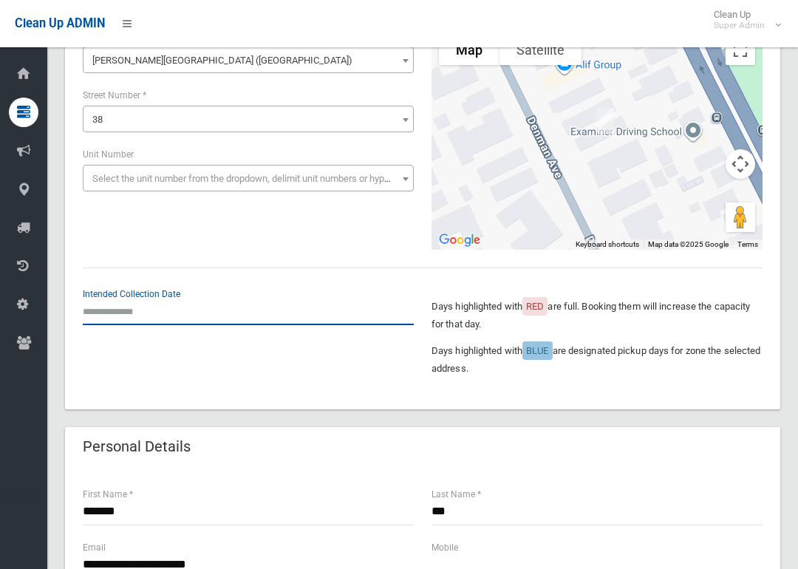
click at [103, 308] on input "text" at bounding box center [248, 311] width 331 height 27
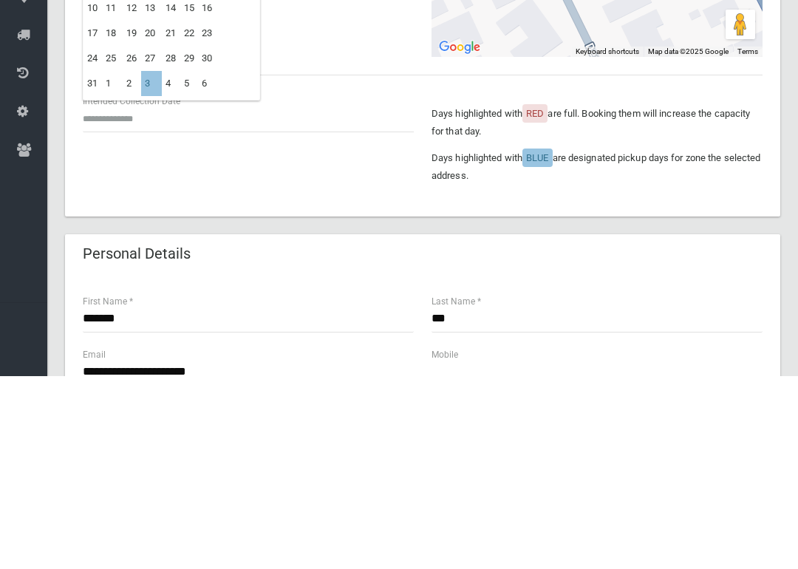
click at [146, 264] on td "3" at bounding box center [151, 276] width 21 height 25
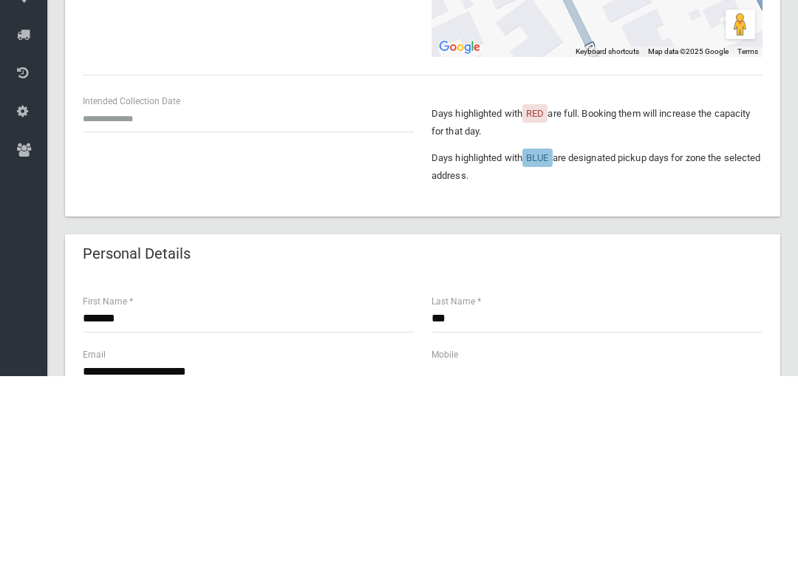
type input "**********"
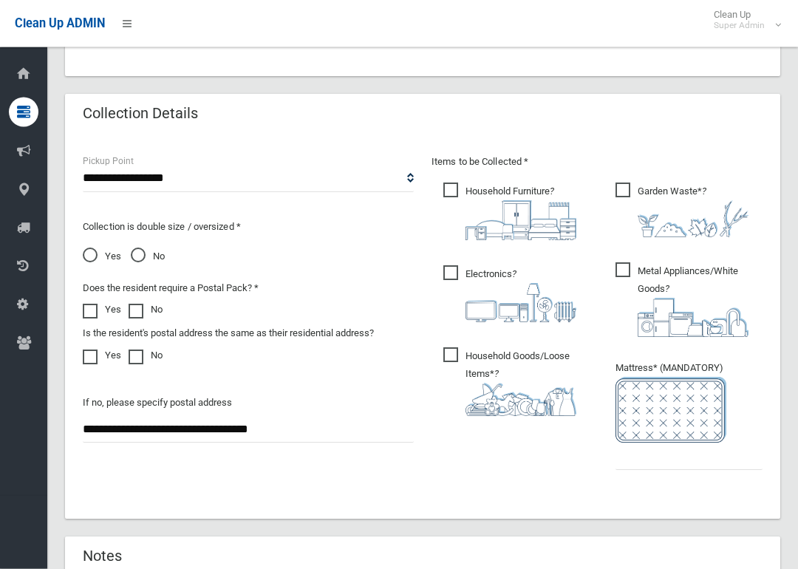
scroll to position [740, 0]
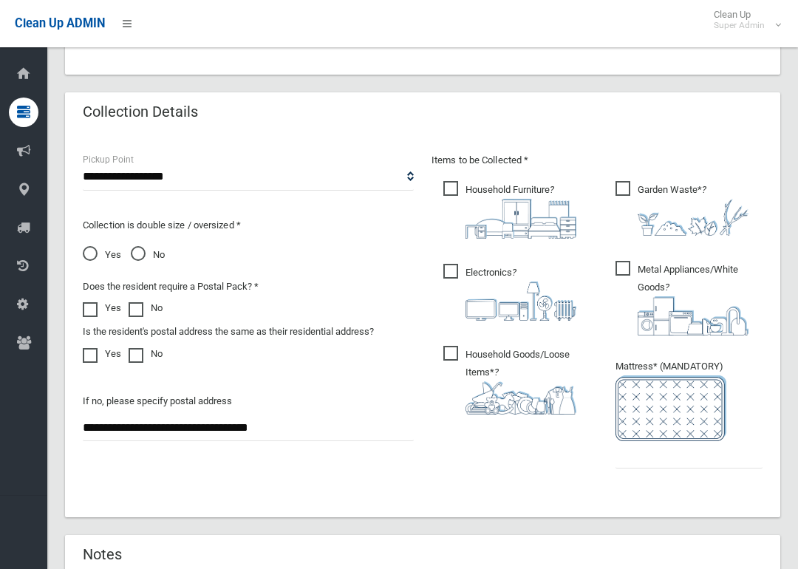
click at [619, 184] on span "Garden Waste* ?" at bounding box center [682, 208] width 133 height 55
click at [645, 456] on input "text" at bounding box center [689, 454] width 147 height 27
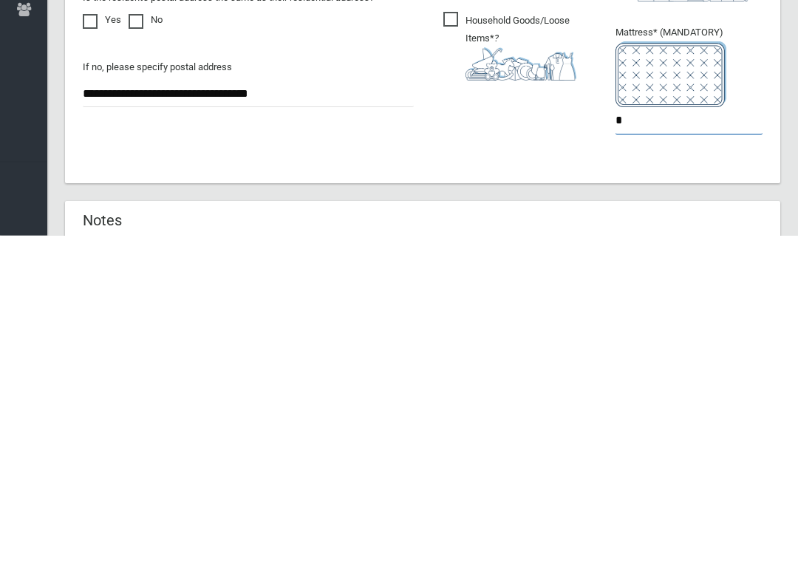
type input "*"
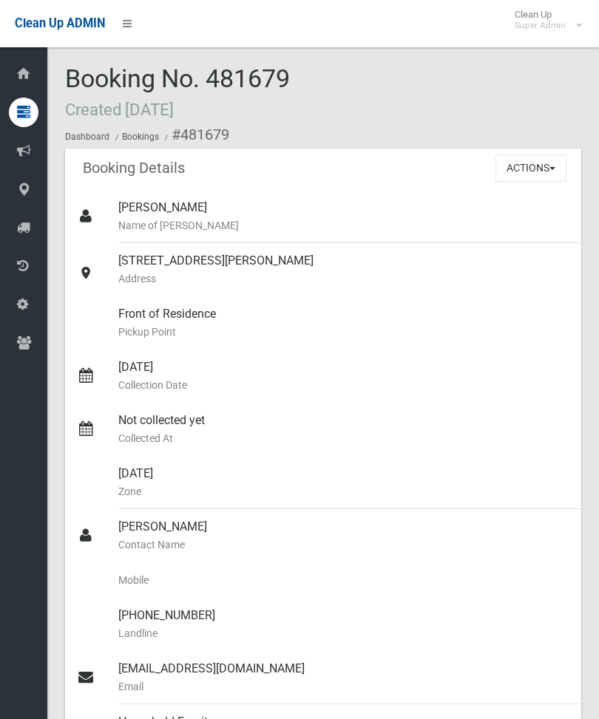
click at [539, 168] on button "Actions" at bounding box center [530, 167] width 71 height 27
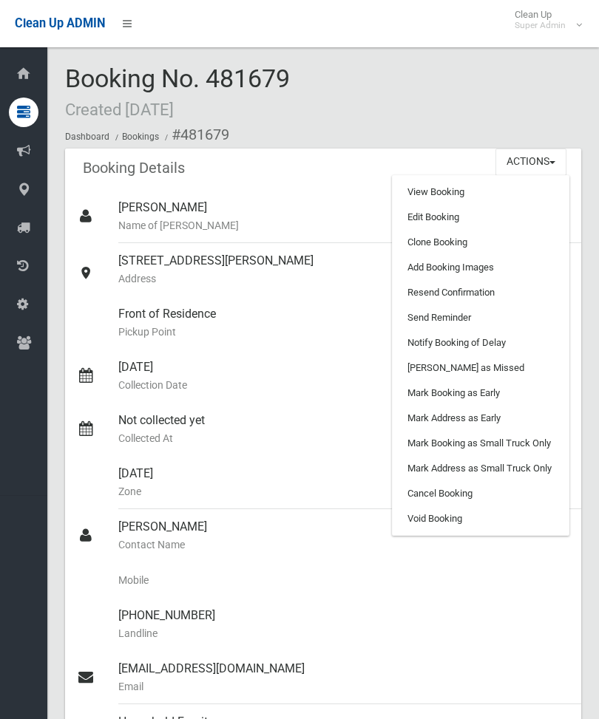
click at [497, 267] on link "Add Booking Images" at bounding box center [480, 267] width 176 height 25
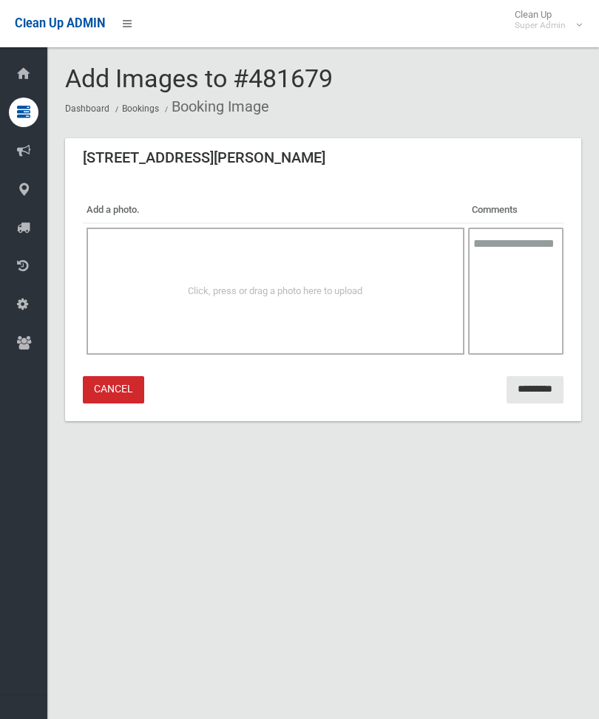
click at [328, 286] on span "Click, press or drag a photo here to upload" at bounding box center [275, 290] width 174 height 11
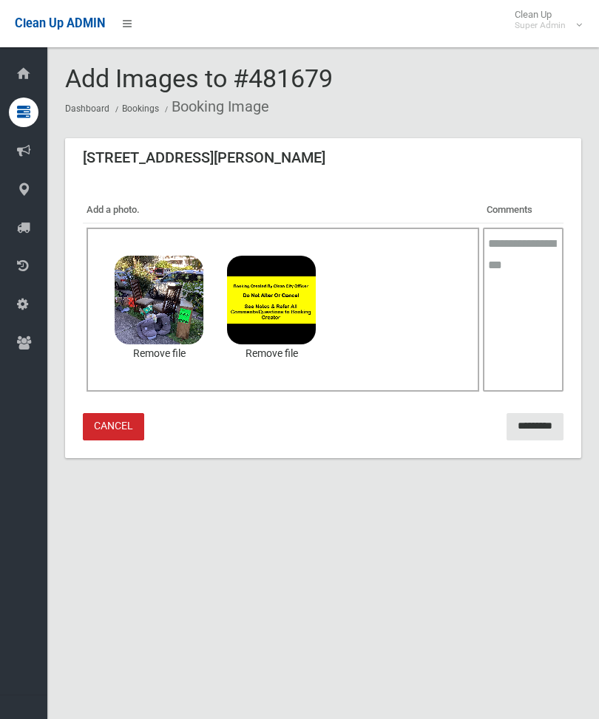
click at [533, 420] on input "*********" at bounding box center [534, 426] width 57 height 27
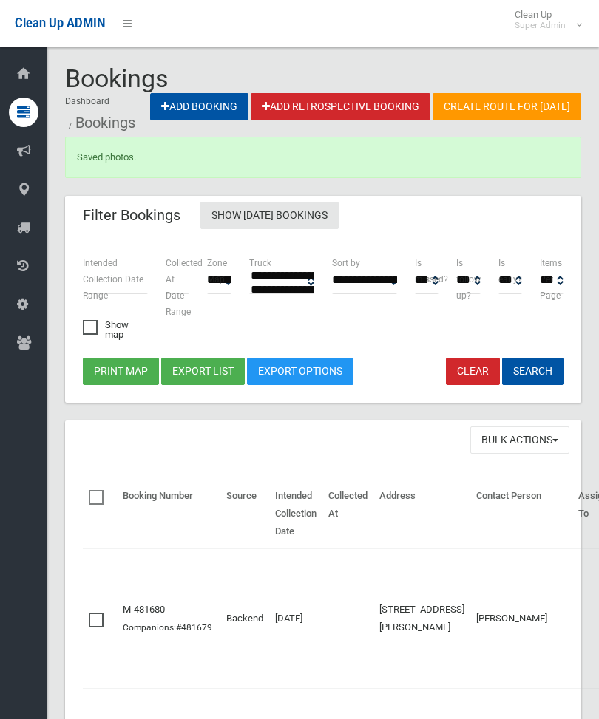
select select
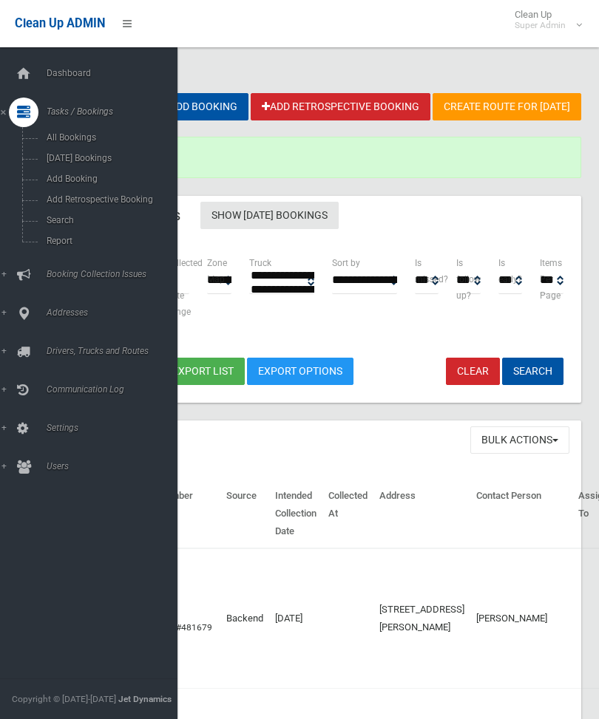
click at [54, 224] on span "Search" at bounding box center [103, 220] width 123 height 10
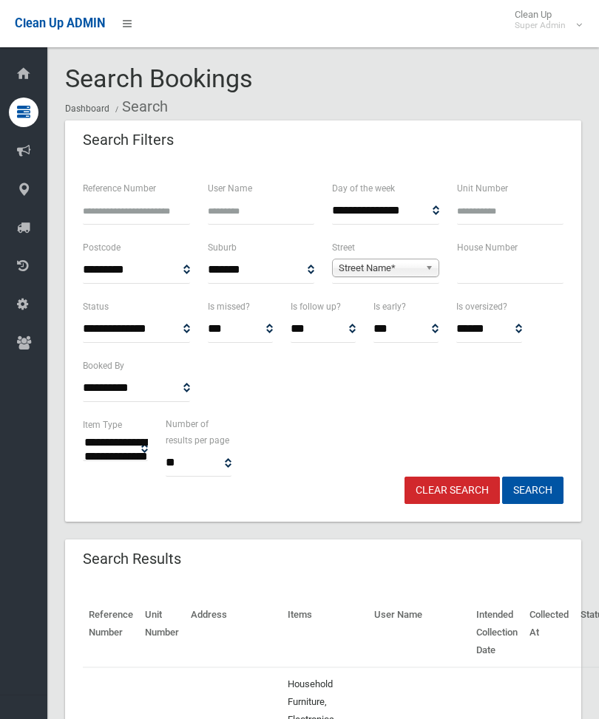
select select
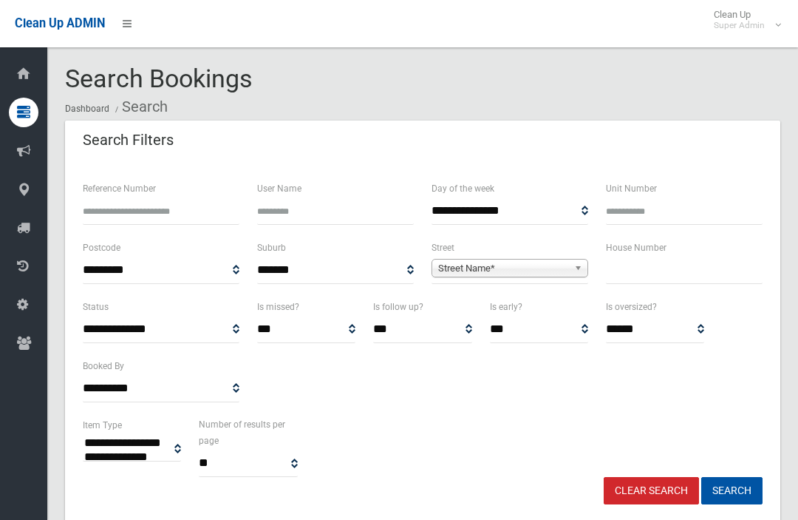
click at [598, 275] on input "text" at bounding box center [684, 269] width 157 height 27
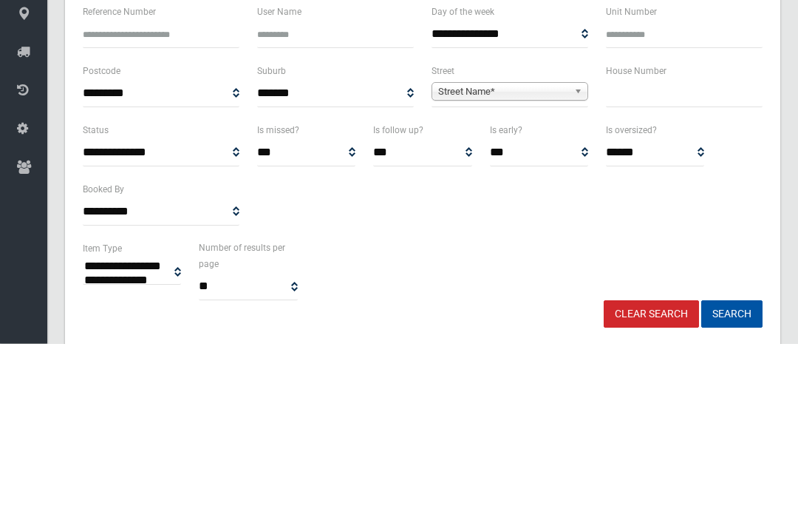
scroll to position [176, 0]
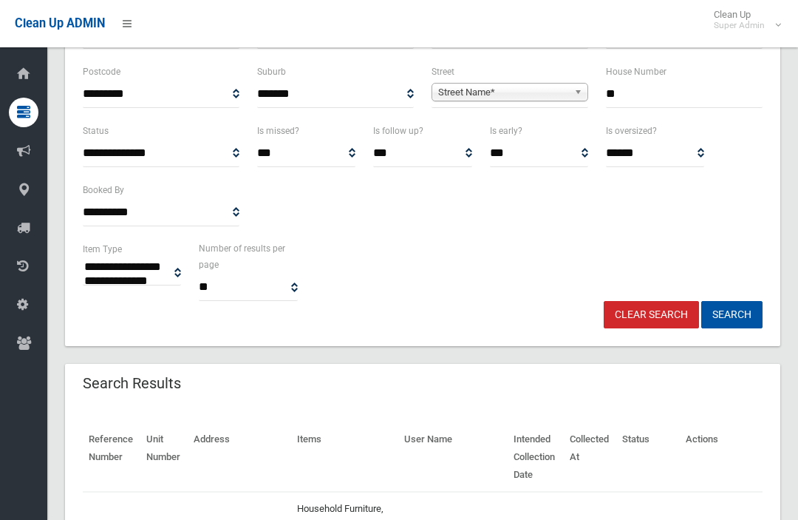
type input "**"
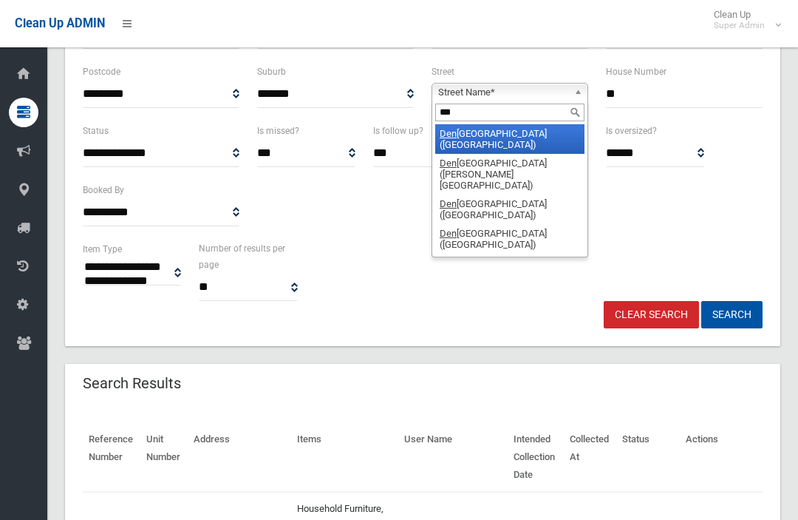
type input "****"
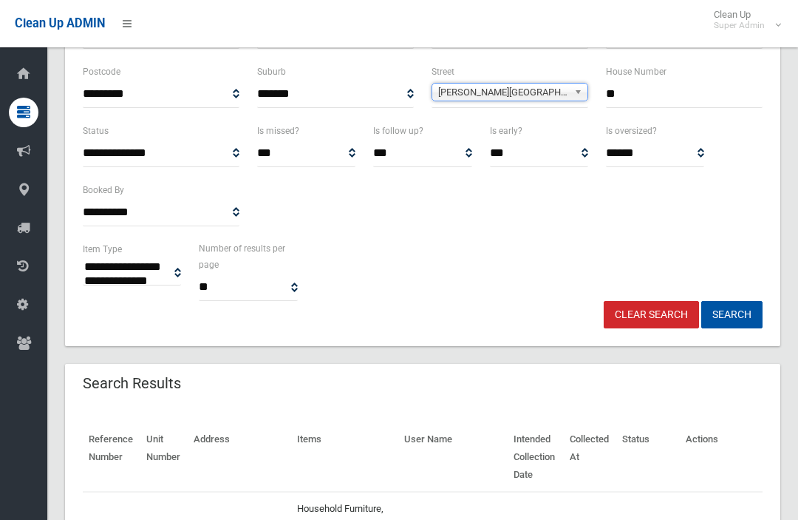
click at [598, 313] on button "Search" at bounding box center [731, 314] width 61 height 27
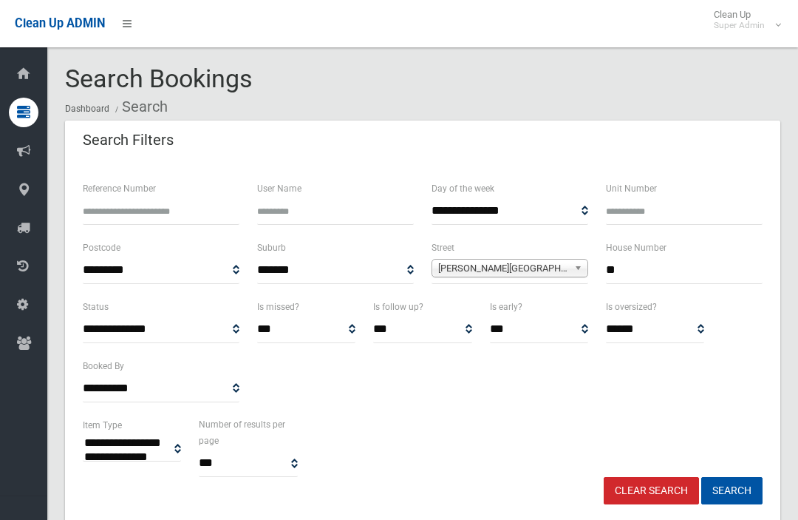
select select
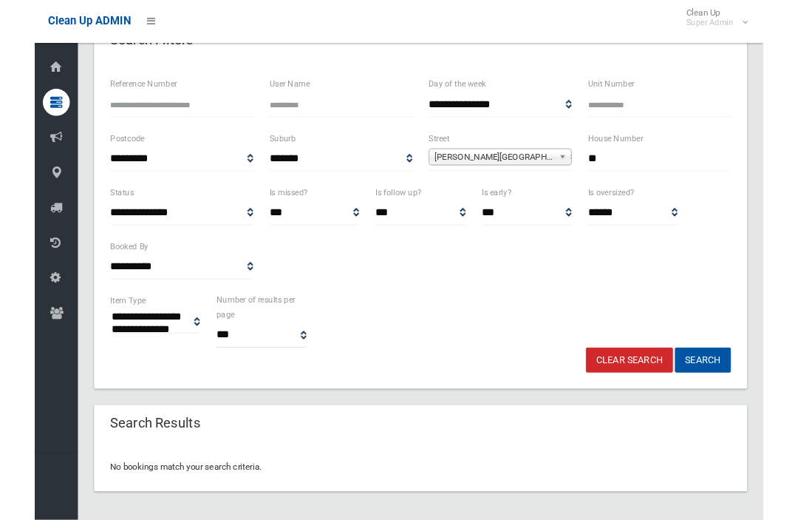
scroll to position [99, 0]
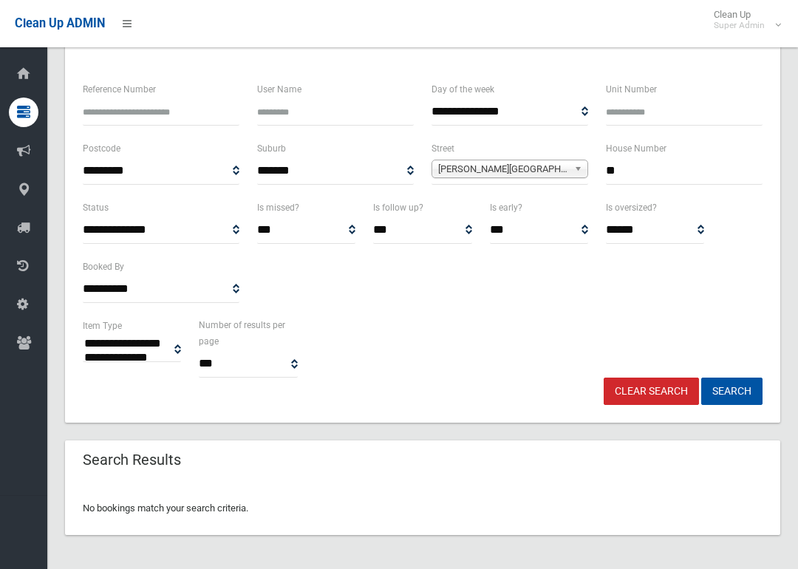
click at [671, 164] on input "**" at bounding box center [684, 170] width 157 height 27
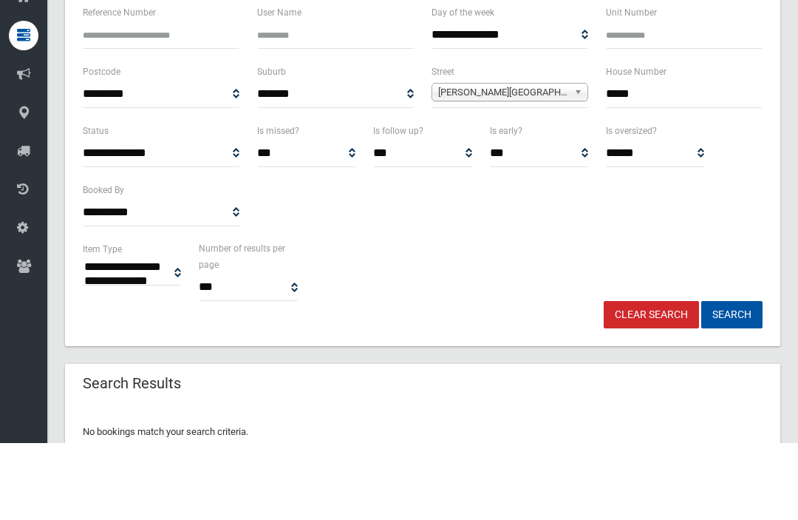
type input "*****"
click at [732, 378] on button "Search" at bounding box center [731, 391] width 61 height 27
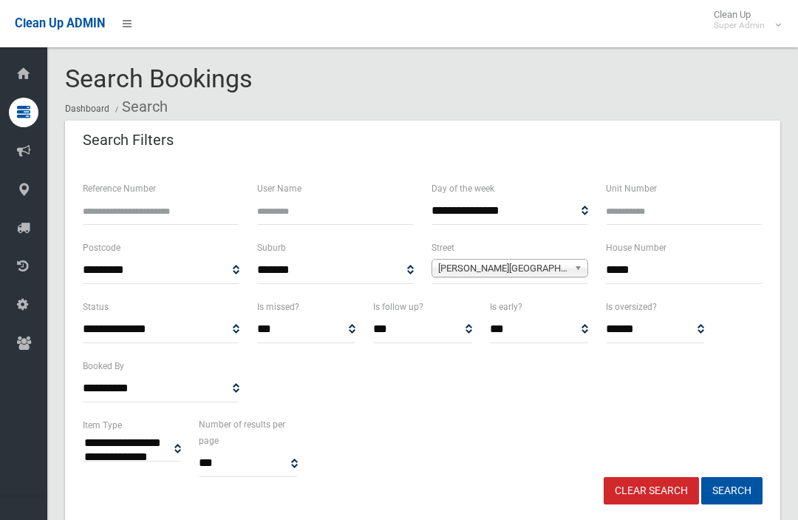
select select
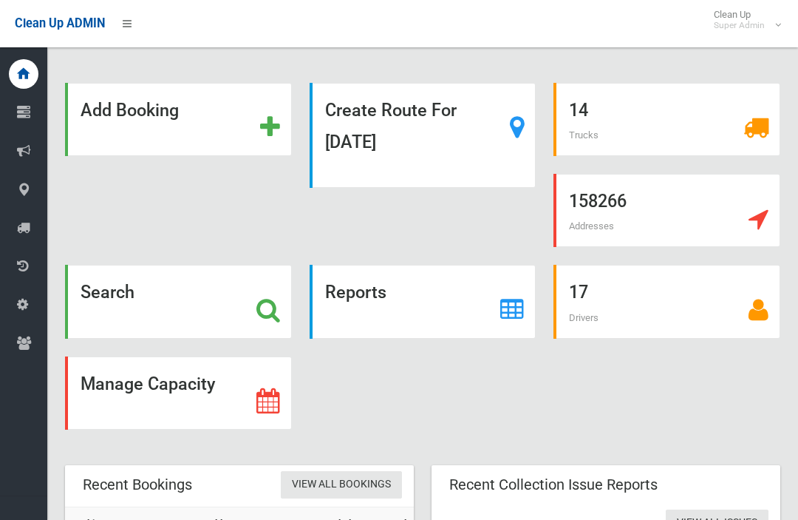
click at [218, 297] on div "Search" at bounding box center [178, 301] width 227 height 73
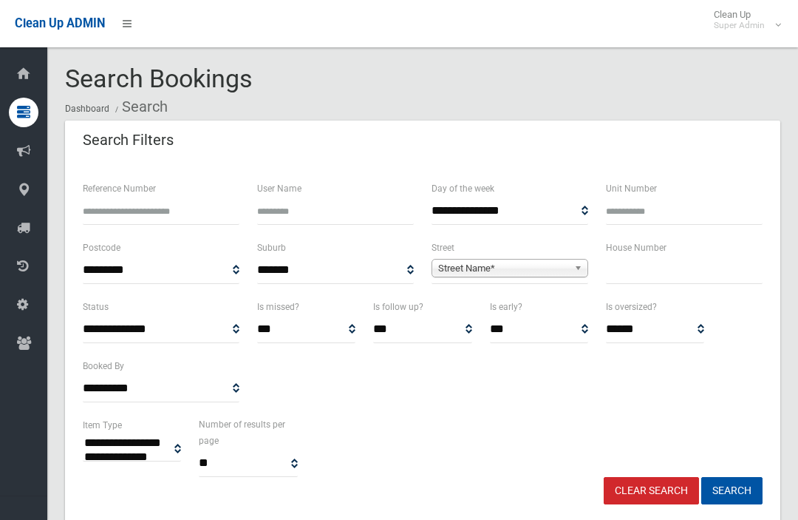
select select
click at [660, 264] on input "text" at bounding box center [684, 269] width 157 height 27
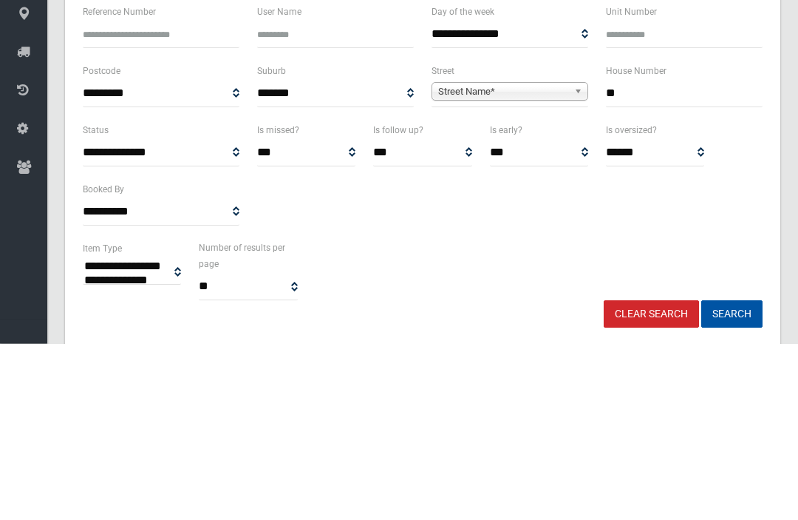
type input "**"
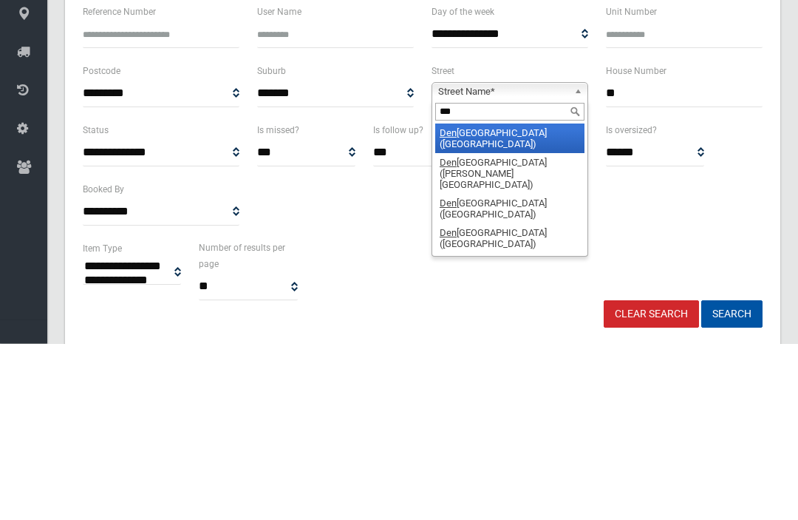
type input "****"
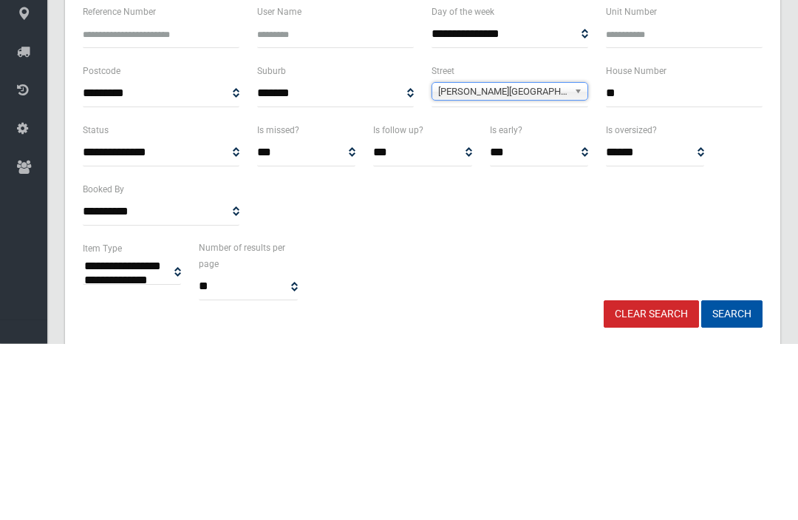
click at [732, 477] on button "Search" at bounding box center [731, 490] width 61 height 27
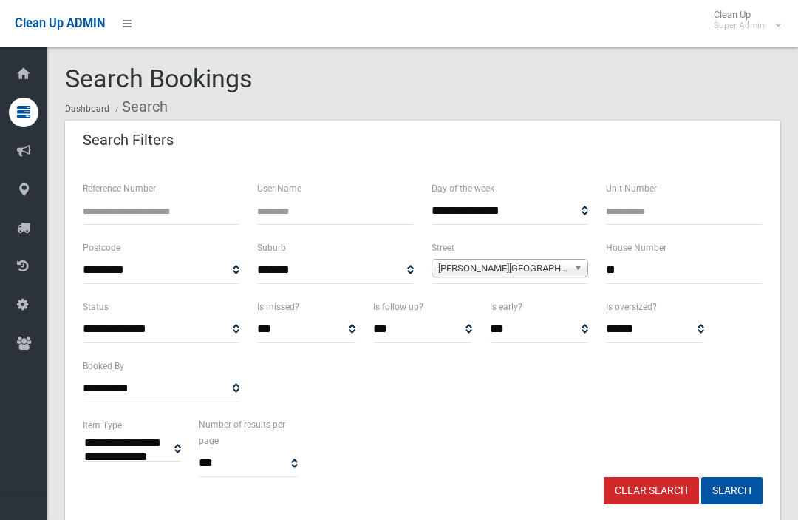
select select
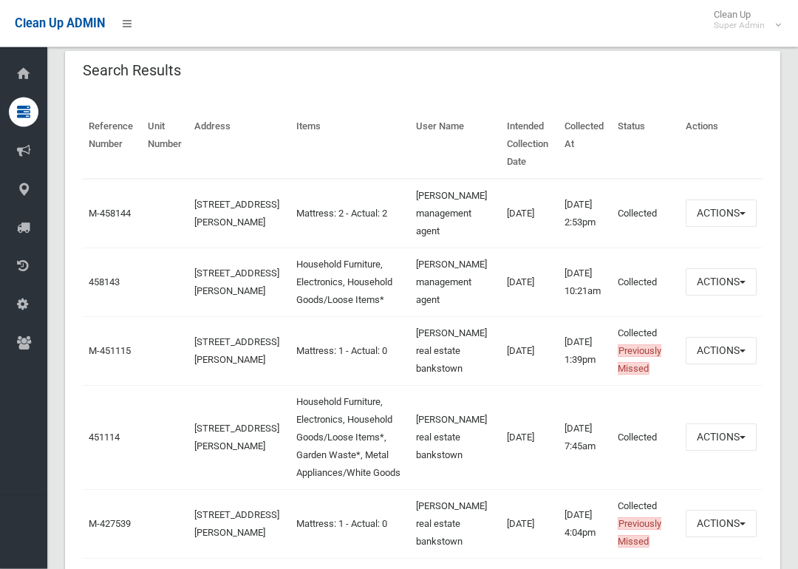
scroll to position [488, 0]
click at [120, 287] on link "458143" at bounding box center [104, 281] width 31 height 11
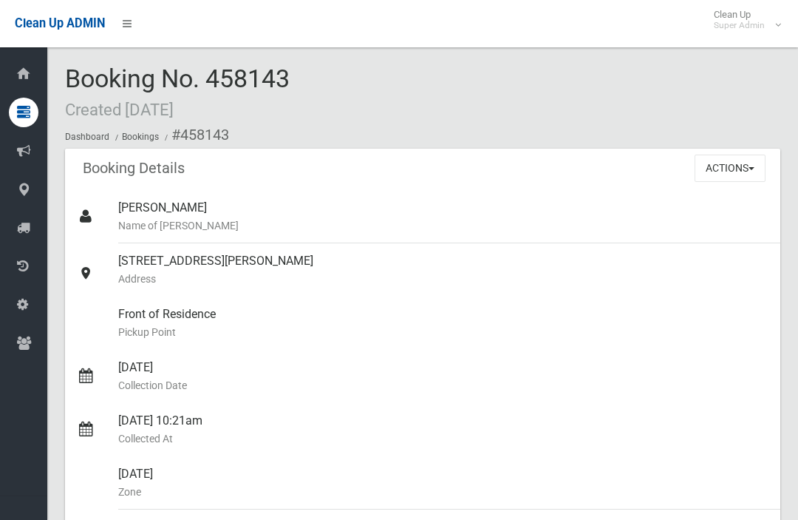
click at [763, 170] on button "Actions" at bounding box center [730, 167] width 71 height 27
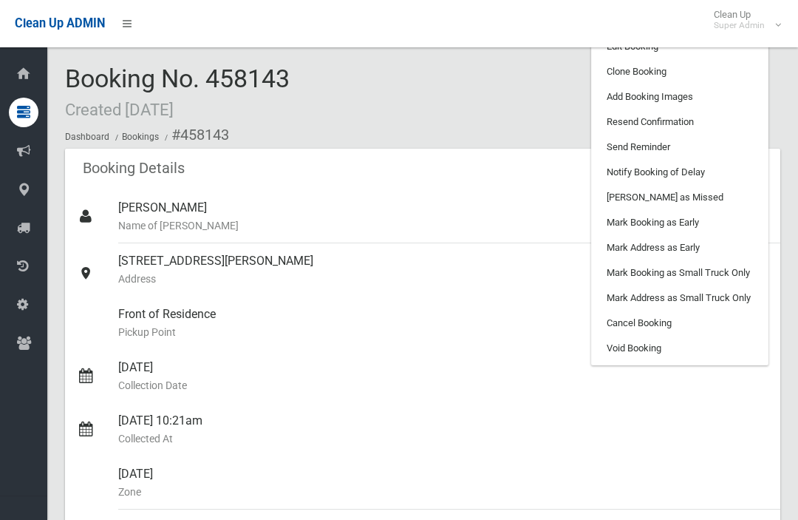
click at [705, 67] on link "Clone Booking" at bounding box center [680, 71] width 176 height 25
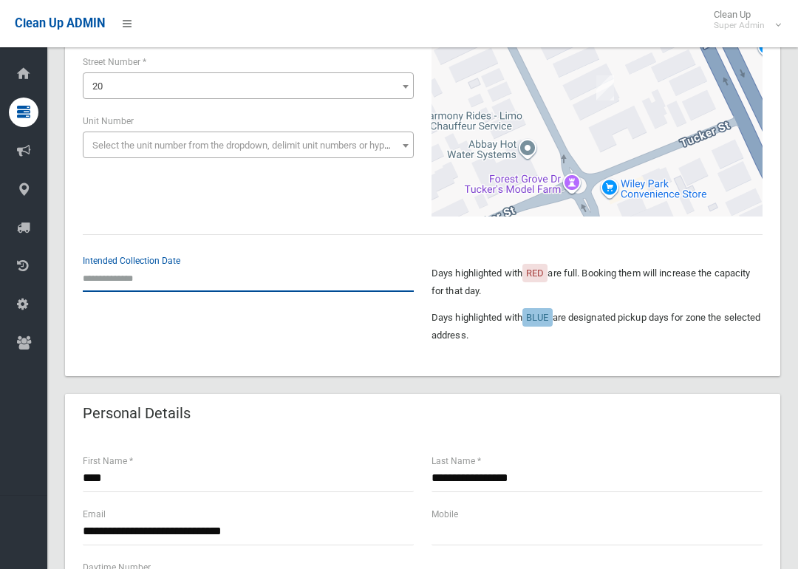
click at [134, 275] on input "text" at bounding box center [248, 278] width 331 height 27
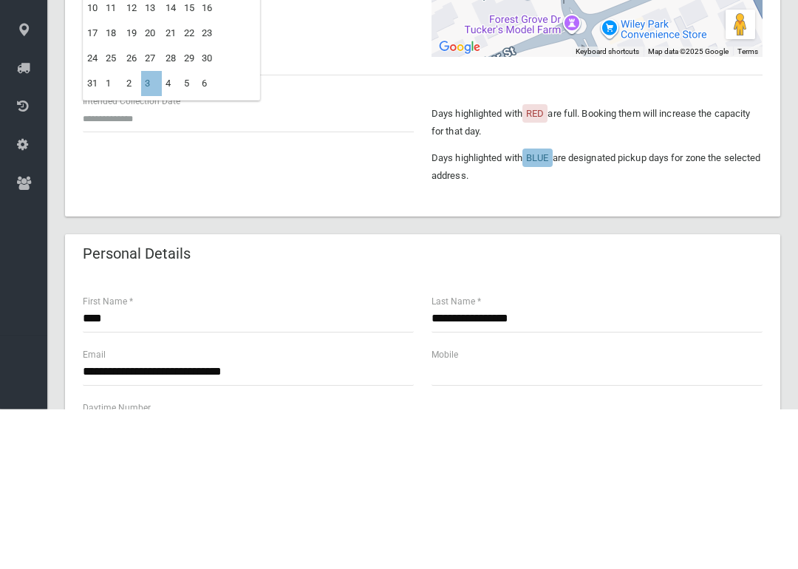
click at [157, 231] on td "3" at bounding box center [151, 243] width 21 height 25
type input "**********"
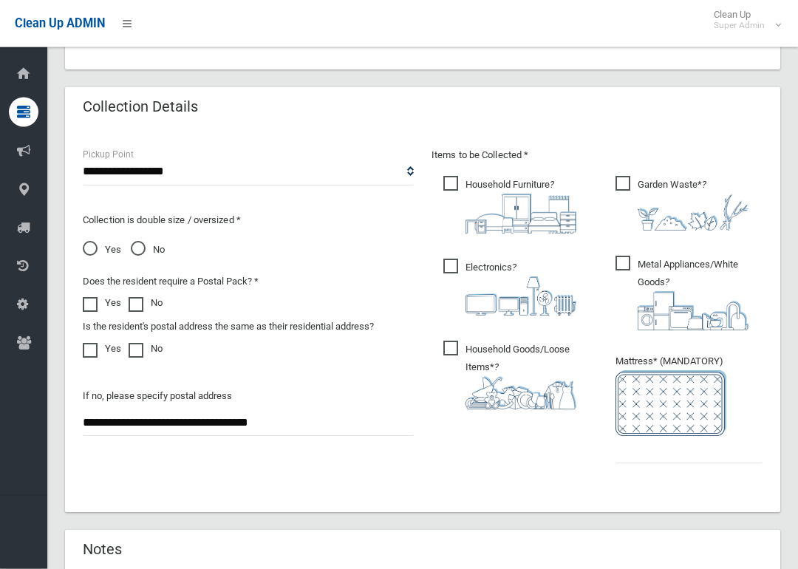
click at [630, 261] on span "Metal Appliances/White Goods ?" at bounding box center [689, 293] width 147 height 75
click at [620, 174] on label "Garden Waste* ?" at bounding box center [682, 202] width 133 height 58
click at [672, 447] on input "text" at bounding box center [689, 449] width 147 height 27
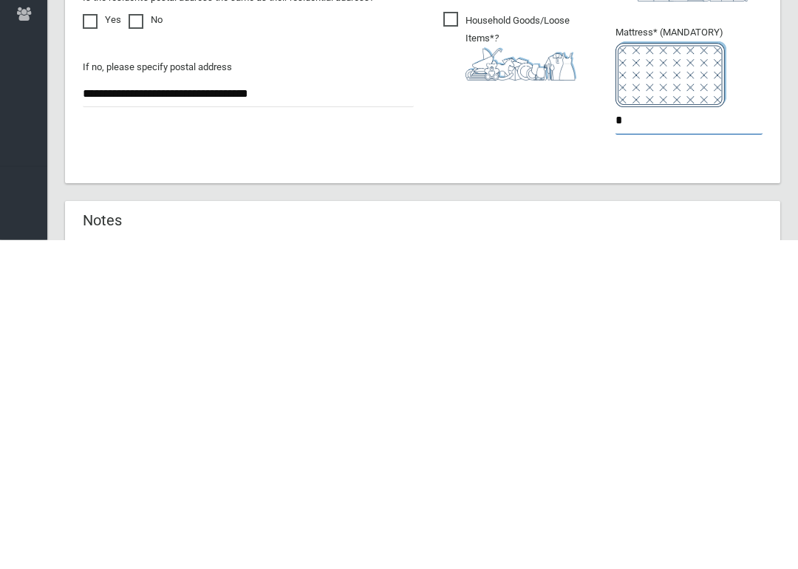
type input "*"
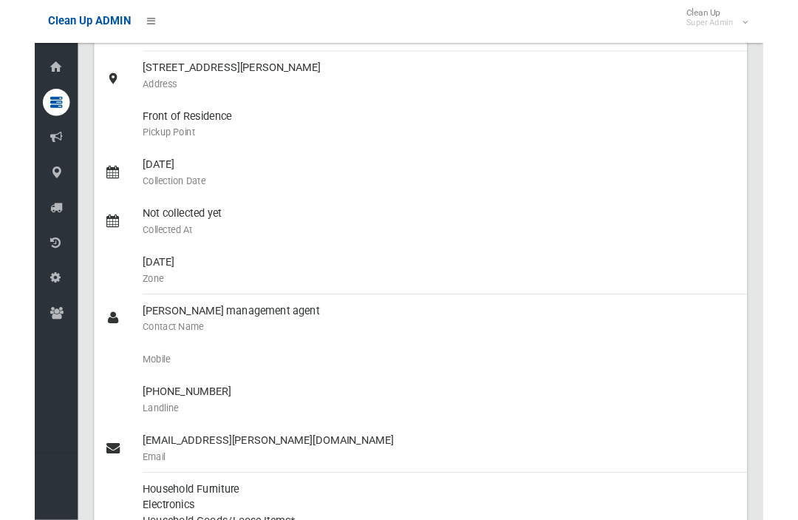
scroll to position [188, 0]
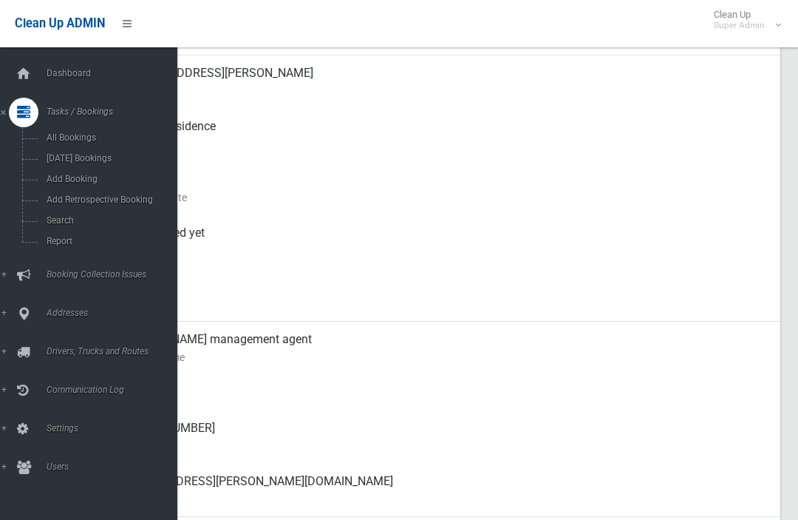
click at [55, 225] on span "Search" at bounding box center [103, 220] width 123 height 10
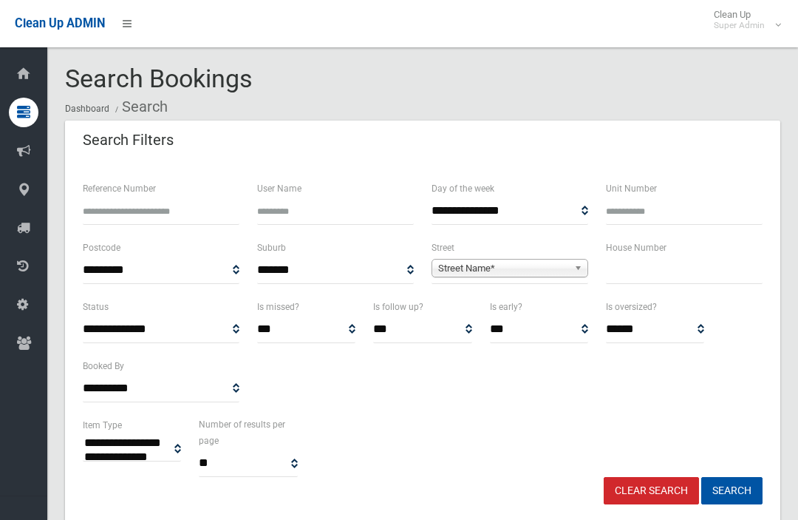
select select
click at [609, 281] on input "text" at bounding box center [684, 269] width 157 height 27
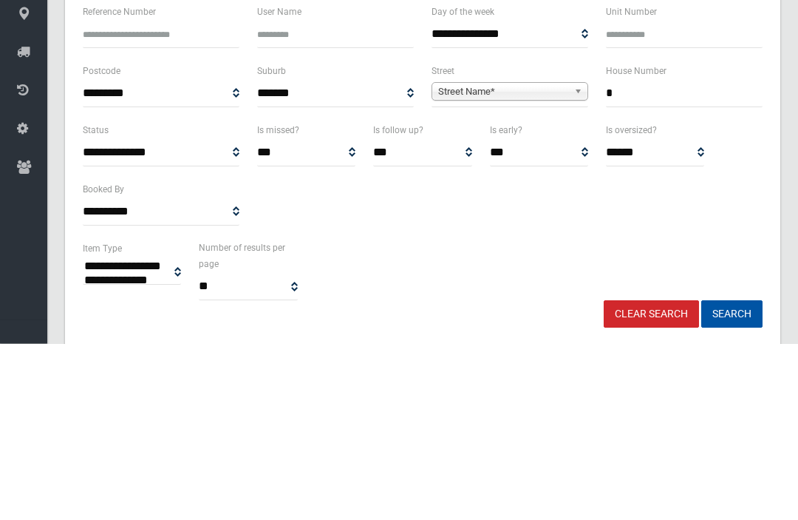
type input "*"
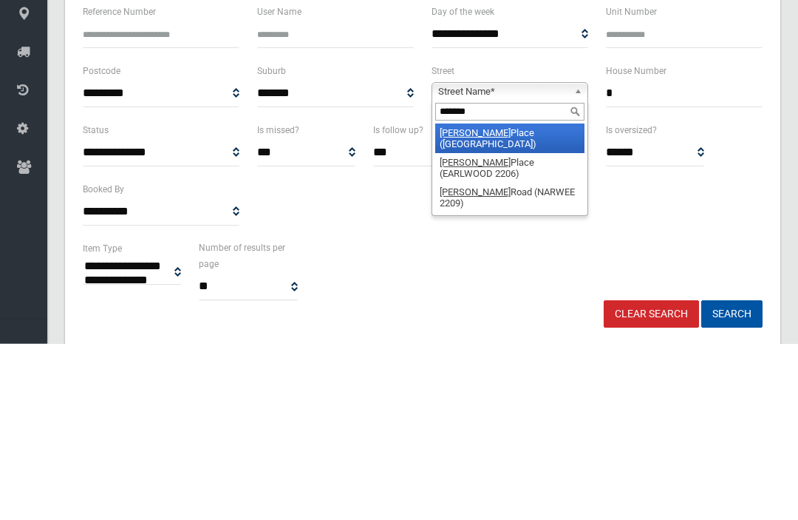
type input "********"
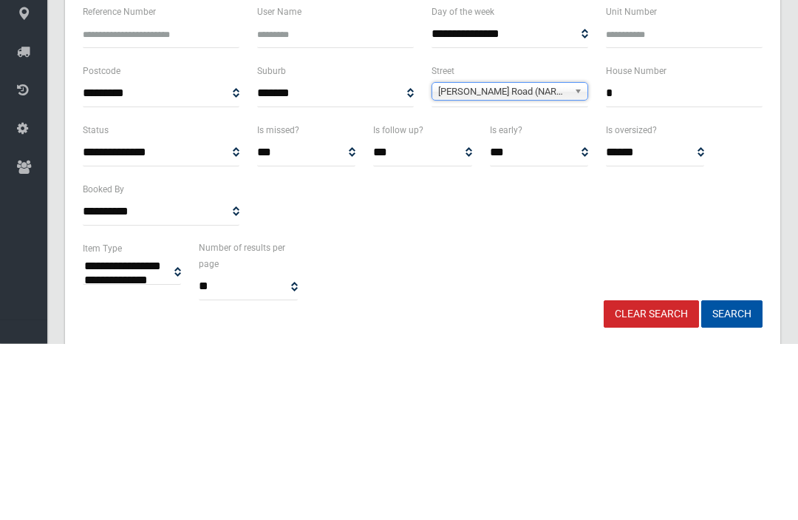
click at [732, 477] on button "Search" at bounding box center [731, 490] width 61 height 27
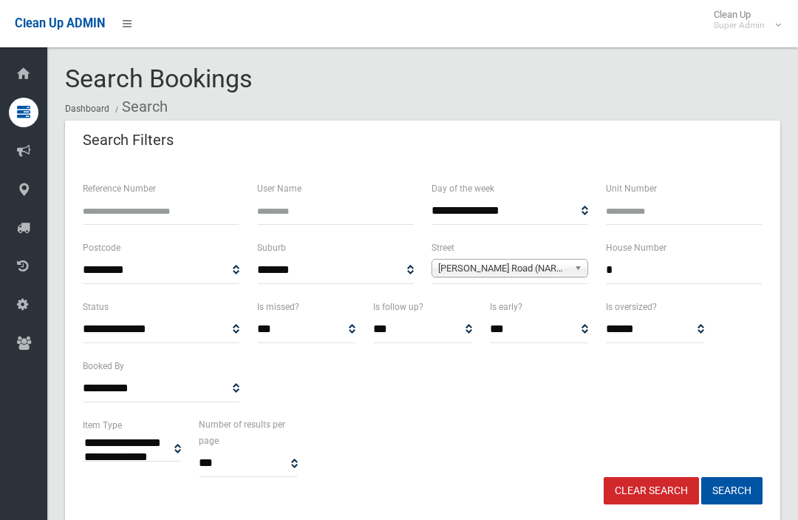
select select
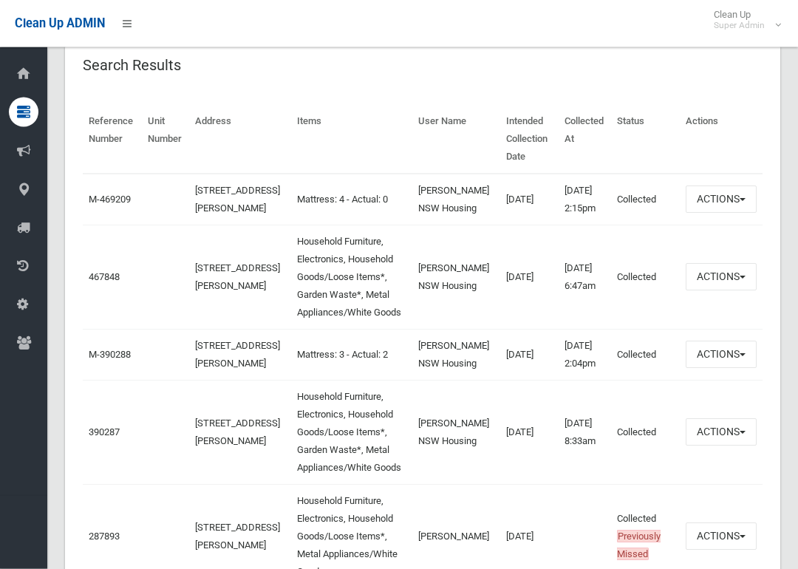
scroll to position [492, 0]
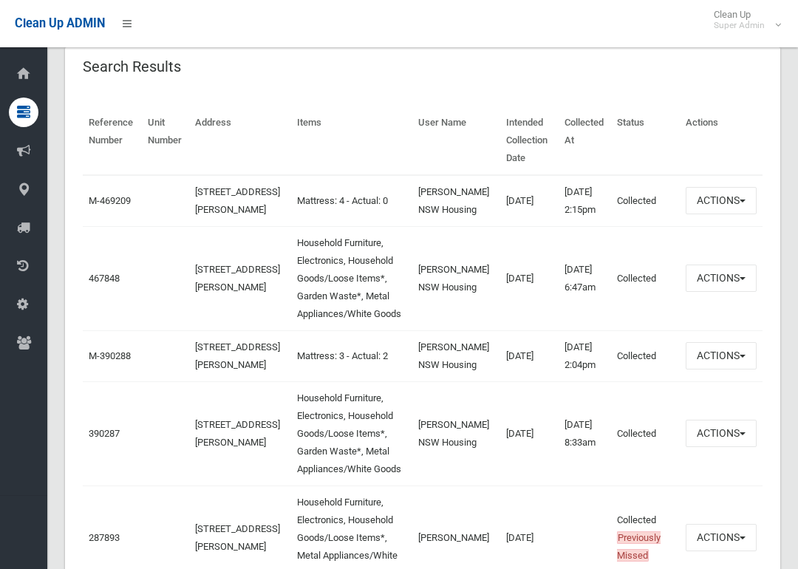
click at [90, 284] on link "467848" at bounding box center [104, 278] width 31 height 11
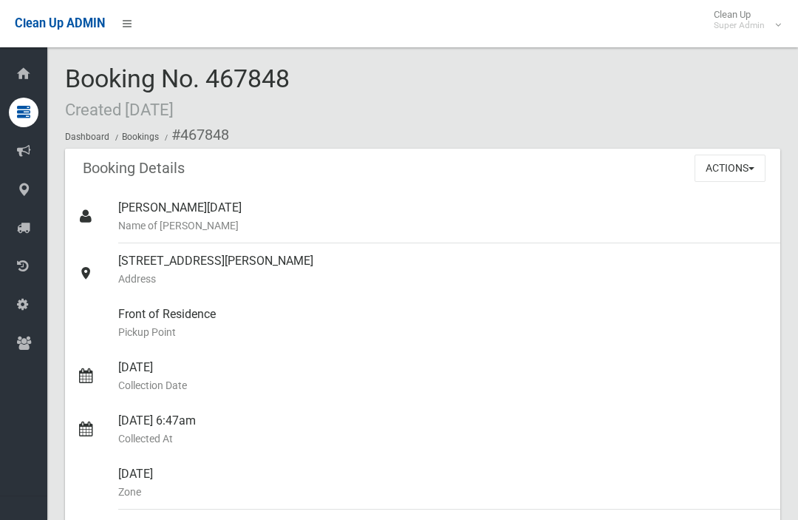
click at [721, 178] on button "Actions" at bounding box center [730, 167] width 71 height 27
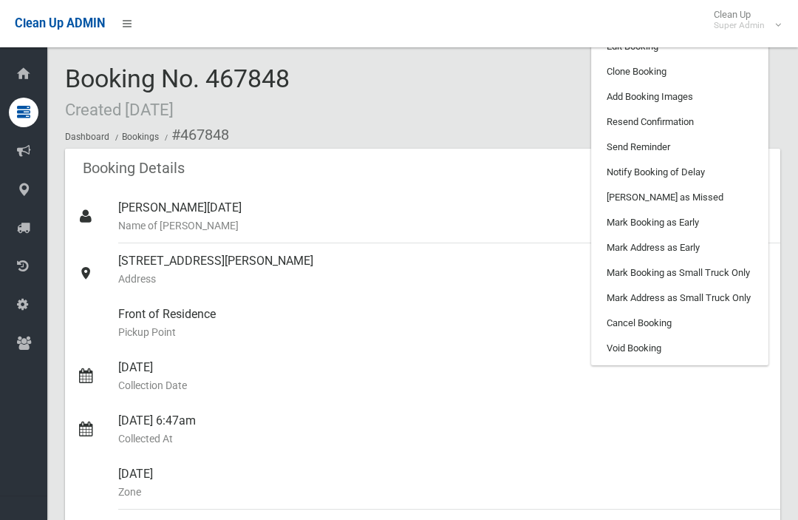
click at [609, 75] on link "Clone Booking" at bounding box center [680, 71] width 176 height 25
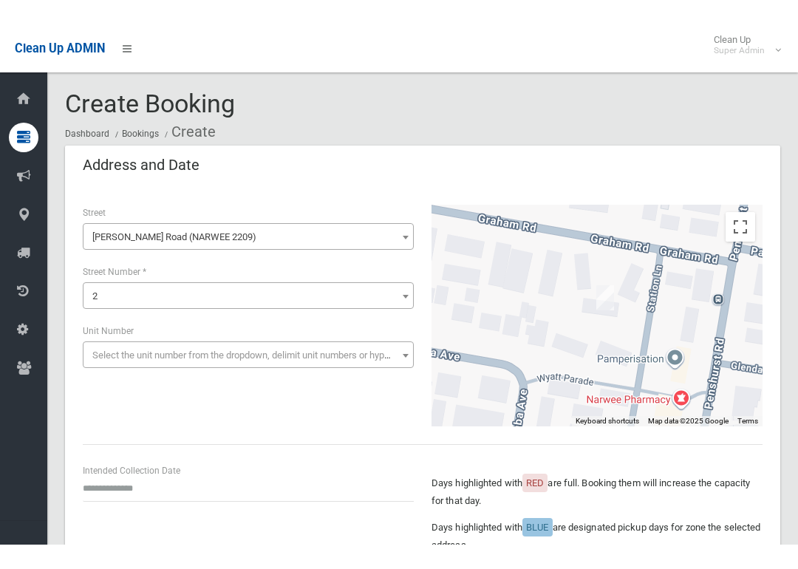
scroll to position [202, 0]
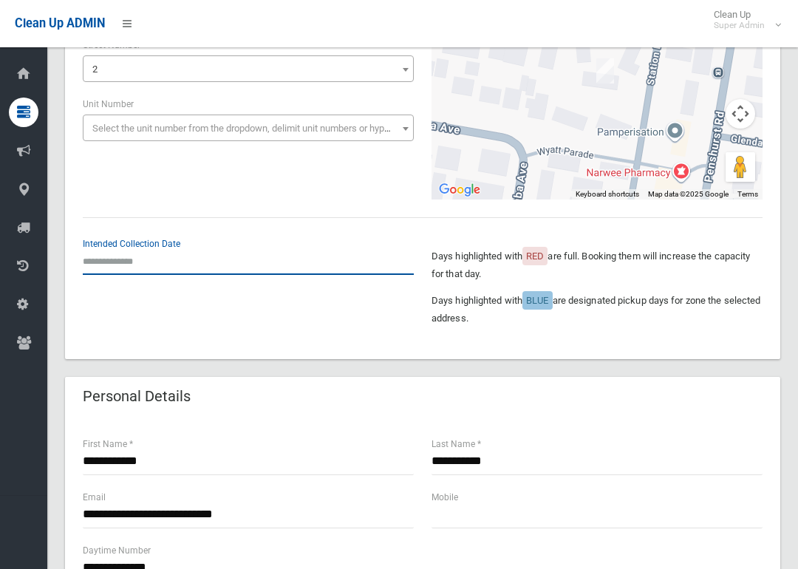
click at [99, 261] on input "text" at bounding box center [248, 261] width 331 height 27
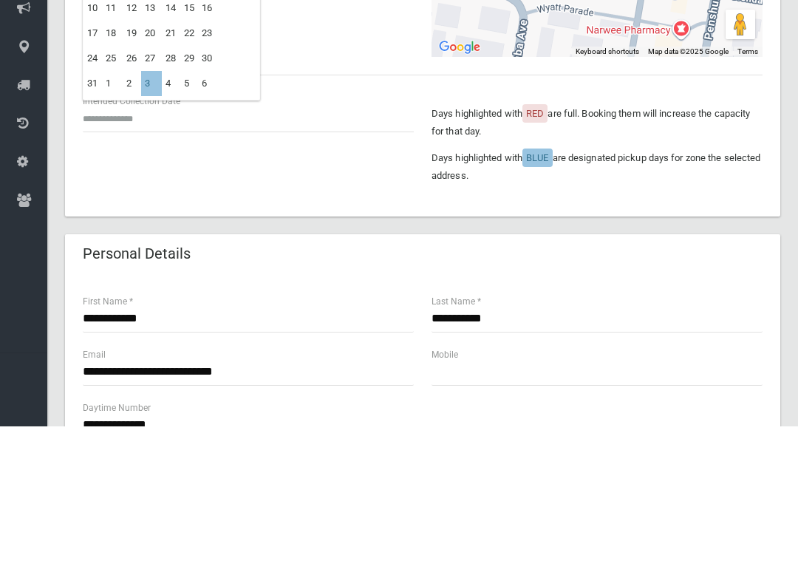
click at [152, 214] on td "3" at bounding box center [151, 226] width 21 height 25
type input "**********"
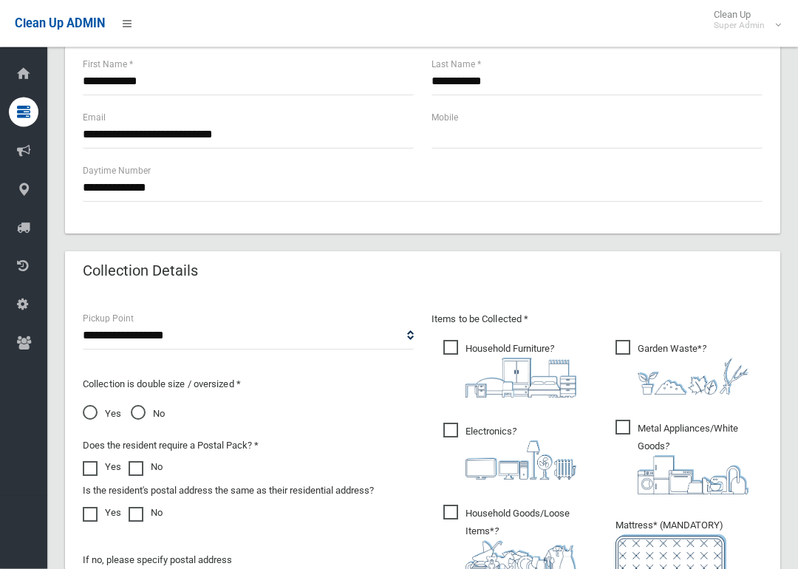
scroll to position [582, 0]
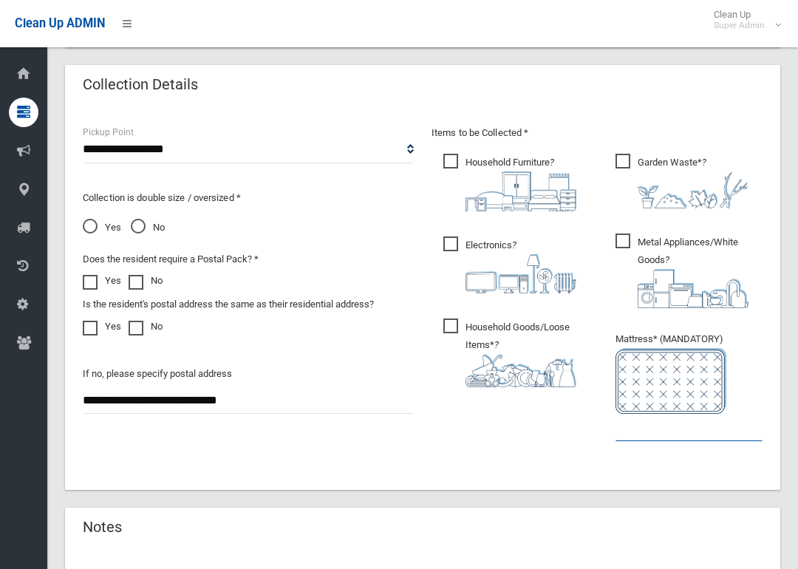
click at [630, 435] on input "text" at bounding box center [689, 427] width 147 height 27
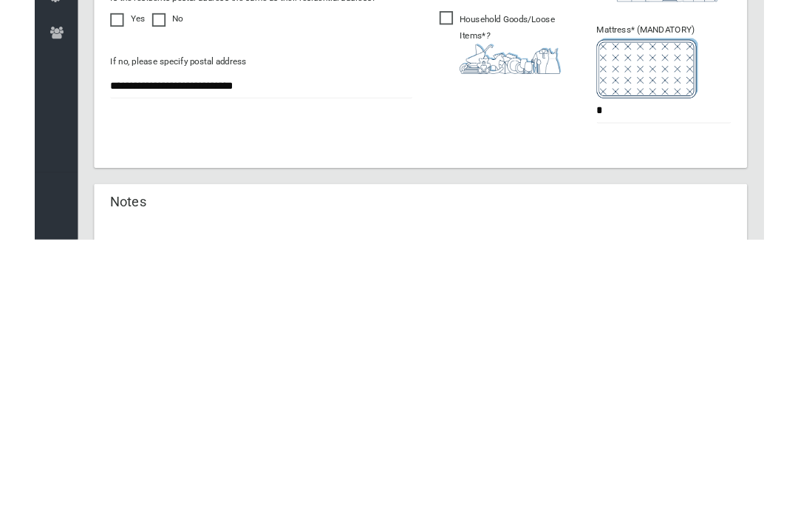
scroll to position [970, 0]
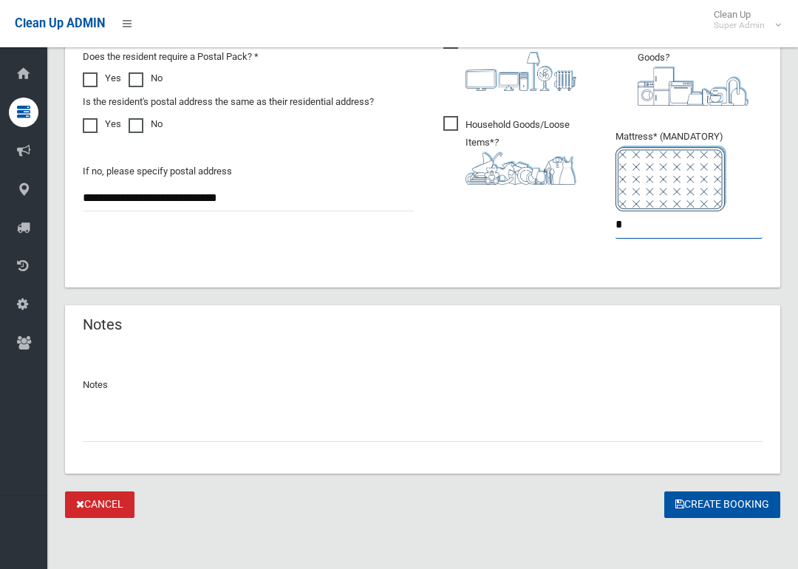
type input "*"
click at [695, 500] on button "Create Booking" at bounding box center [722, 504] width 116 height 27
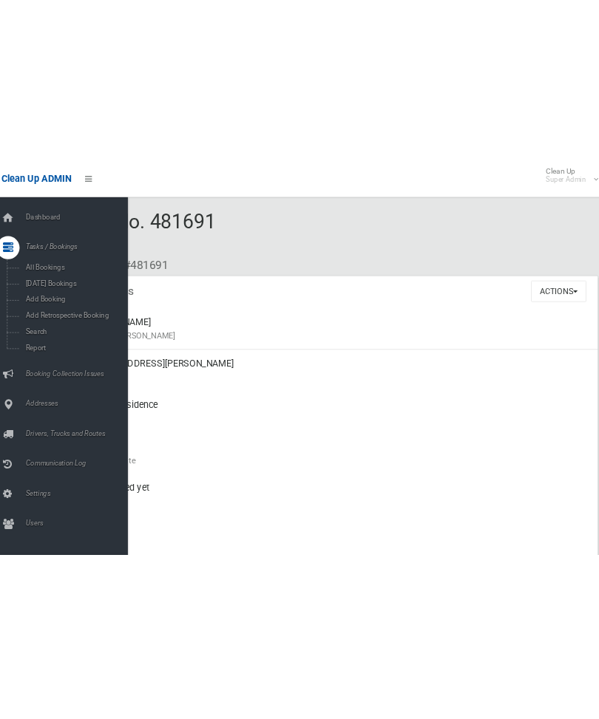
scroll to position [4, 0]
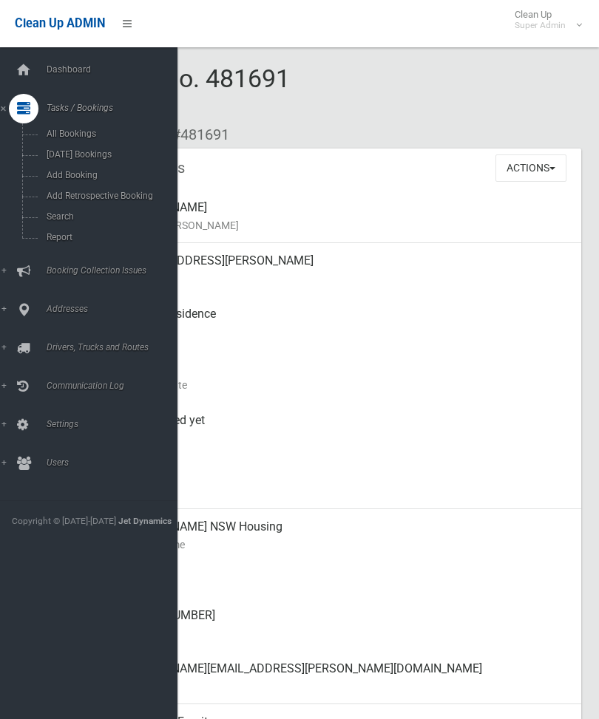
click at [528, 180] on button "Actions" at bounding box center [530, 167] width 71 height 27
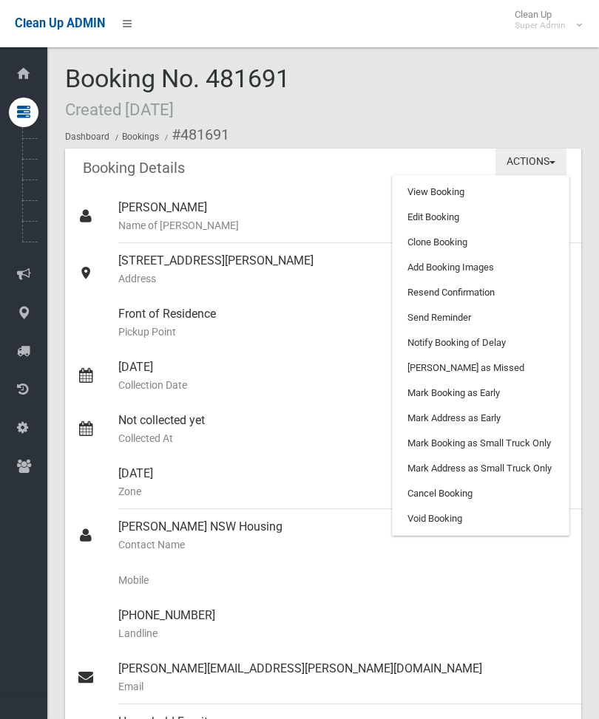
scroll to position [0, 0]
click at [500, 262] on link "Add Booking Images" at bounding box center [480, 267] width 176 height 25
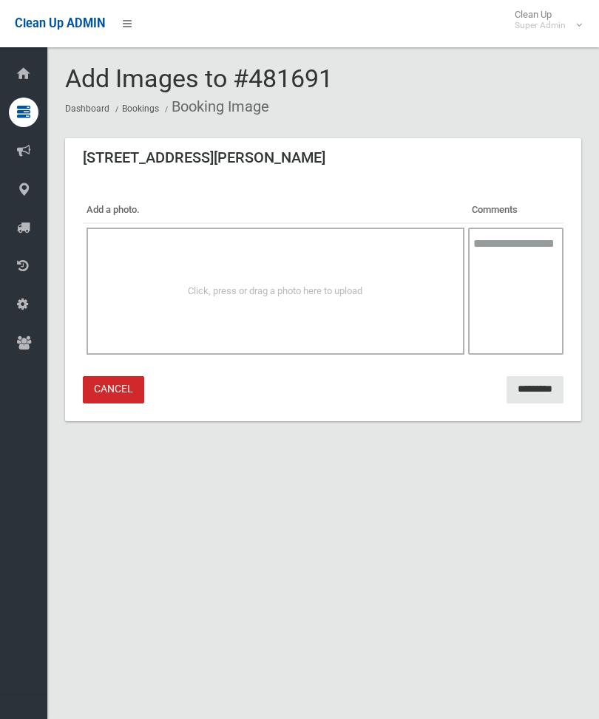
click at [366, 287] on div "Click, press or drag a photo here to upload" at bounding box center [275, 291] width 345 height 18
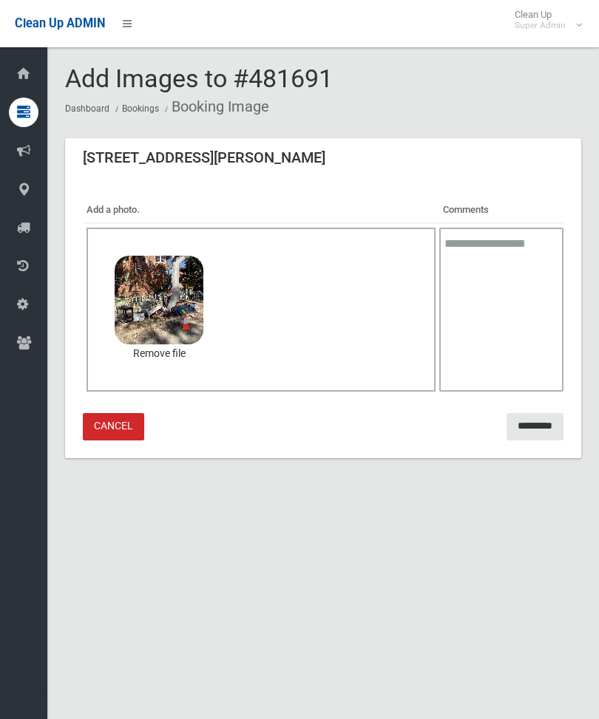
click at [537, 425] on input "*********" at bounding box center [534, 426] width 57 height 27
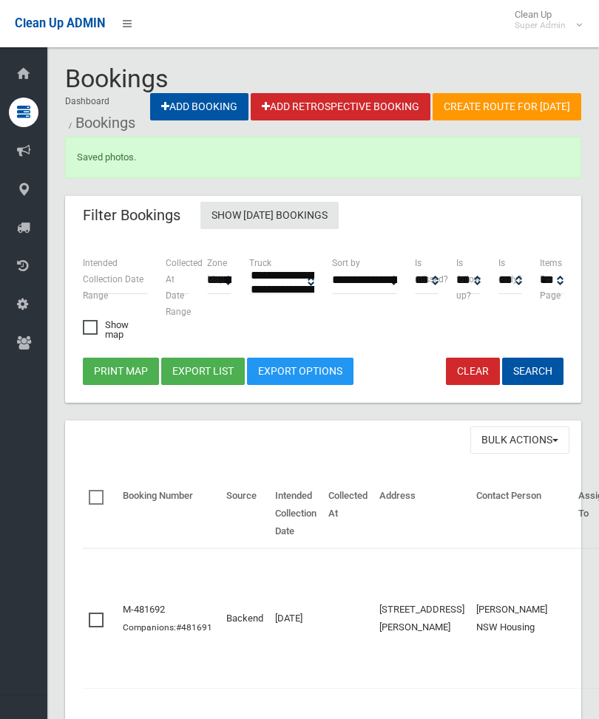
select select
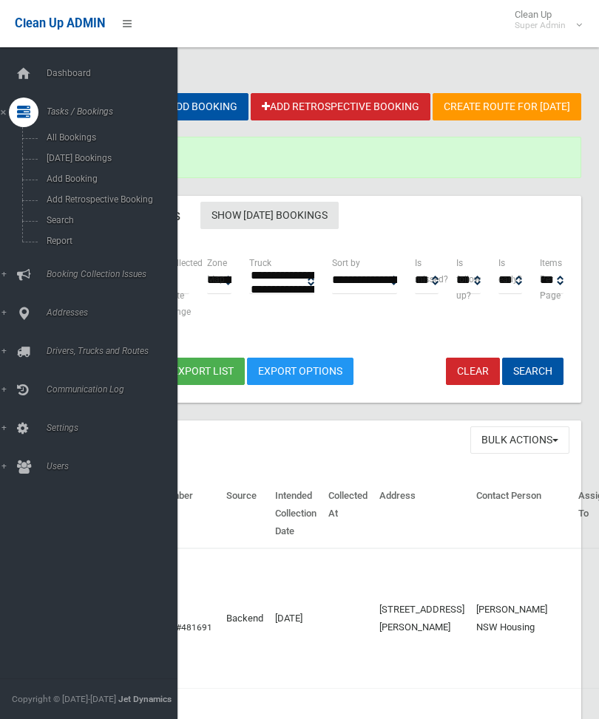
click at [53, 225] on span "Search" at bounding box center [103, 220] width 123 height 10
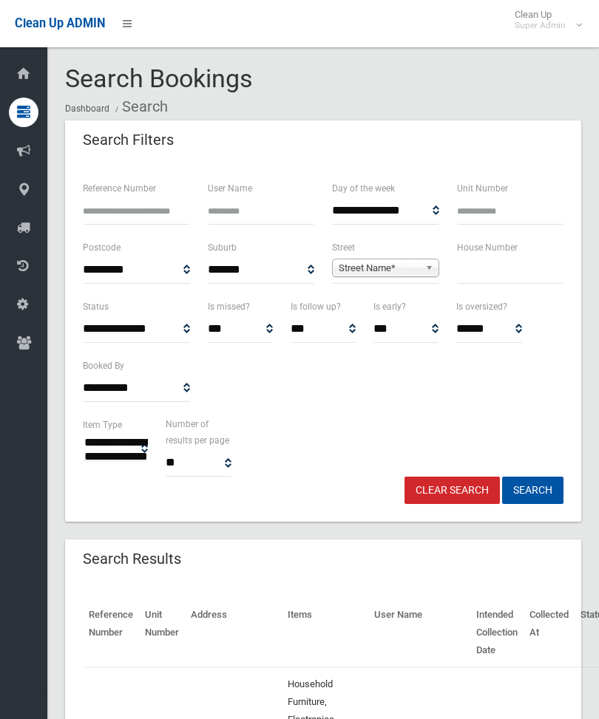
select select
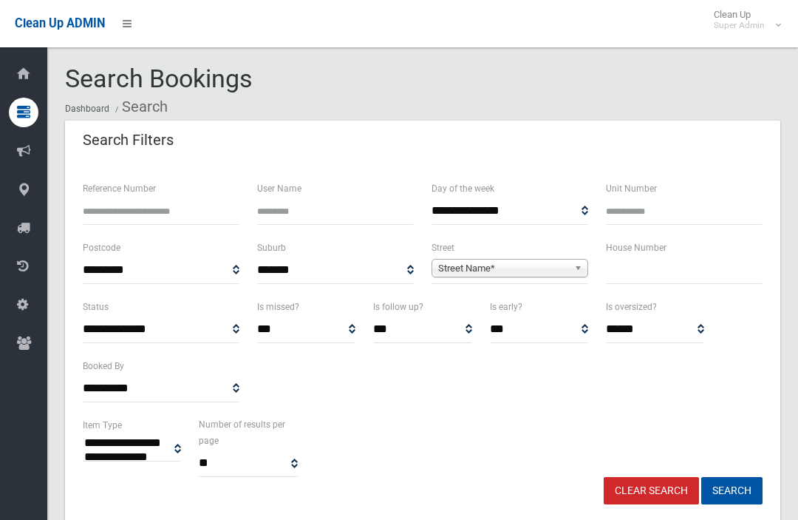
click at [598, 273] on input "text" at bounding box center [684, 269] width 157 height 27
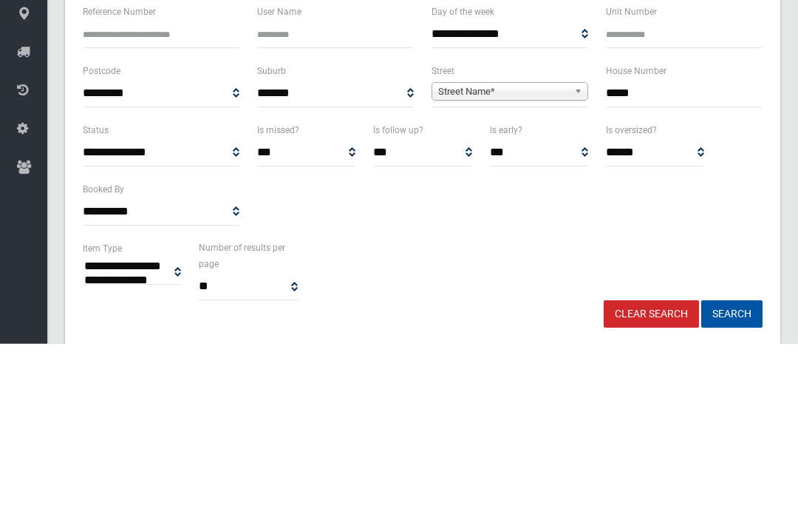
type input "*****"
click at [517, 259] on div "Street Name*" at bounding box center [510, 268] width 157 height 18
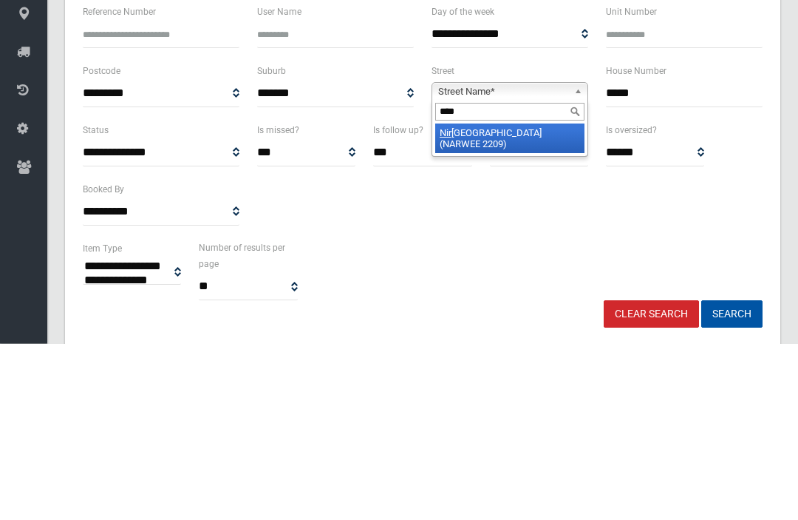
type input "*****"
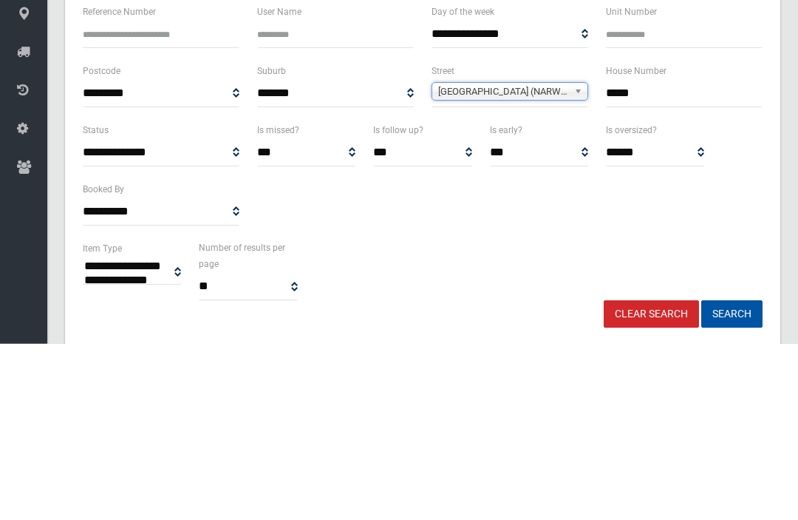
click at [598, 477] on button "Search" at bounding box center [731, 490] width 61 height 27
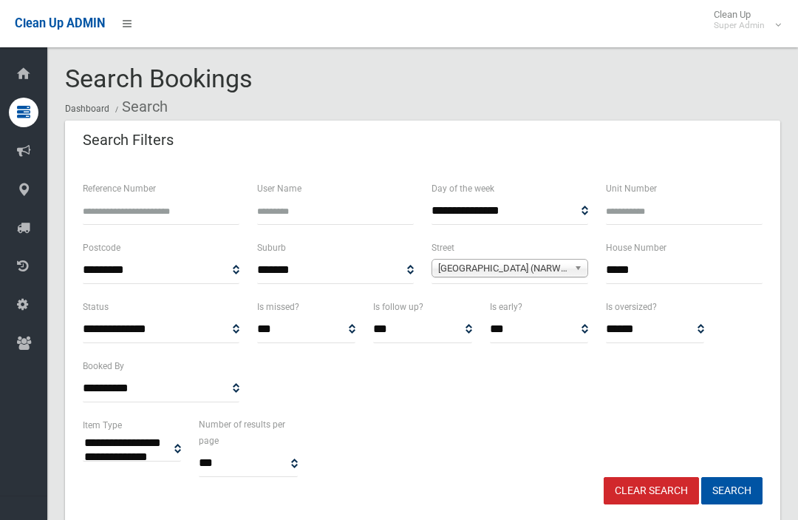
select select
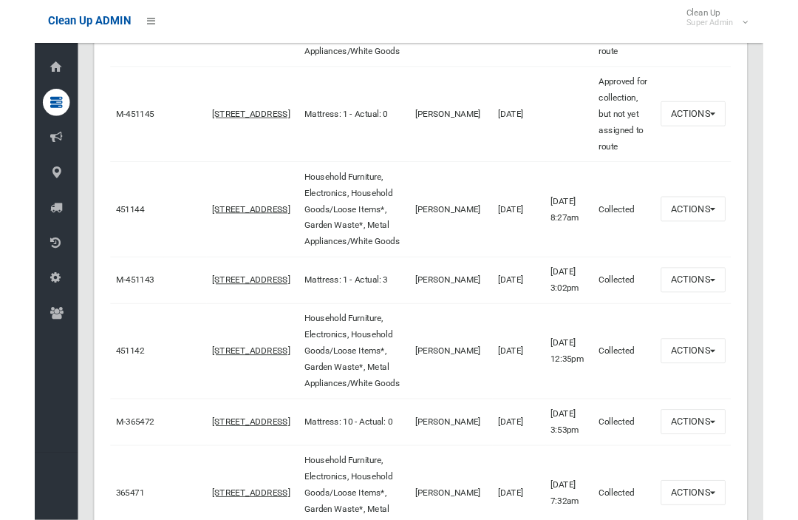
scroll to position [1013, 0]
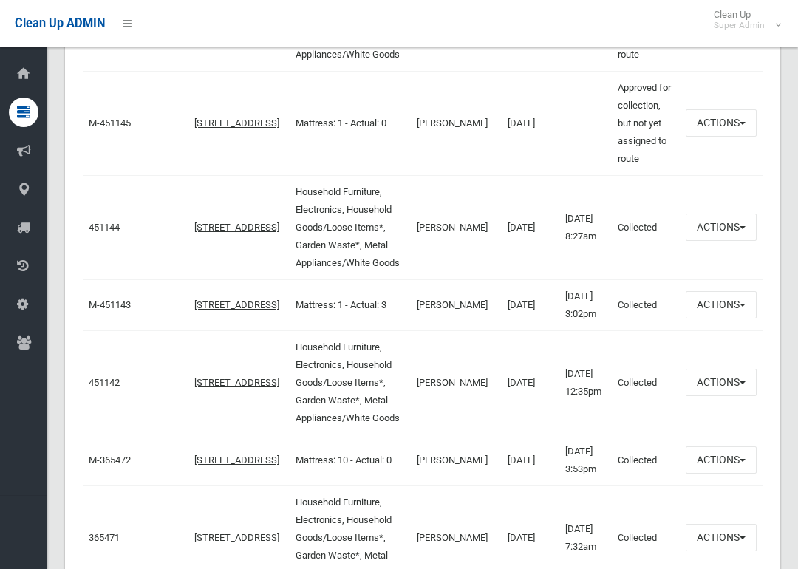
click at [119, 233] on link "451144" at bounding box center [104, 227] width 31 height 11
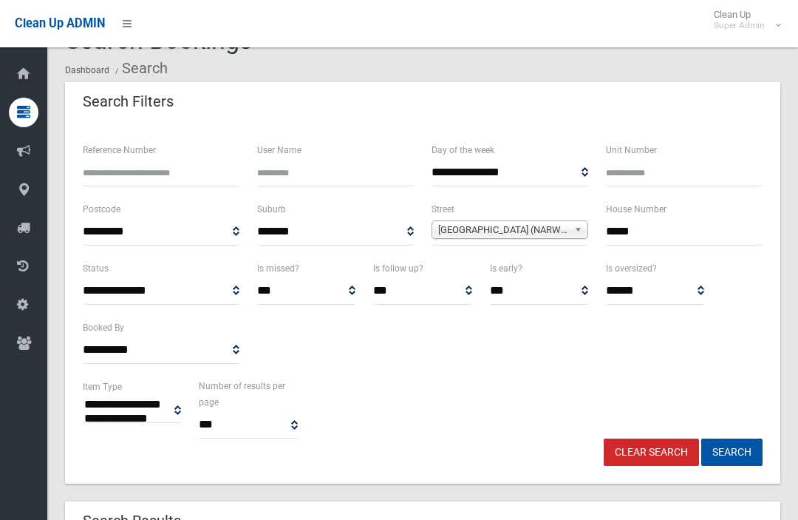
scroll to position [0, 0]
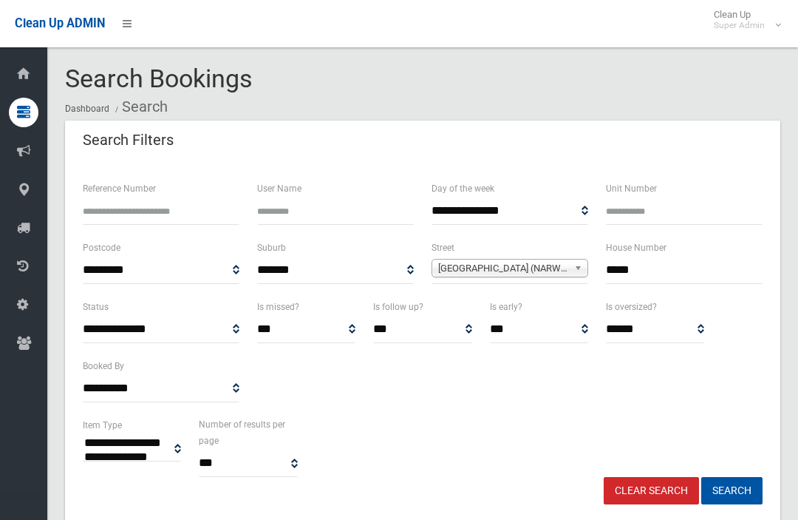
click at [667, 273] on input "*****" at bounding box center [684, 269] width 157 height 27
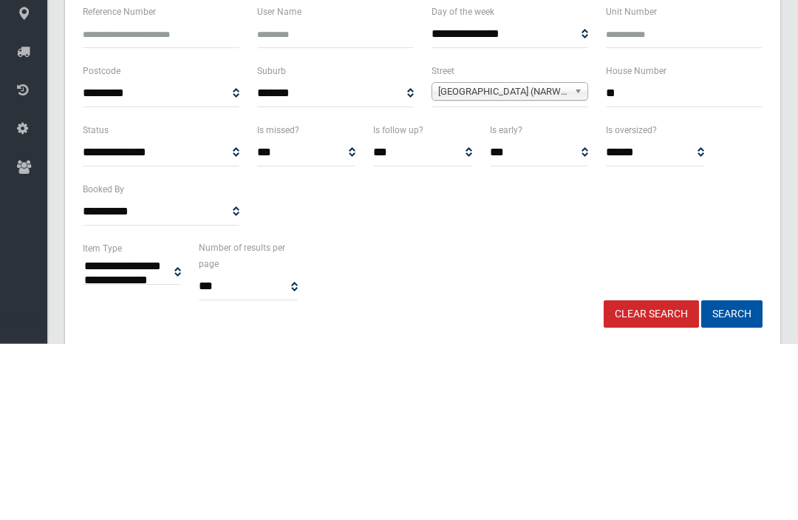
type input "*"
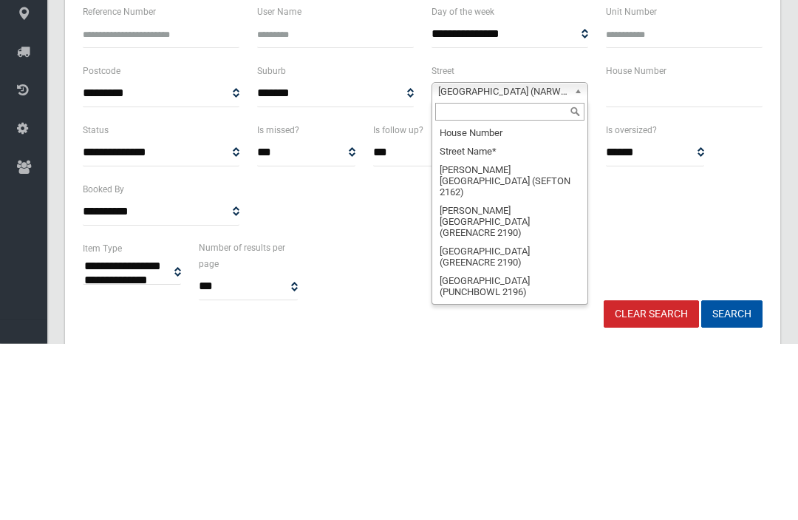
scroll to position [39795, 0]
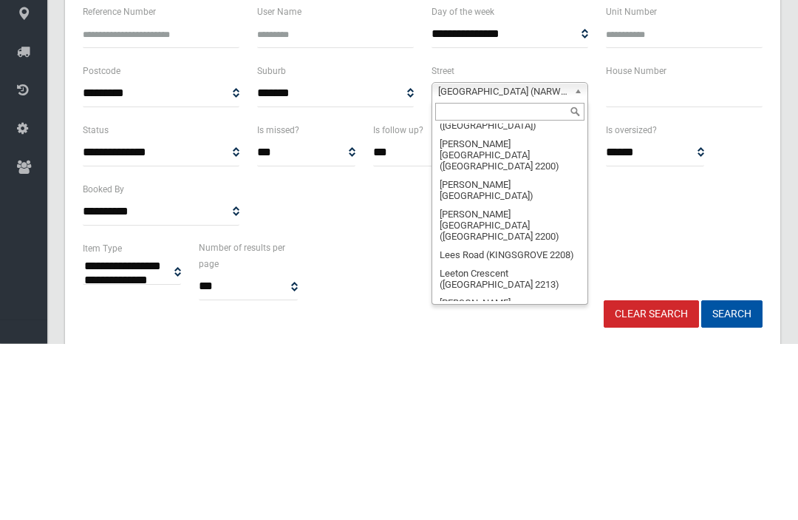
type input "*"
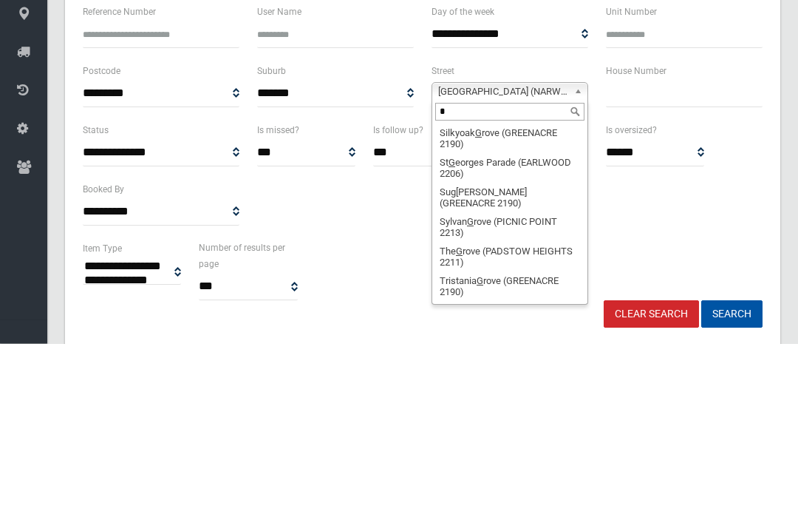
scroll to position [0, 0]
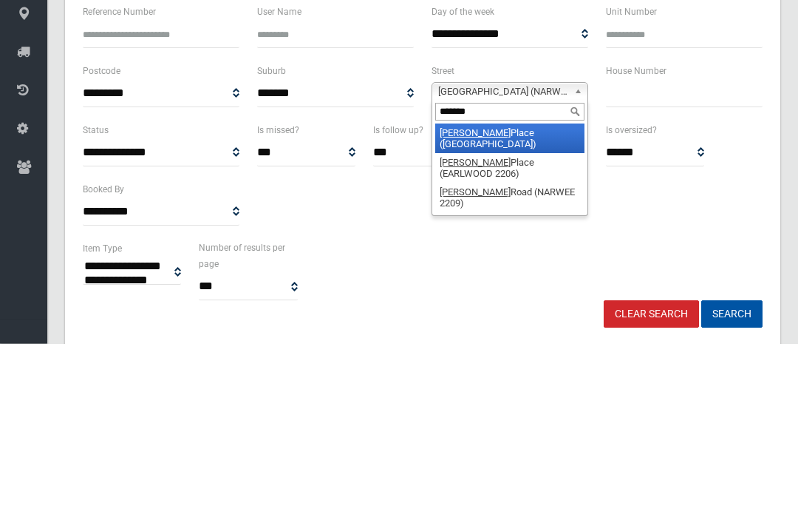
type input "********"
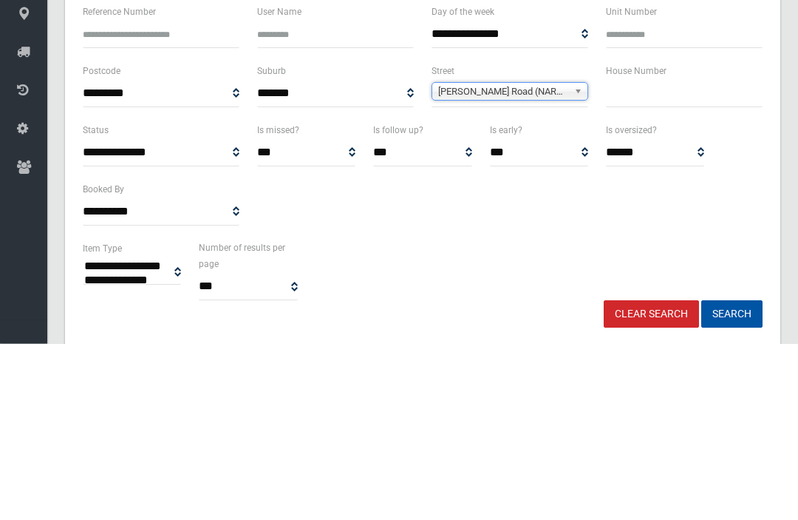
click at [653, 256] on input "text" at bounding box center [684, 269] width 157 height 27
type input "*"
click at [732, 477] on button "Search" at bounding box center [731, 490] width 61 height 27
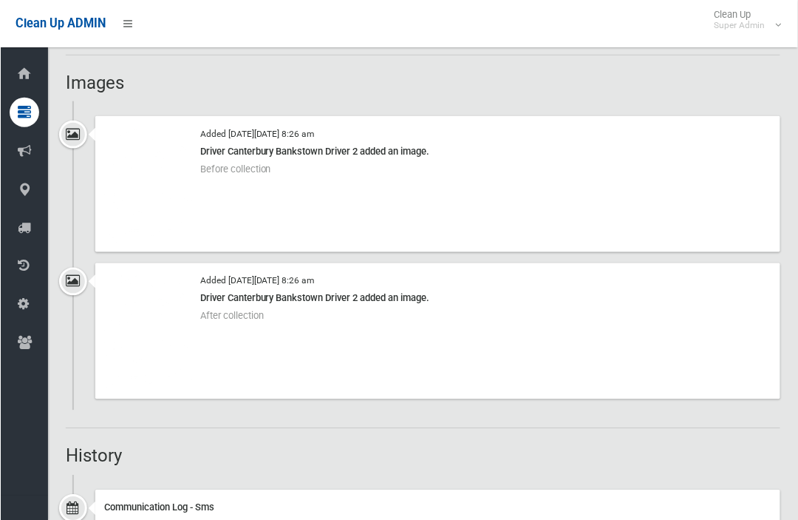
scroll to position [1095, 0]
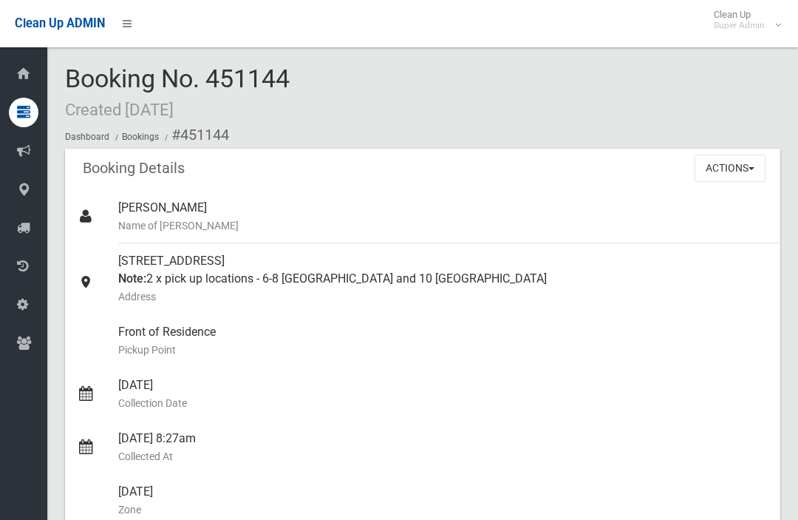
scroll to position [1095, 0]
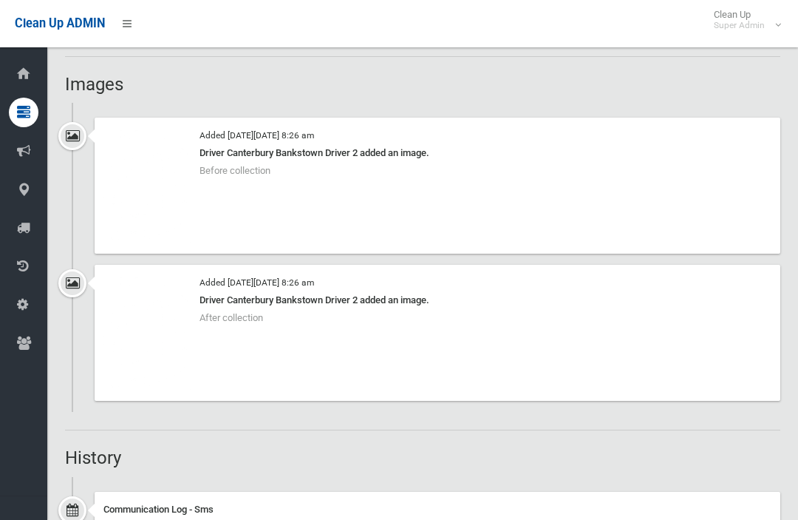
click at [149, 276] on img at bounding box center [147, 332] width 89 height 118
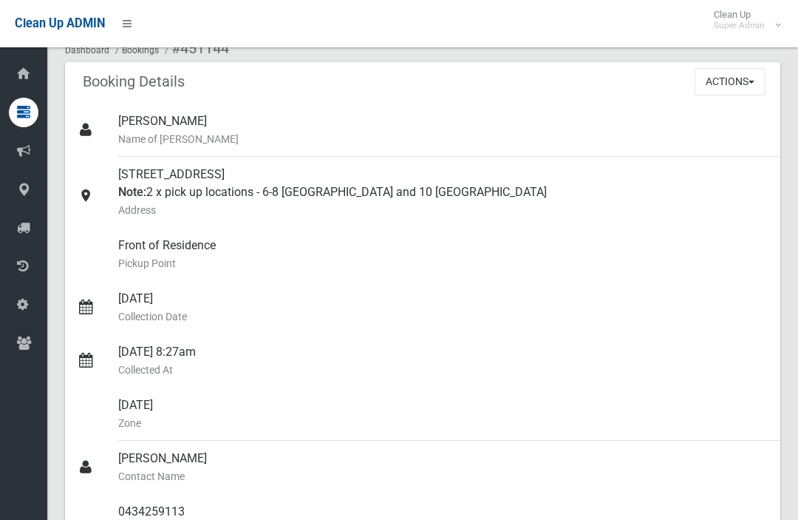
scroll to position [35, 0]
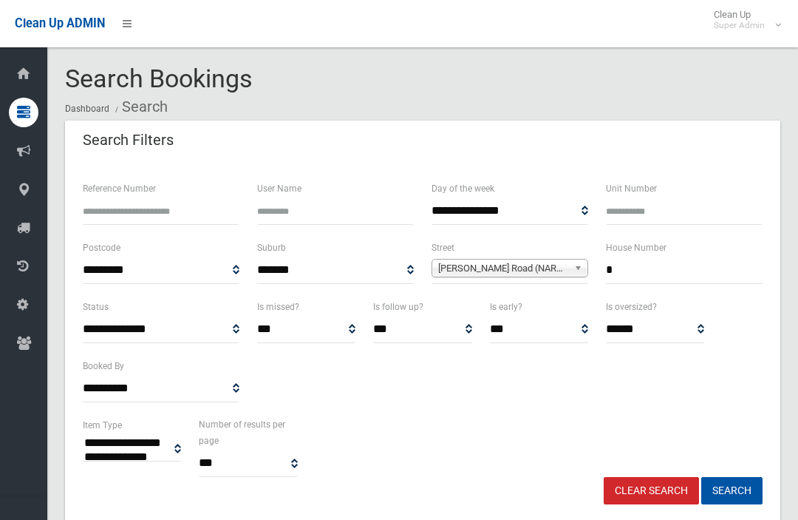
select select
click at [689, 268] on input "*" at bounding box center [684, 269] width 157 height 27
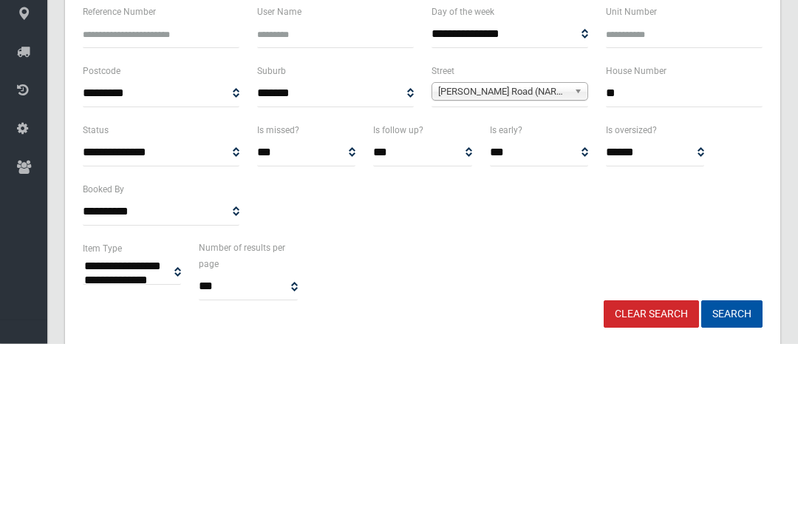
type input "**"
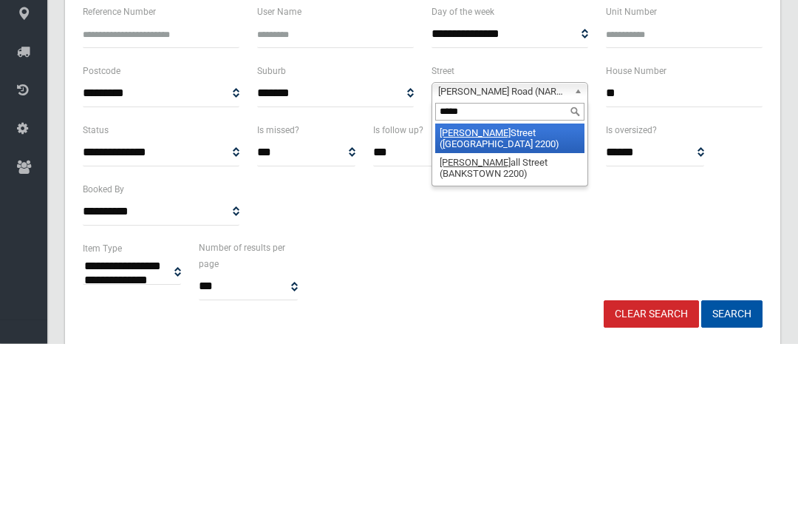
type input "******"
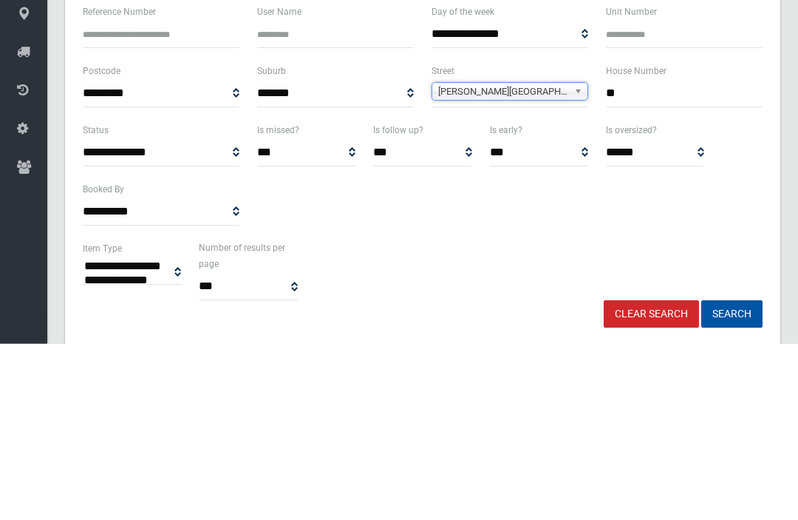
click at [732, 477] on button "Search" at bounding box center [731, 490] width 61 height 27
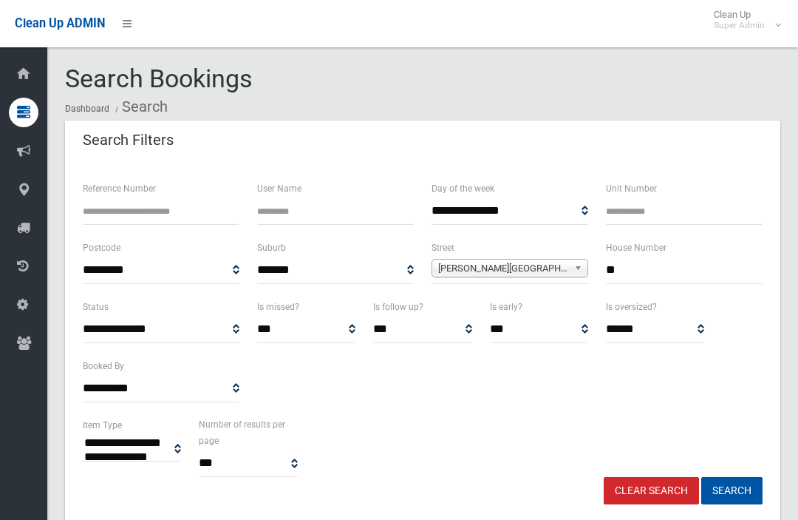
select select
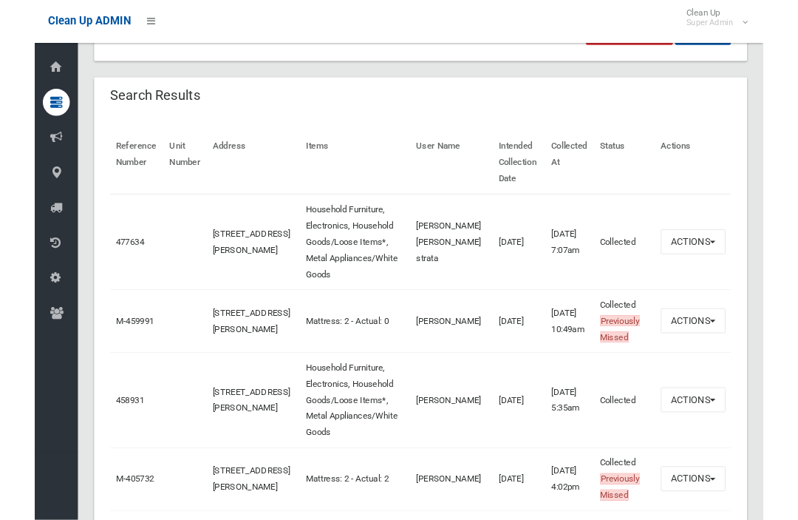
scroll to position [455, 0]
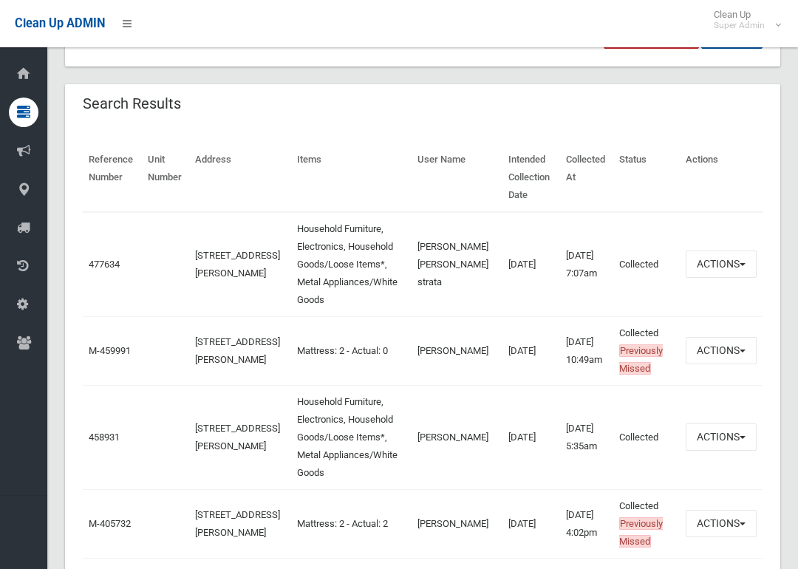
click at [100, 345] on link "M-459991" at bounding box center [110, 350] width 42 height 11
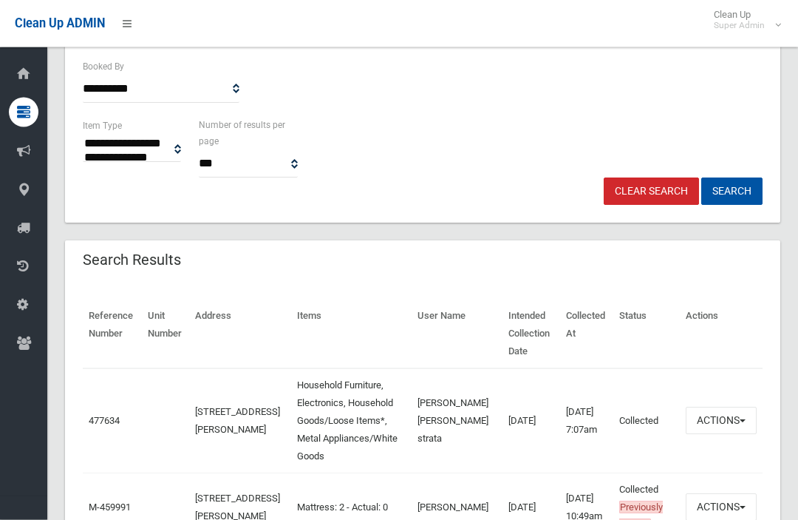
scroll to position [0, 0]
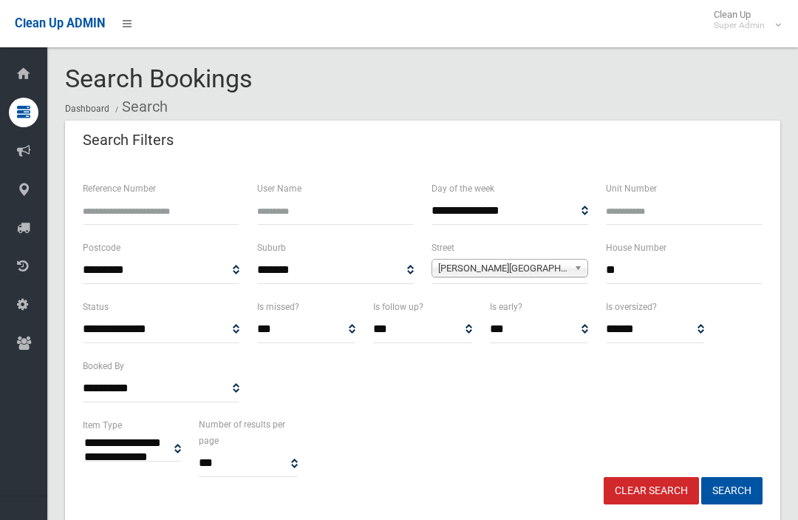
click at [693, 274] on input "**" at bounding box center [684, 269] width 157 height 27
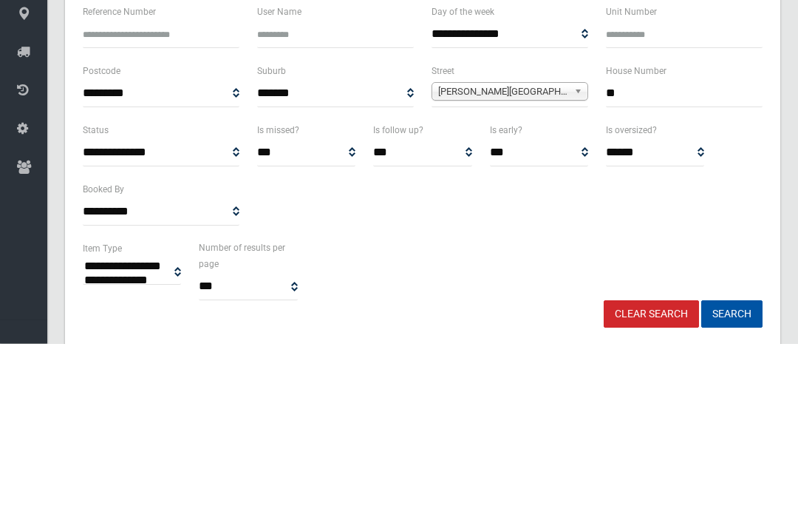
type input "*"
type input "***"
click at [540, 259] on span "Marshall Street (BANKSTOWN 2200)" at bounding box center [503, 268] width 130 height 18
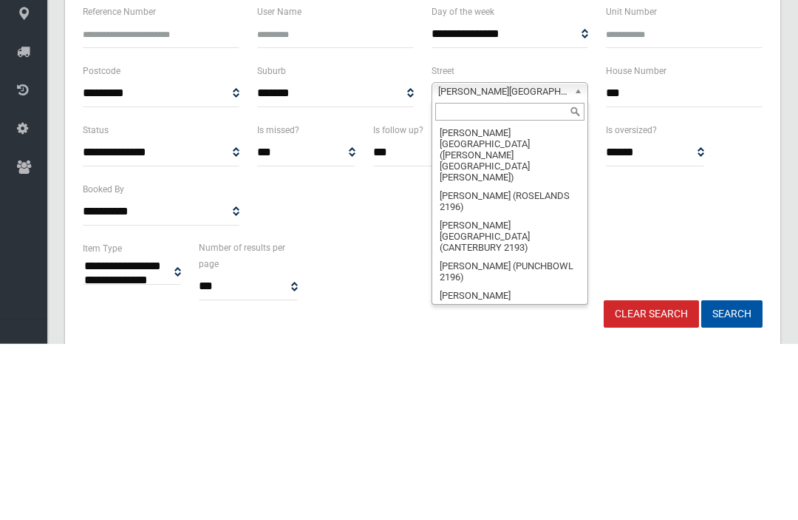
type input "*"
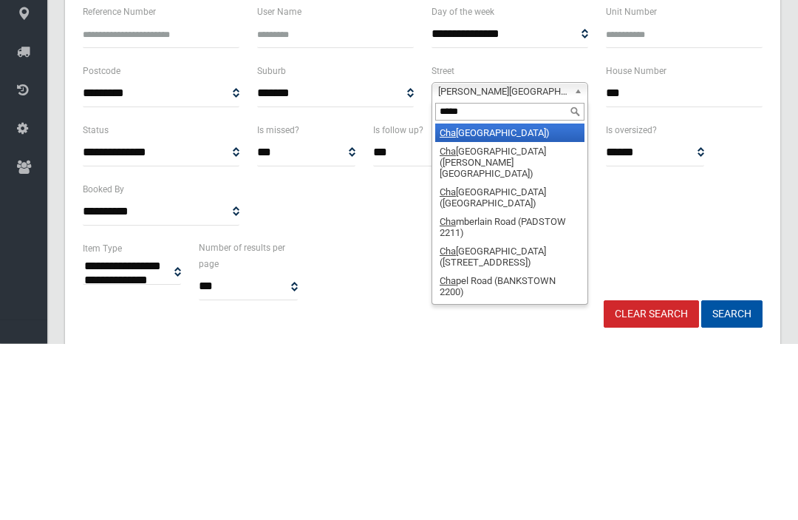
type input "******"
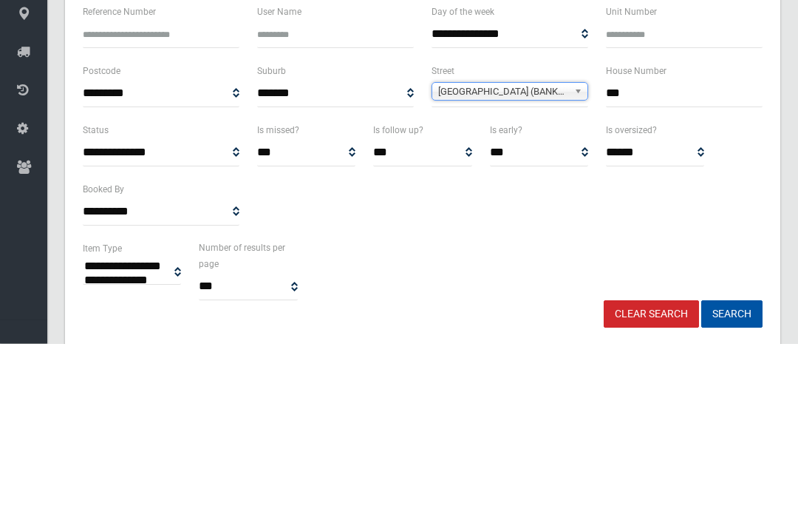
click at [732, 477] on button "Search" at bounding box center [731, 490] width 61 height 27
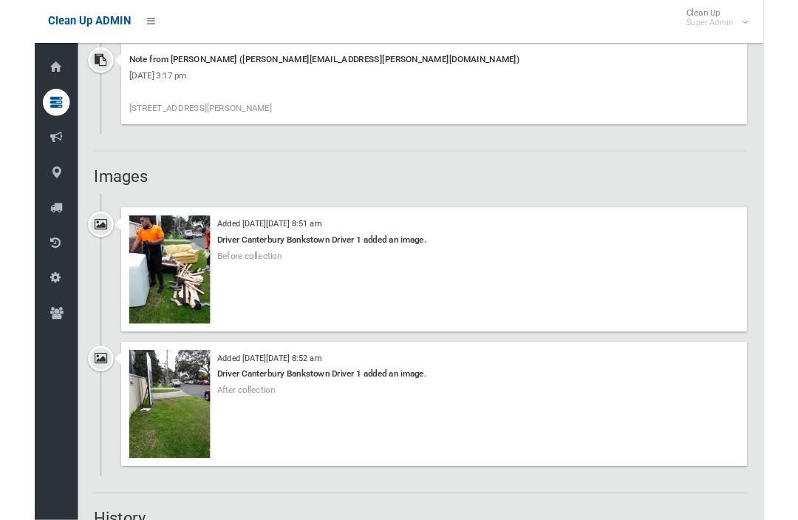
scroll to position [1117, 0]
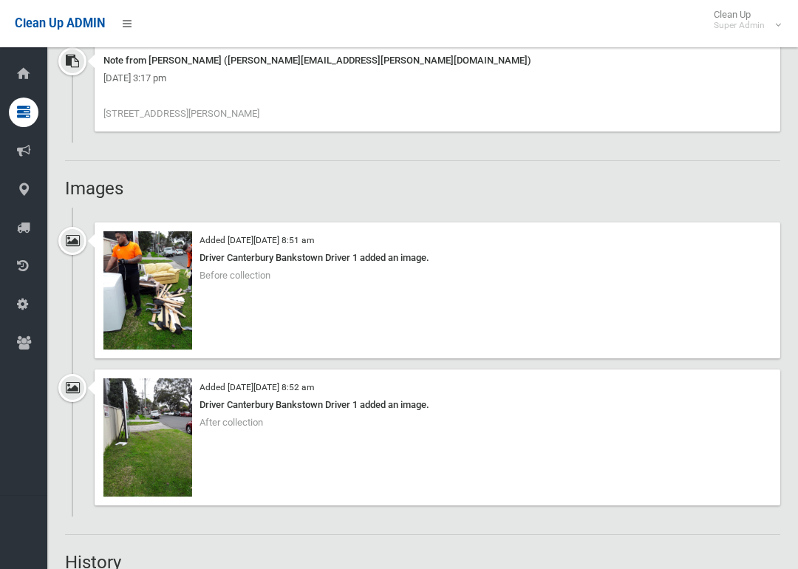
click at [134, 409] on img at bounding box center [147, 437] width 89 height 118
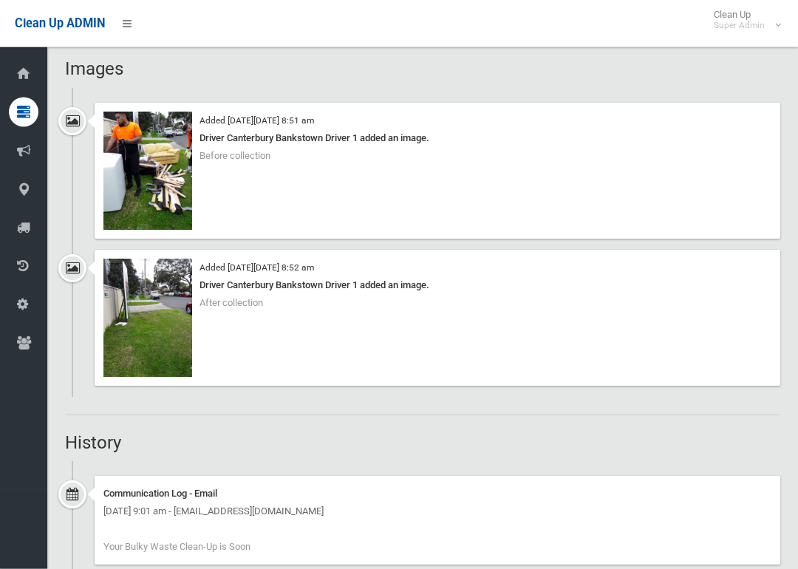
scroll to position [1236, 0]
